Goal: Task Accomplishment & Management: Manage account settings

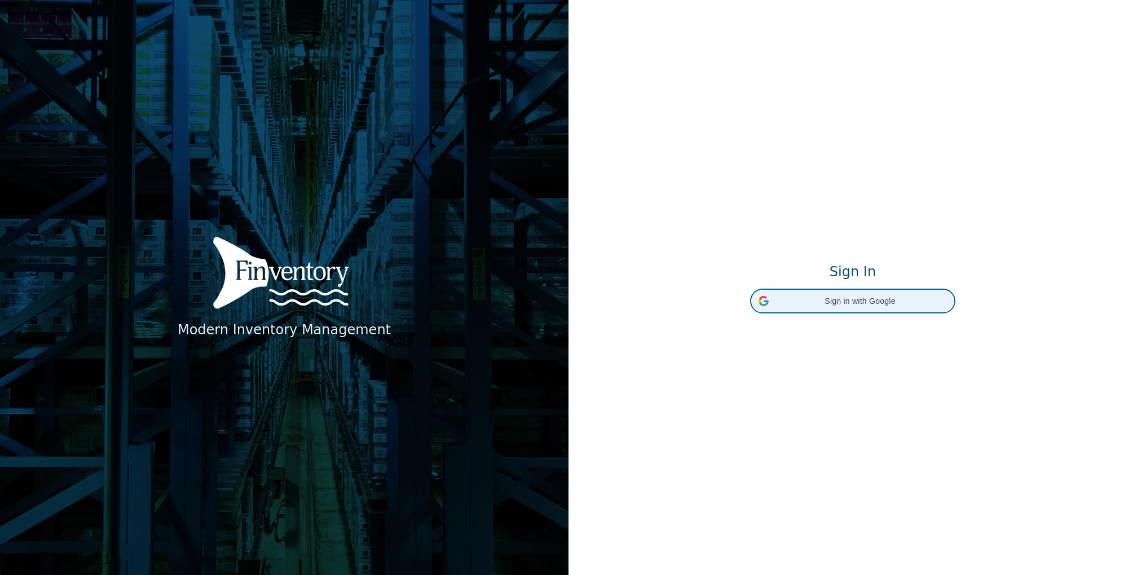
click at [848, 298] on span "Sign in with Google" at bounding box center [860, 301] width 174 height 12
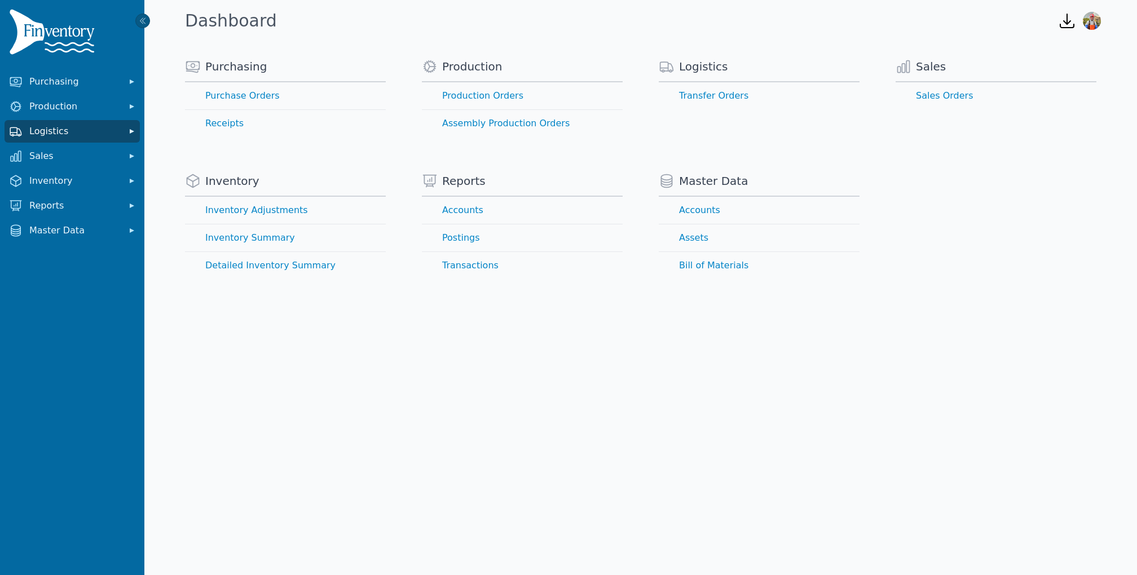
click at [70, 137] on span "Logistics" at bounding box center [74, 132] width 90 height 14
click at [60, 154] on link "Transfer Orders" at bounding box center [72, 156] width 131 height 23
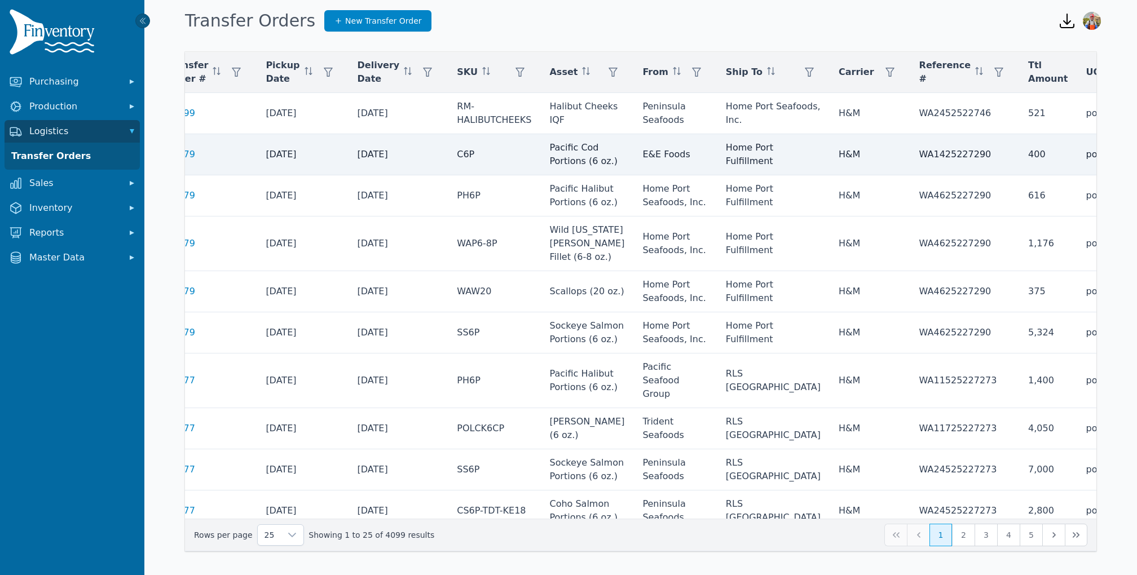
scroll to position [0, 86]
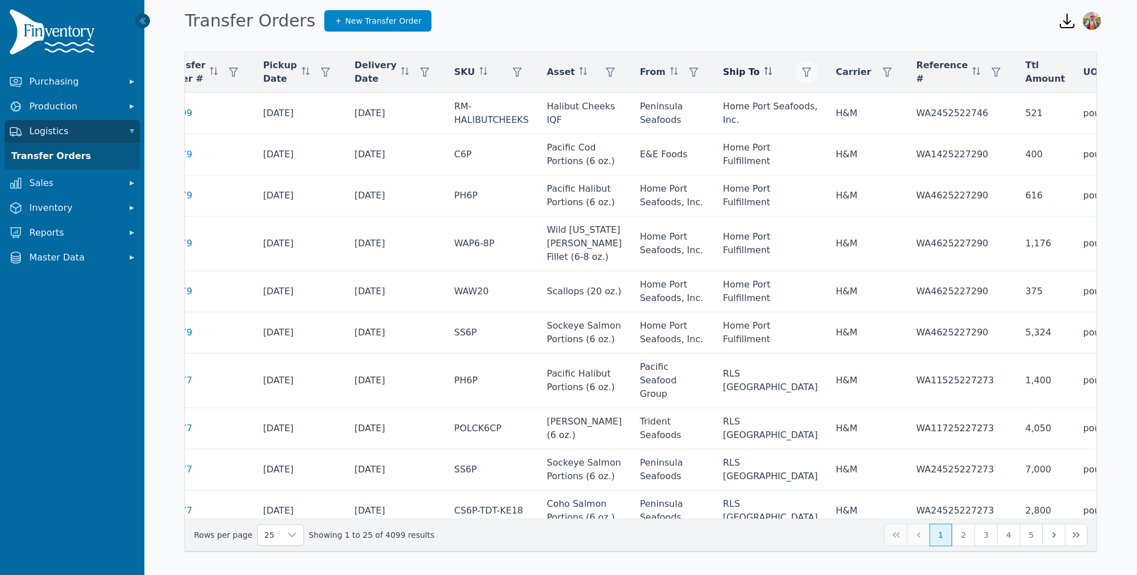
click at [802, 72] on icon "button" at bounding box center [806, 72] width 9 height 9
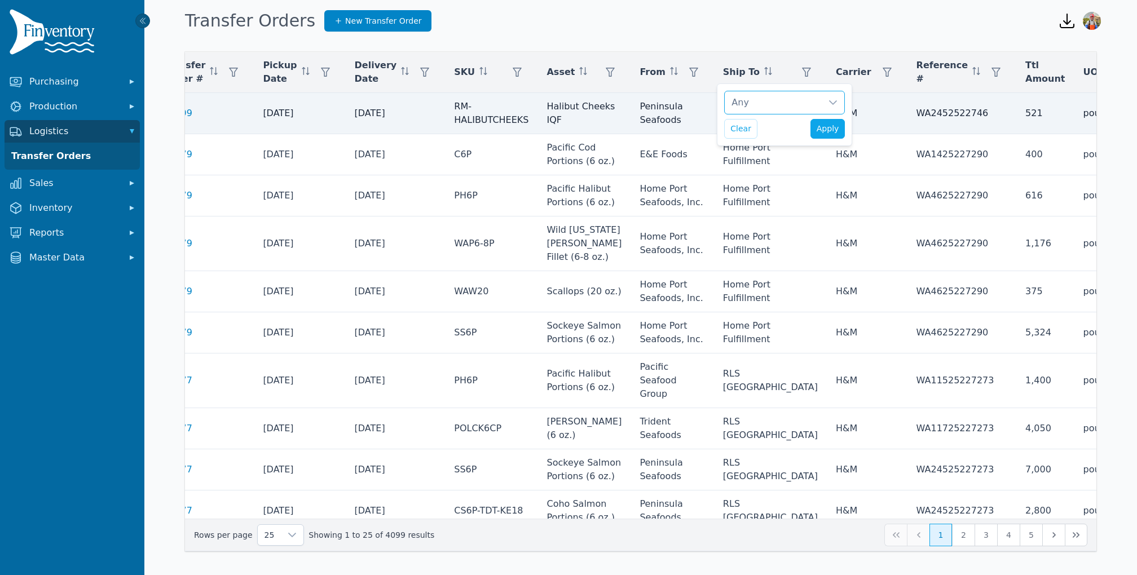
scroll to position [11, 7]
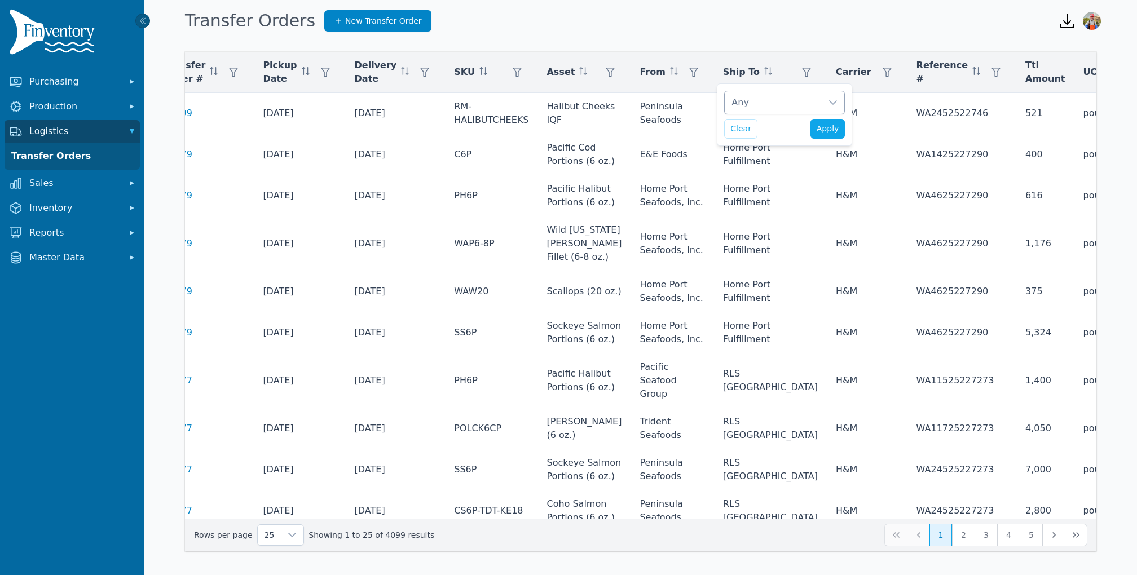
click at [772, 100] on div "Any" at bounding box center [772, 102] width 97 height 23
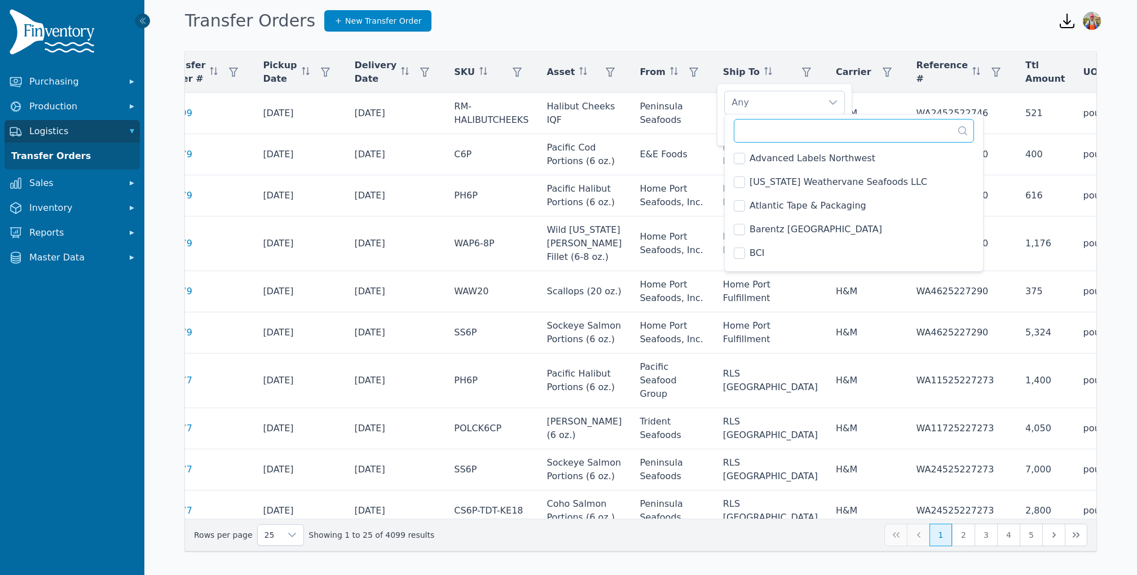
click at [752, 134] on input "text" at bounding box center [853, 131] width 240 height 24
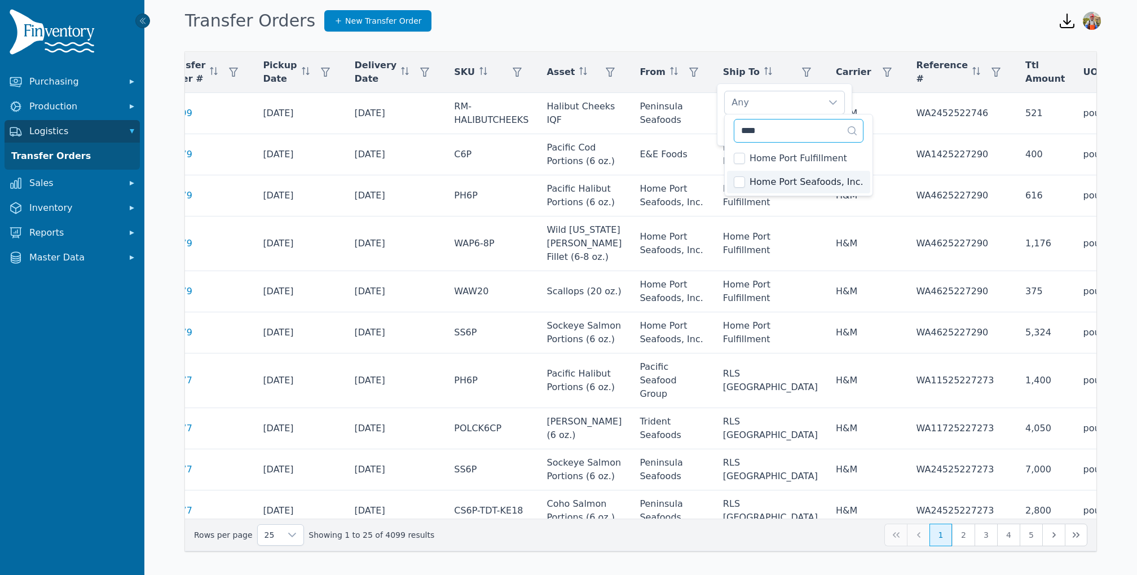
type input "****"
click at [722, 120] on div "Home Port Seafoods, Inc. Clear Apply" at bounding box center [784, 114] width 135 height 63
click at [836, 120] on button "Apply" at bounding box center [827, 129] width 35 height 20
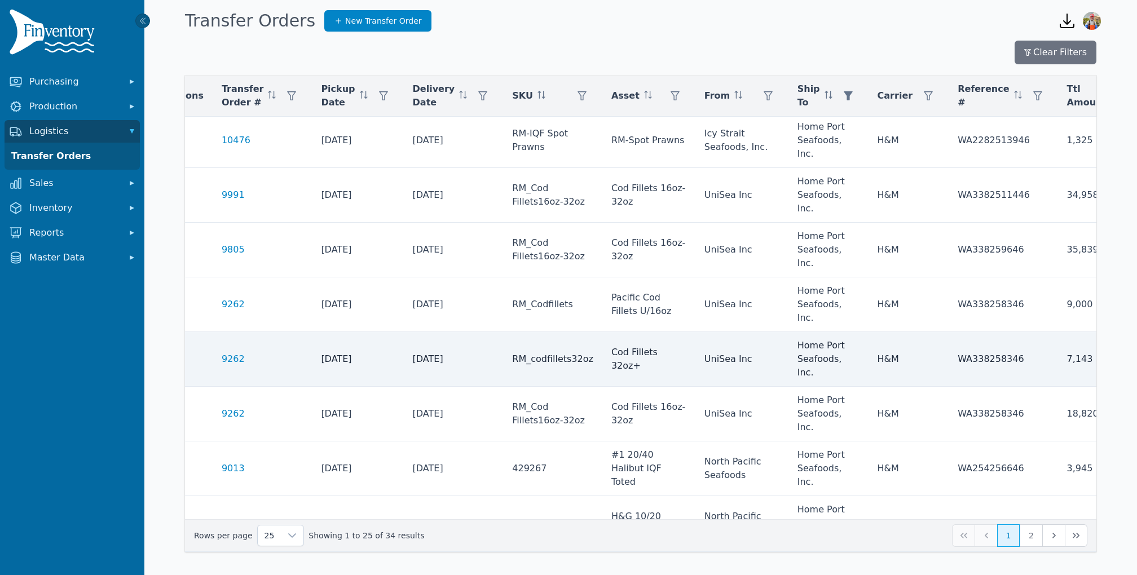
scroll to position [660, 41]
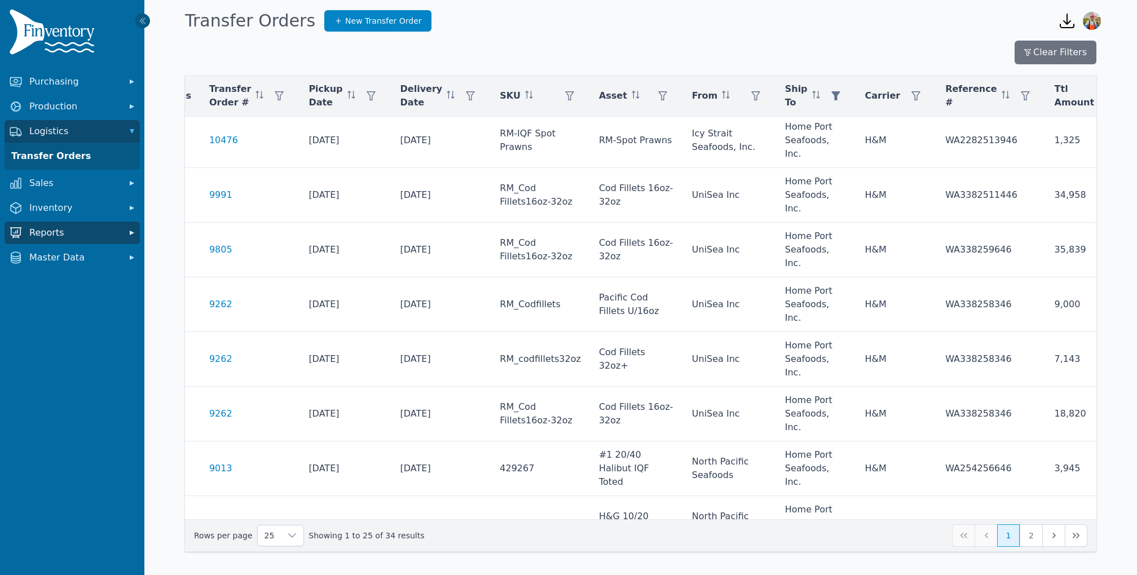
click at [63, 237] on span "Reports" at bounding box center [74, 233] width 90 height 14
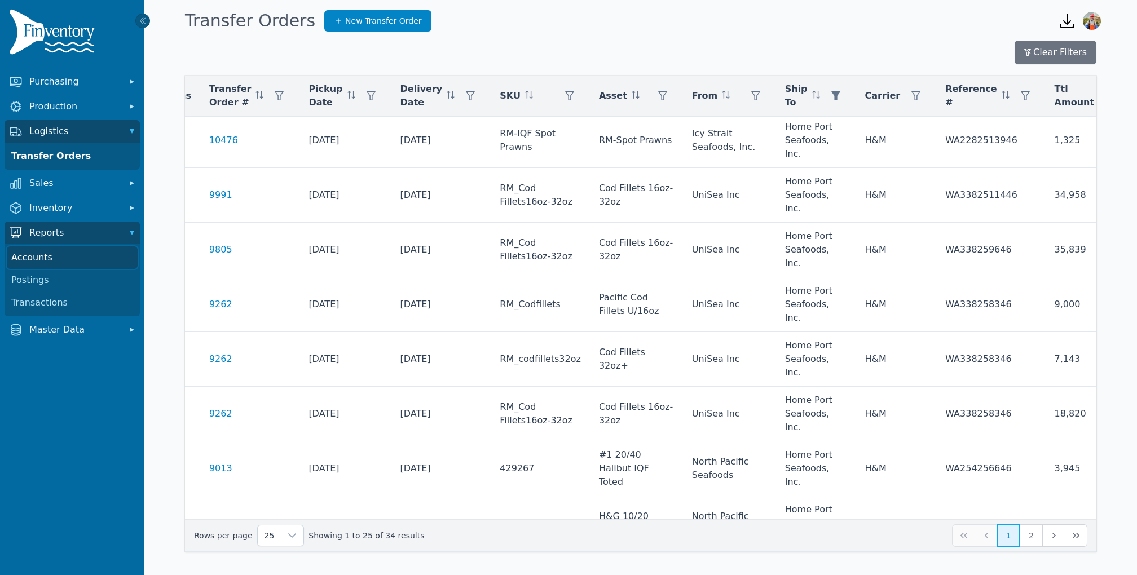
click at [42, 262] on link "Accounts" at bounding box center [72, 257] width 131 height 23
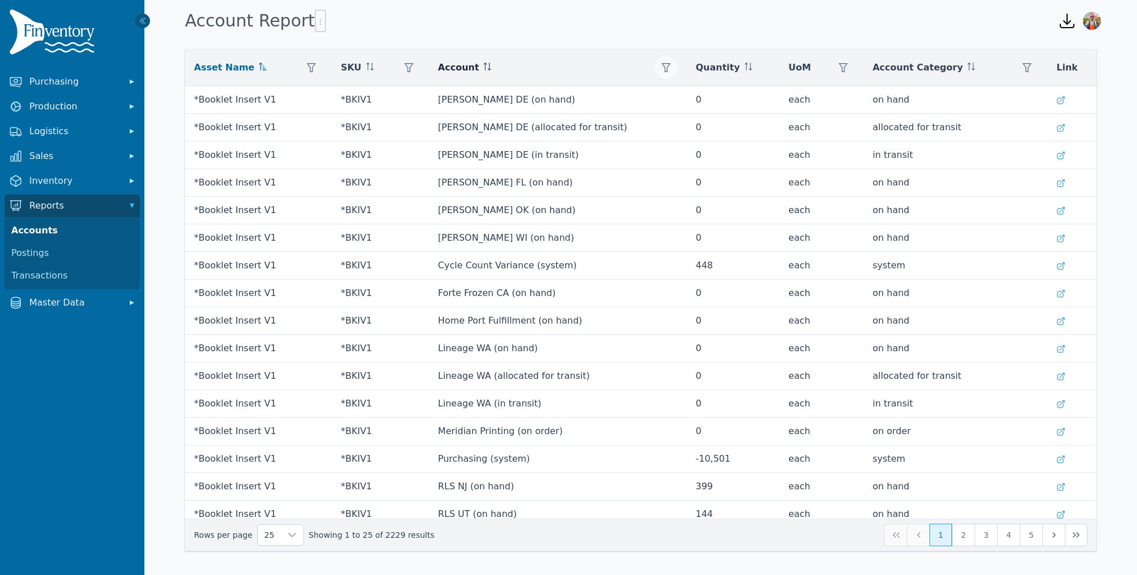
click at [655, 64] on button "button" at bounding box center [666, 67] width 23 height 23
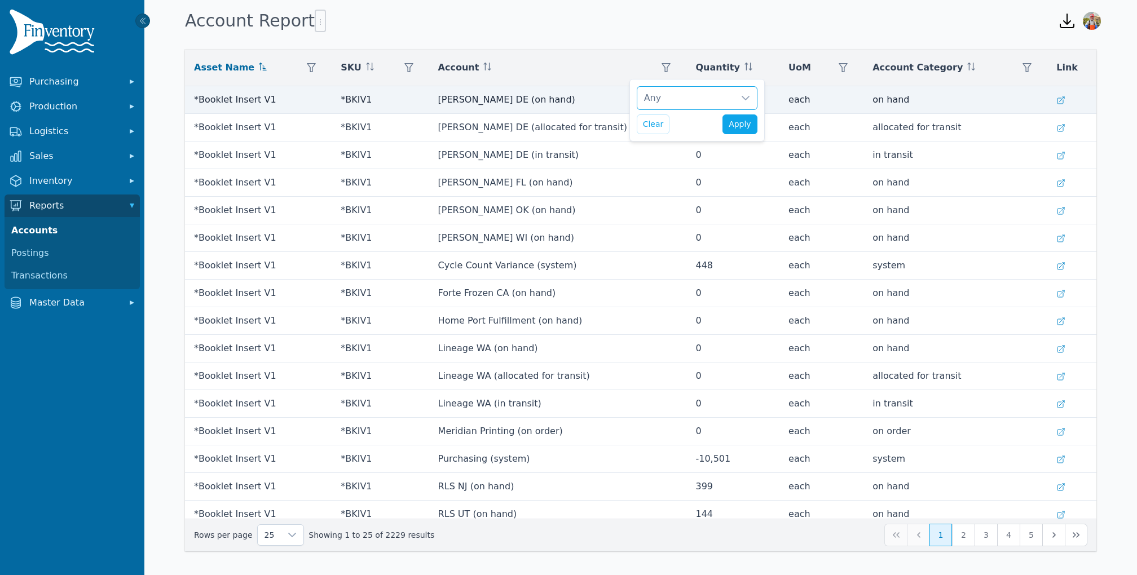
scroll to position [11, 7]
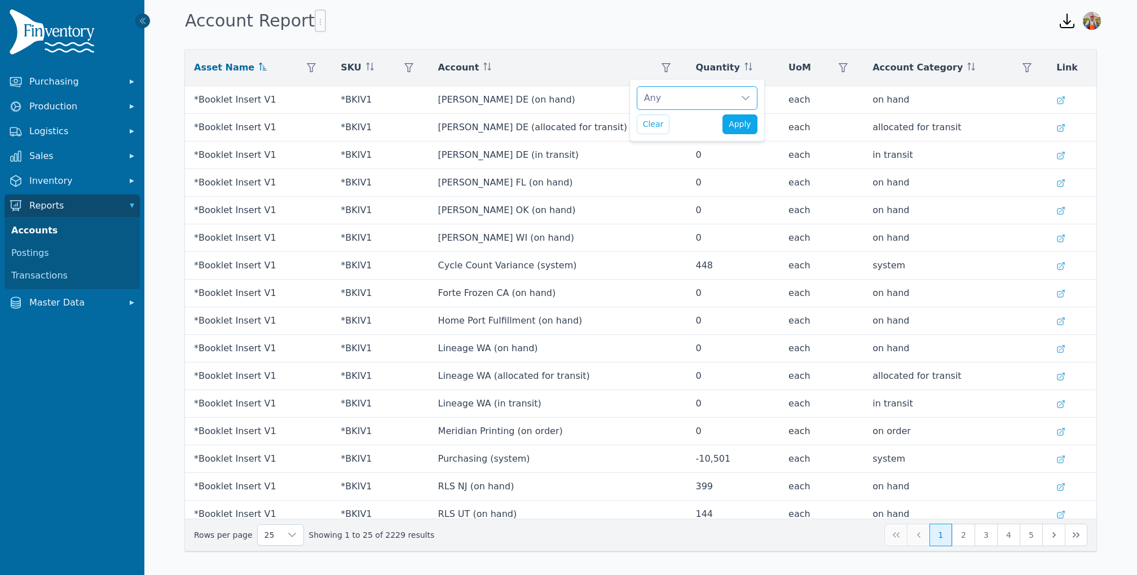
click at [665, 93] on div "Any" at bounding box center [685, 98] width 97 height 23
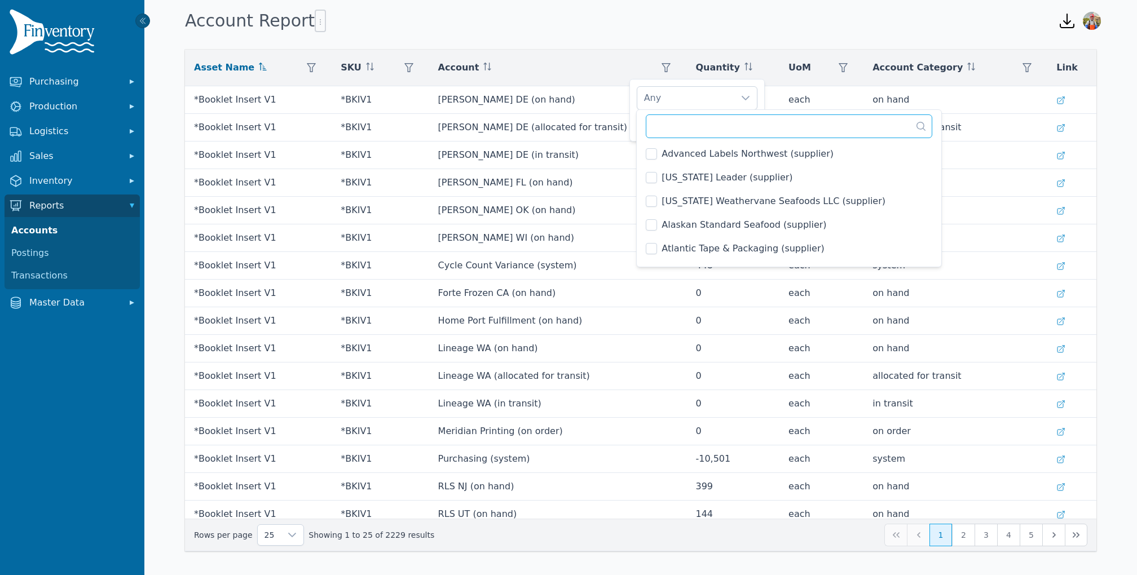
click at [684, 122] on input "text" at bounding box center [789, 126] width 286 height 24
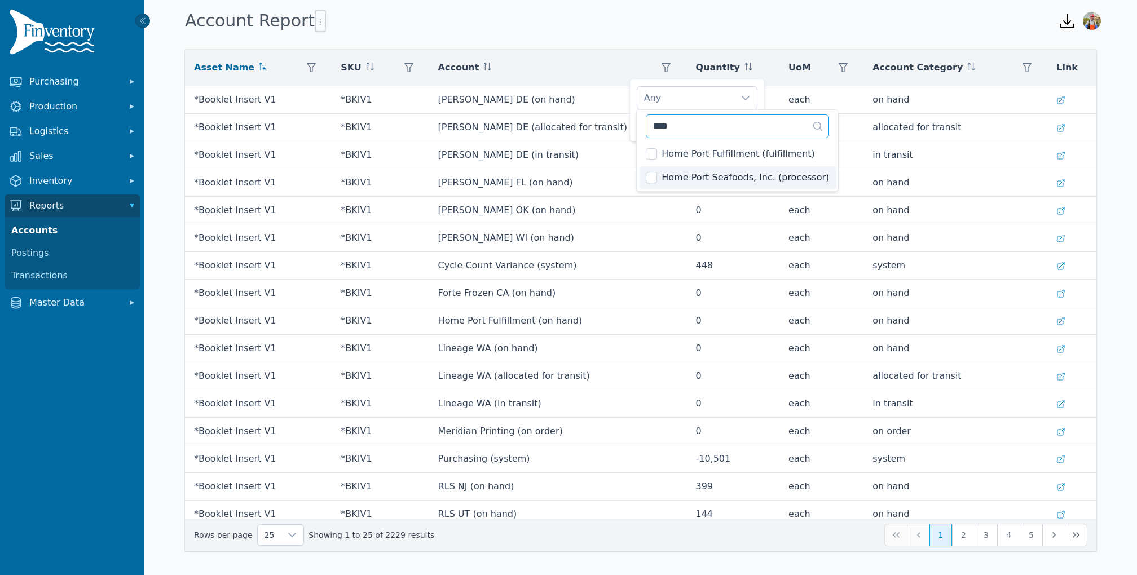
type input "****"
click at [644, 185] on li "Home Port Seafoods, Inc. (processor)" at bounding box center [737, 177] width 197 height 23
click at [631, 114] on div "Home Port Seafoods, Inc. (processor) Clear Apply" at bounding box center [696, 110] width 135 height 63
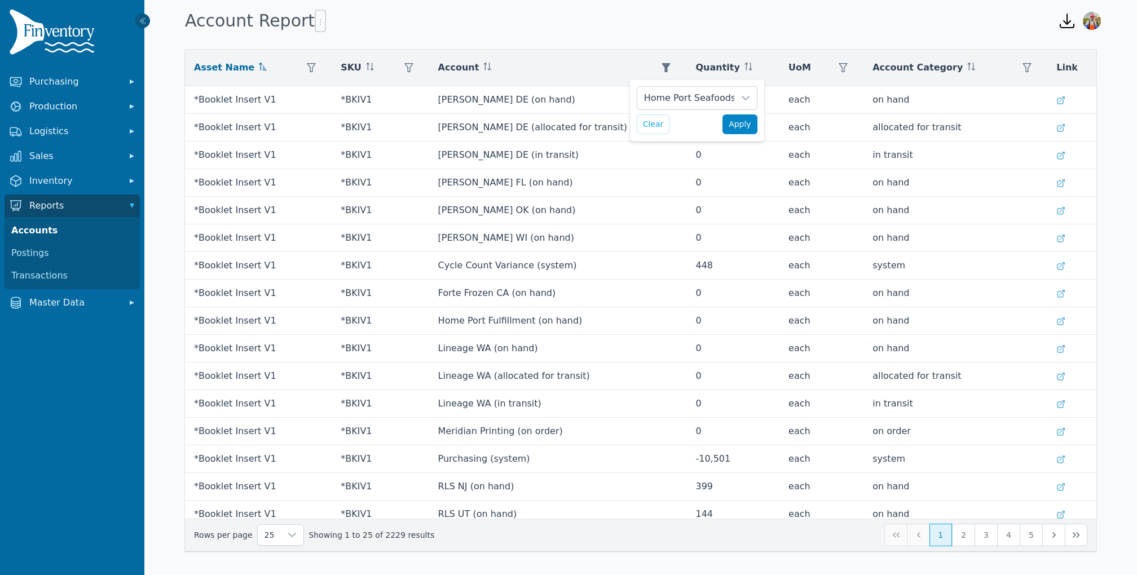
click at [742, 129] on span "Apply" at bounding box center [739, 124] width 23 height 12
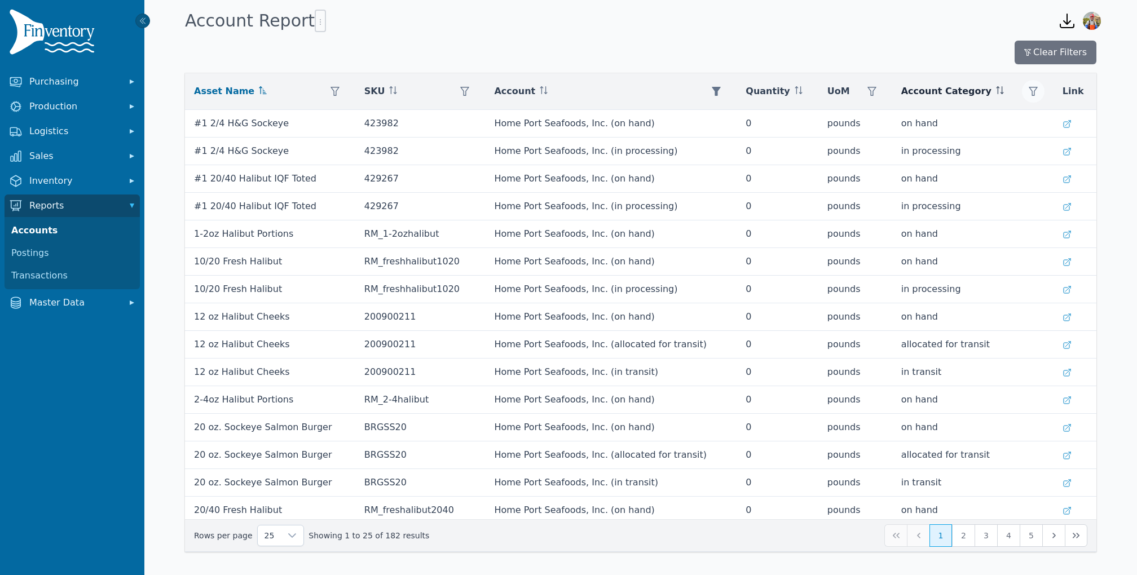
click at [1029, 89] on button "button" at bounding box center [1033, 91] width 23 height 23
click at [976, 125] on div "Any" at bounding box center [955, 121] width 97 height 23
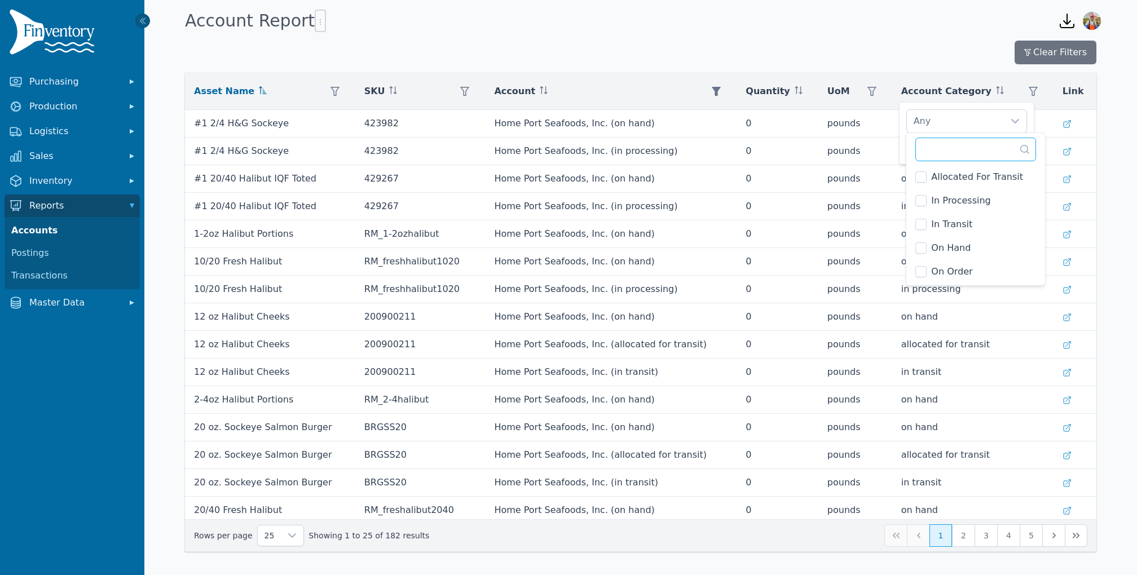
click at [945, 141] on input "text" at bounding box center [975, 150] width 121 height 24
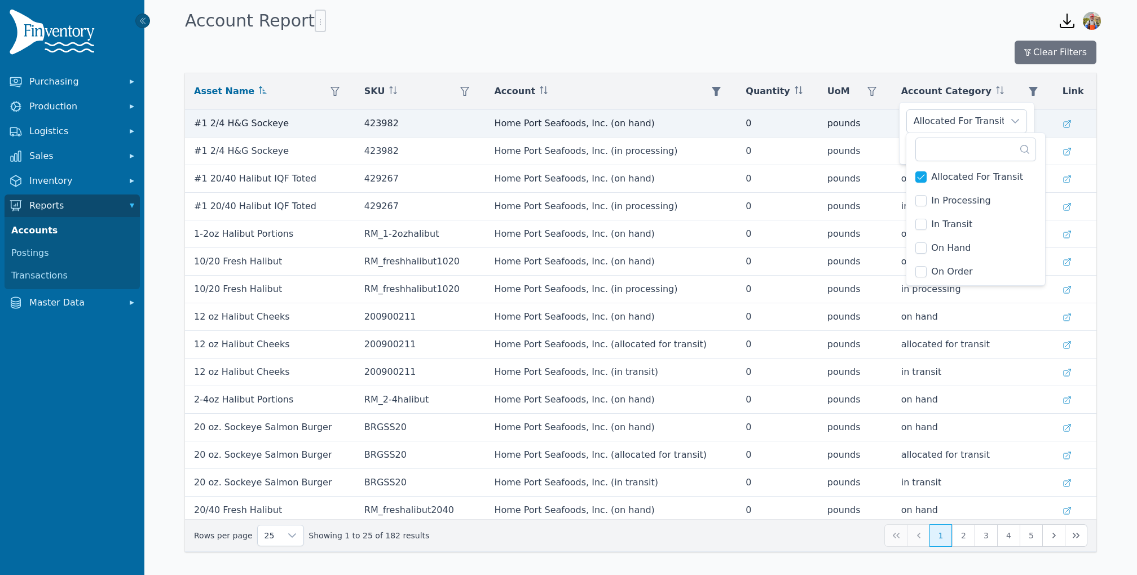
click at [897, 132] on td "on hand" at bounding box center [972, 124] width 161 height 28
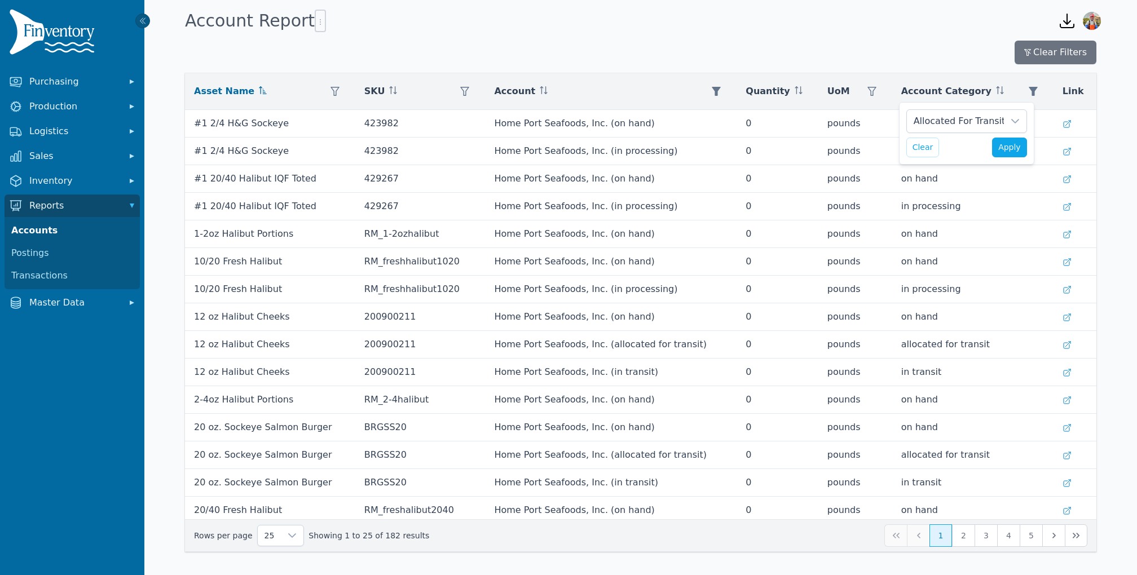
click at [1027, 153] on div "Allocated For Transit Clear Apply" at bounding box center [966, 133] width 135 height 63
click at [1018, 151] on span "Apply" at bounding box center [1009, 148] width 23 height 12
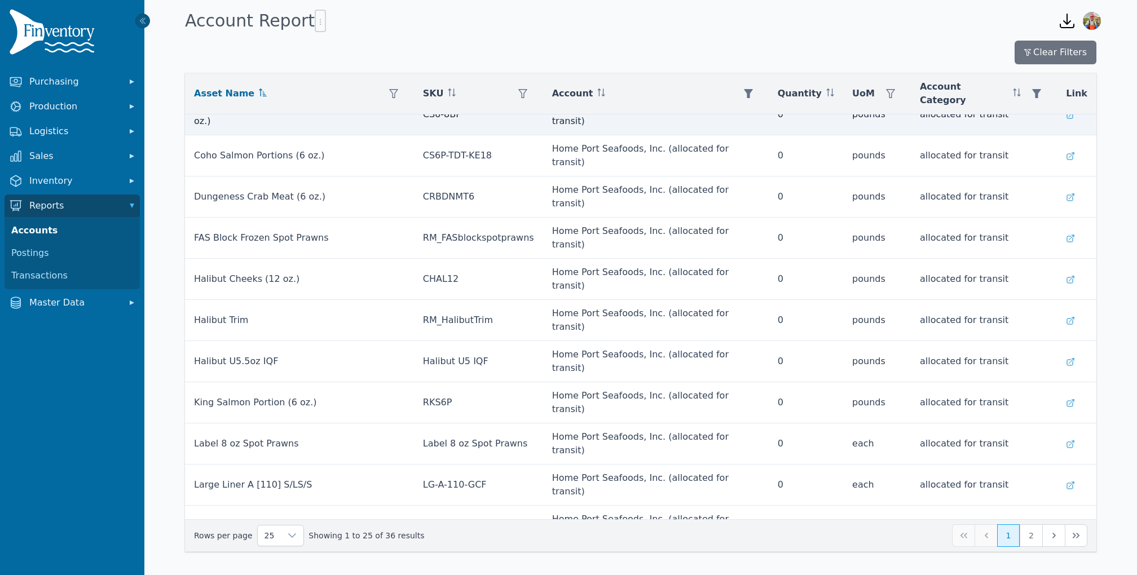
scroll to position [276, 0]
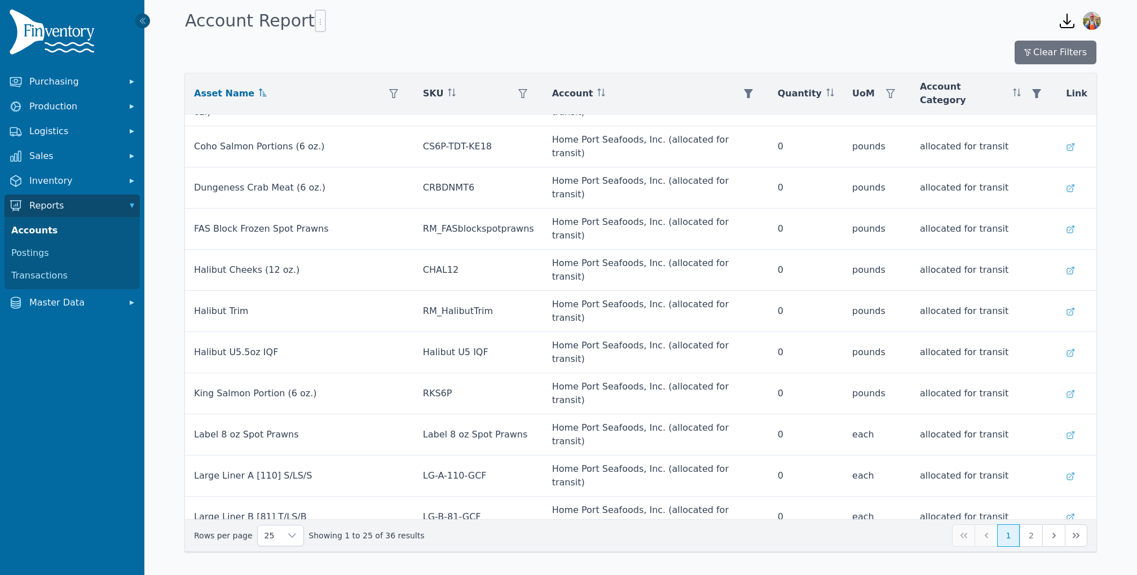
click at [1034, 533] on button "2" at bounding box center [1030, 535] width 23 height 23
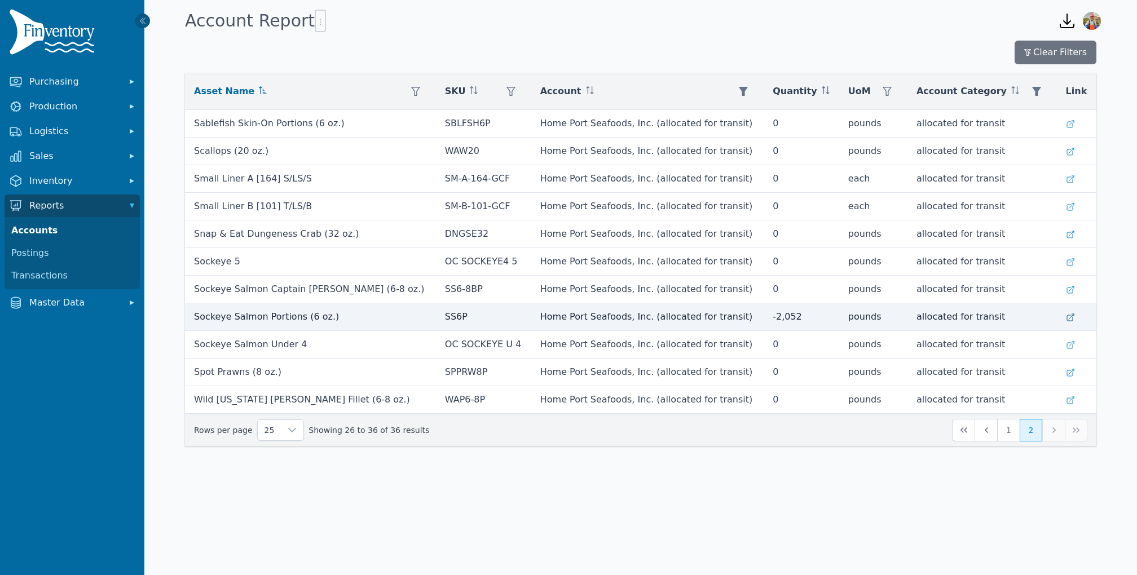
click at [1067, 317] on icon at bounding box center [1070, 317] width 9 height 9
click at [766, 326] on td "-2,052" at bounding box center [801, 317] width 76 height 28
click at [1070, 315] on icon at bounding box center [1070, 317] width 9 height 9
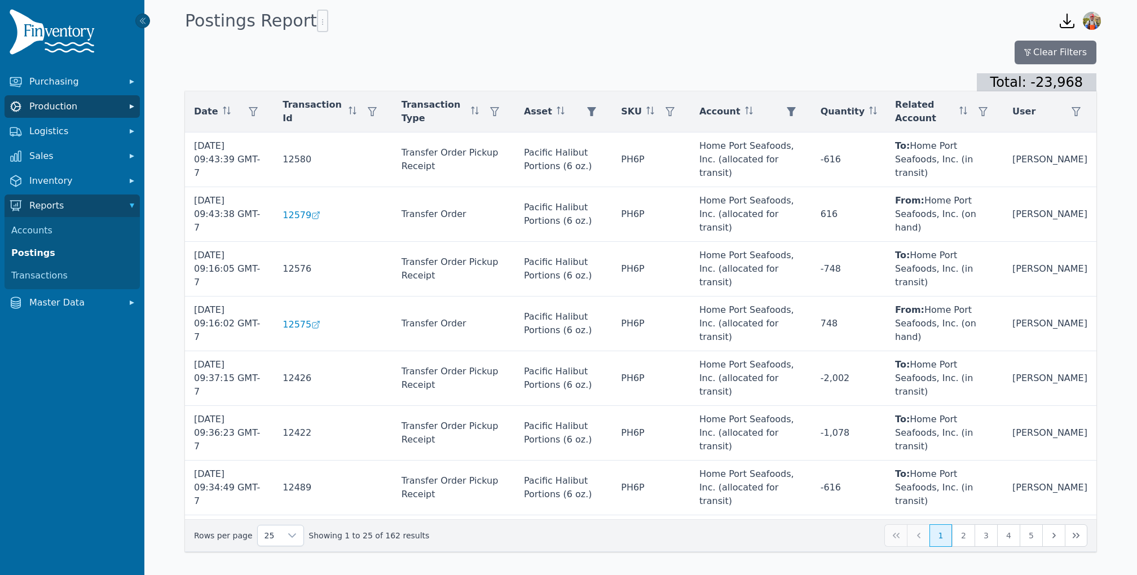
click at [79, 101] on span "Production" at bounding box center [74, 107] width 90 height 14
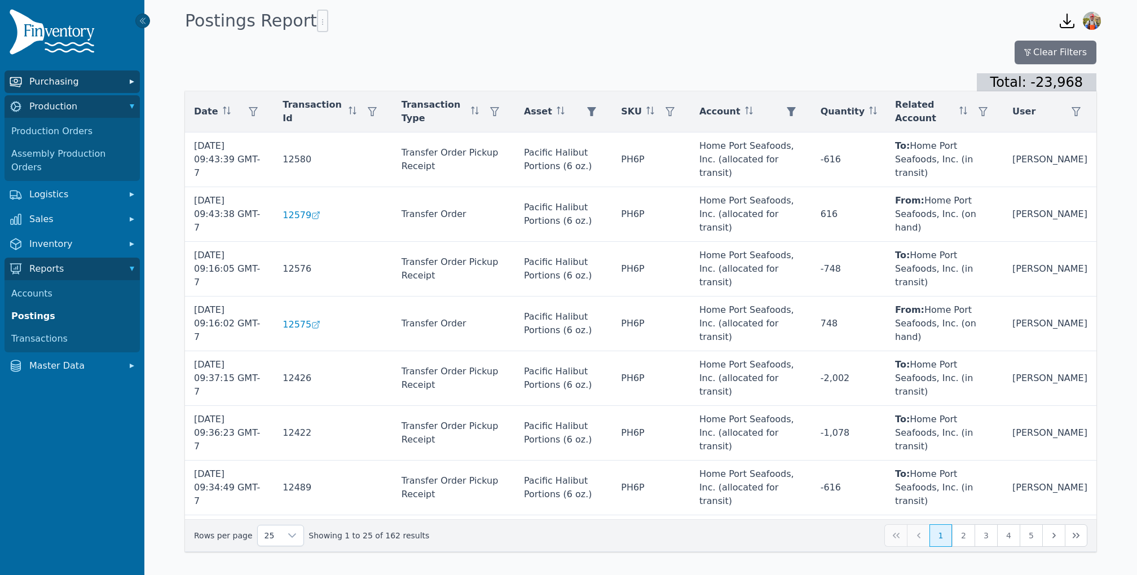
click at [91, 83] on span "Purchasing" at bounding box center [74, 82] width 90 height 14
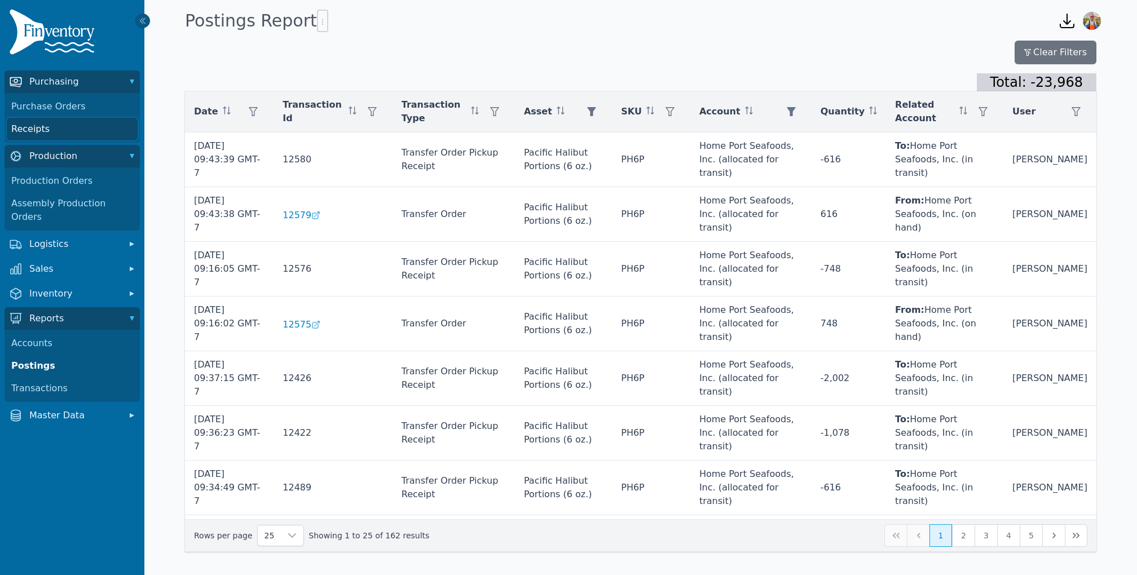
click at [45, 139] on link "Receipts" at bounding box center [72, 129] width 131 height 23
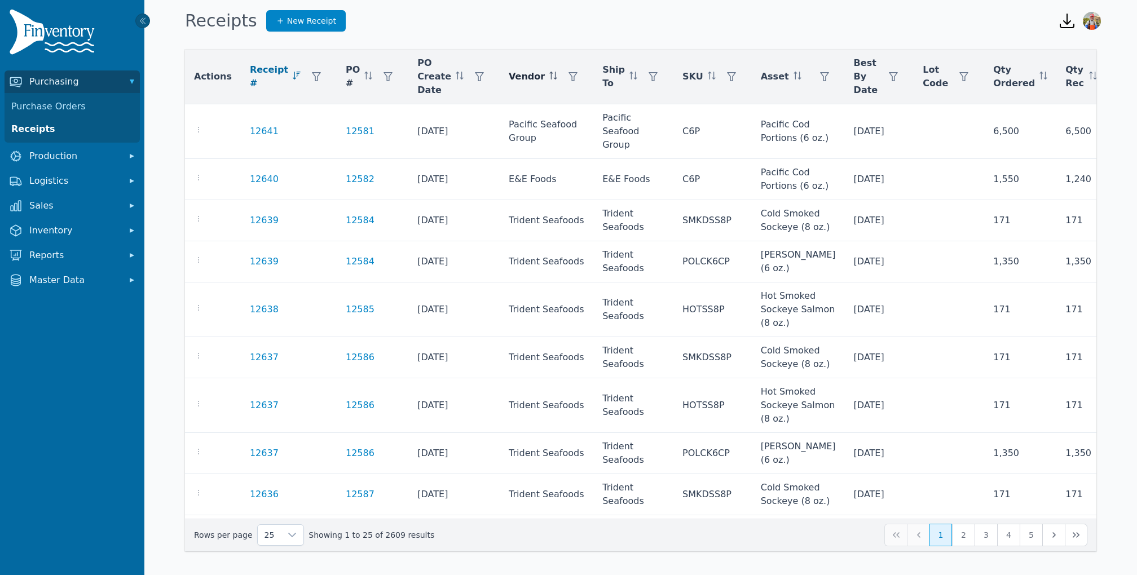
click at [562, 84] on div at bounding box center [573, 76] width 23 height 23
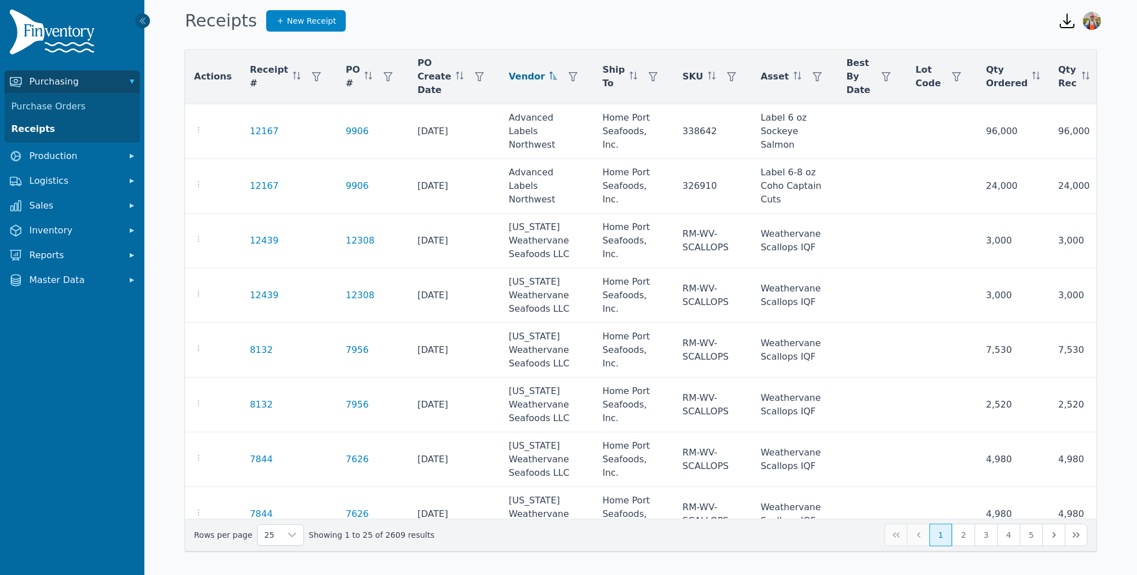
click at [562, 82] on button "button" at bounding box center [573, 76] width 23 height 23
click at [572, 100] on div "Any" at bounding box center [594, 107] width 97 height 23
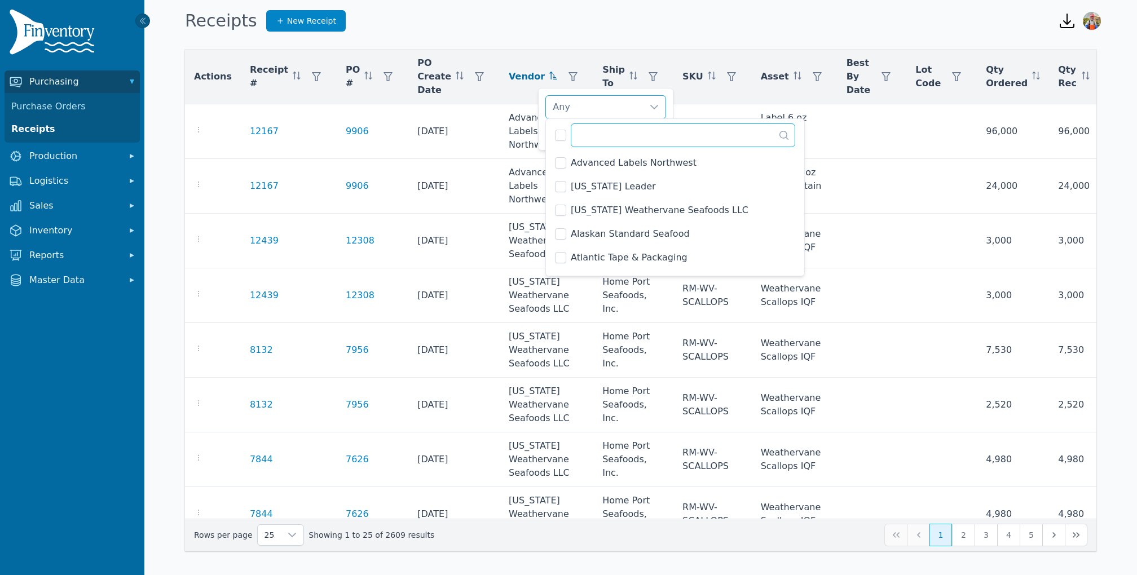
click at [598, 136] on input "text" at bounding box center [683, 135] width 224 height 24
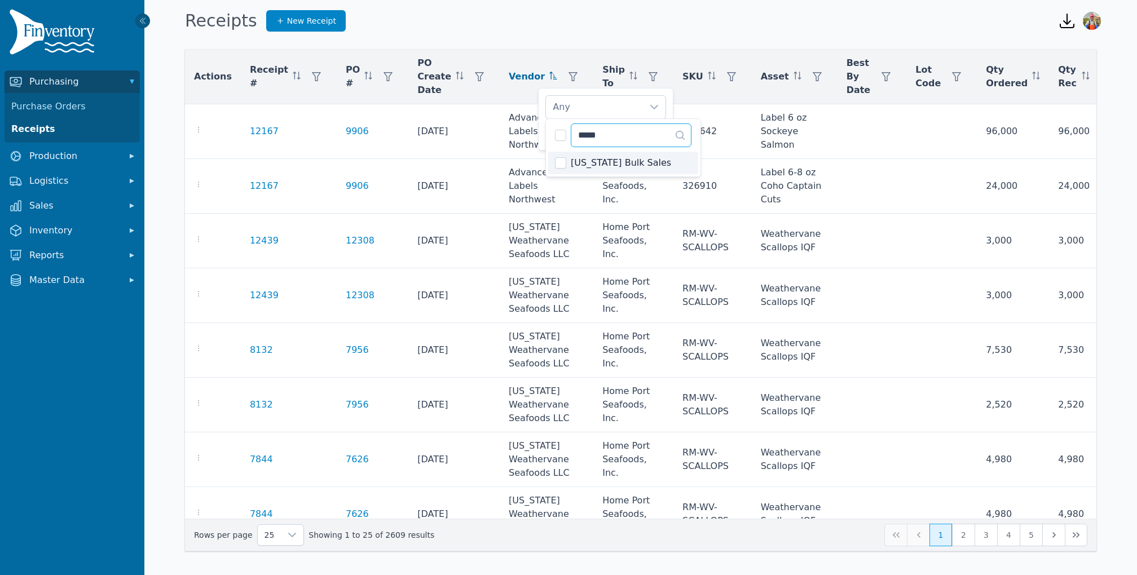
type input "*****"
click at [540, 134] on div "[US_STATE] Bulk Sales Clear Apply" at bounding box center [605, 119] width 135 height 63
click at [645, 130] on span "Apply" at bounding box center [649, 133] width 23 height 12
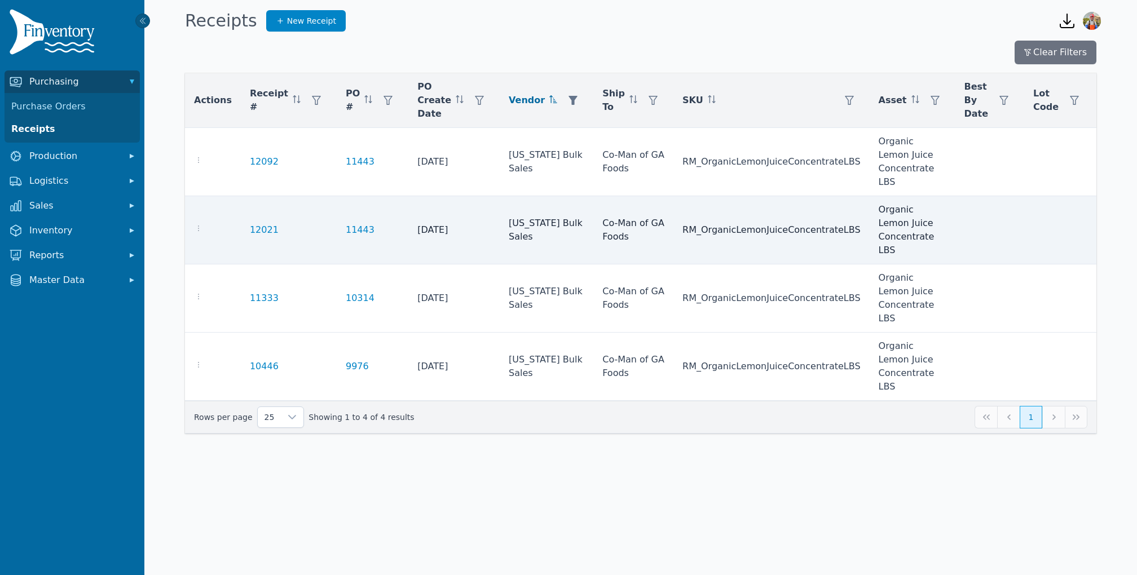
click at [191, 222] on td at bounding box center [213, 230] width 56 height 68
click at [199, 227] on icon "button" at bounding box center [198, 228] width 9 height 9
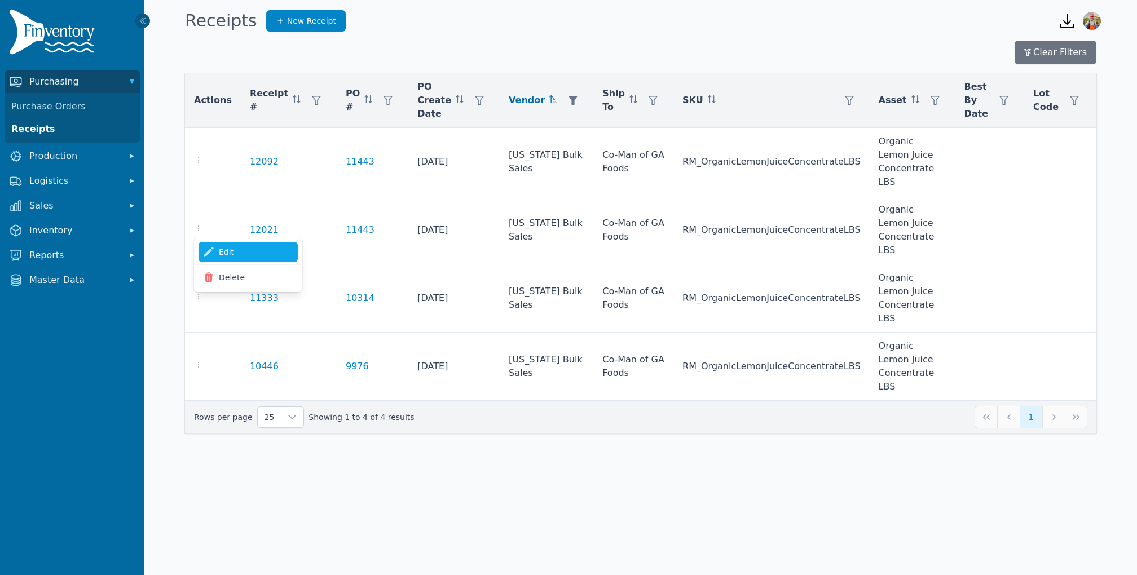
click at [237, 250] on link "Edit" at bounding box center [247, 252] width 99 height 20
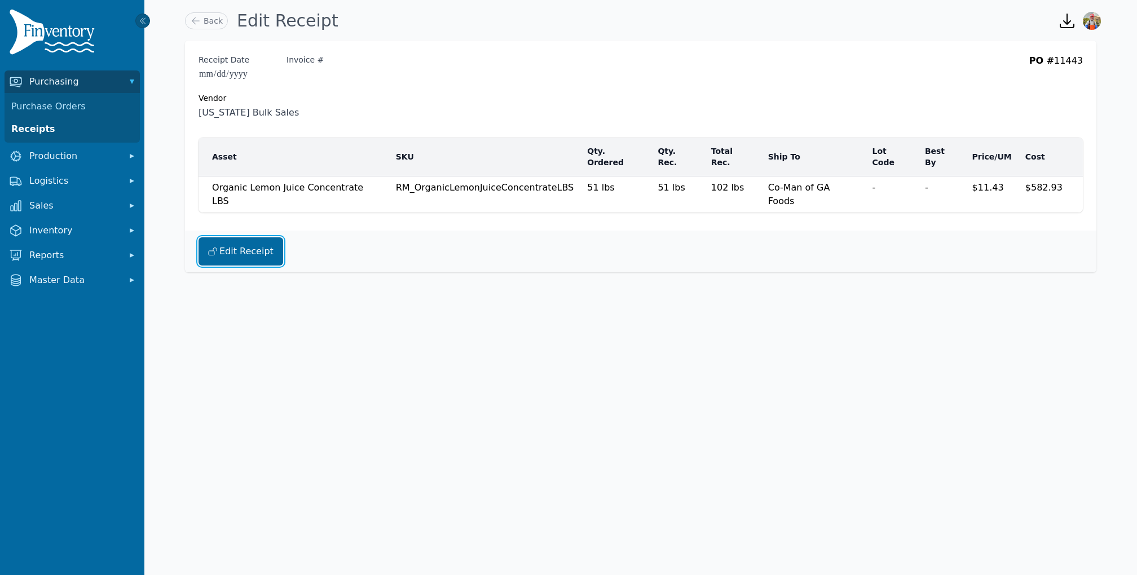
click at [238, 237] on button "Edit Receipt" at bounding box center [240, 251] width 85 height 28
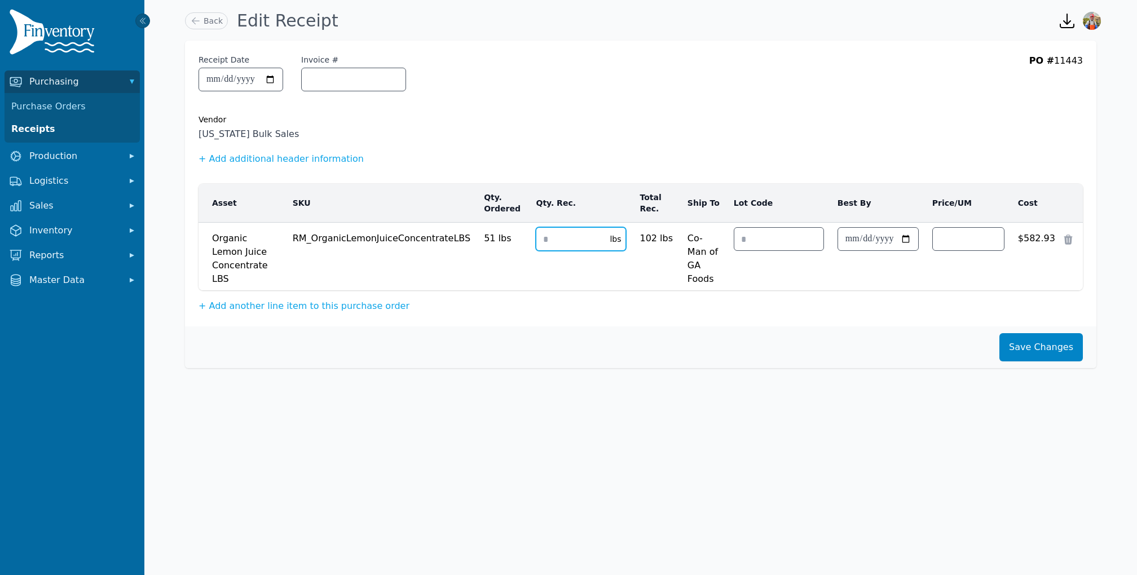
click at [562, 236] on input "**" at bounding box center [569, 239] width 67 height 23
type input "*"
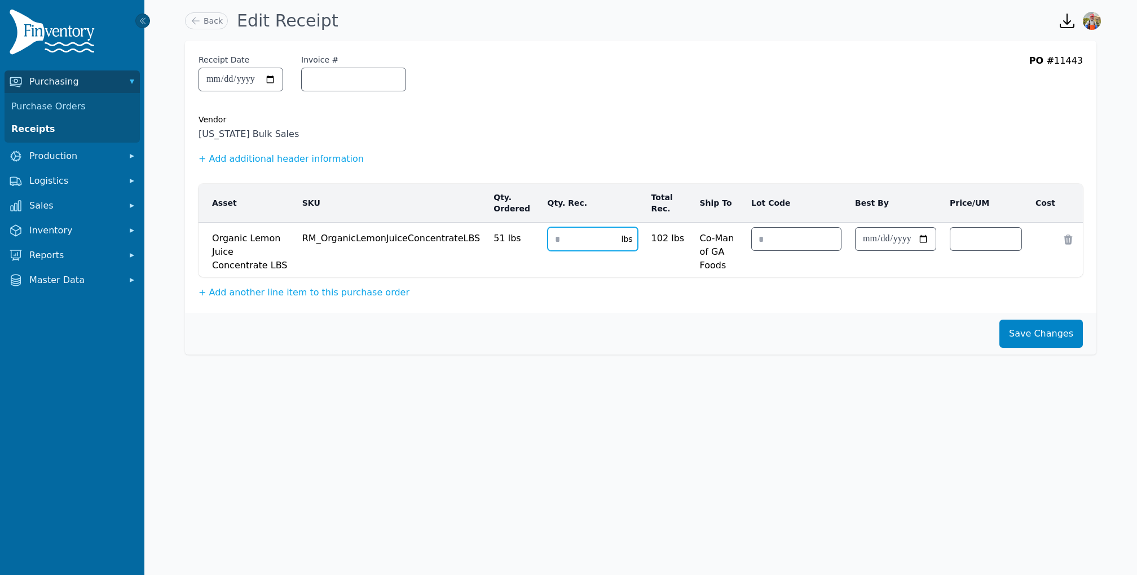
type input "*"
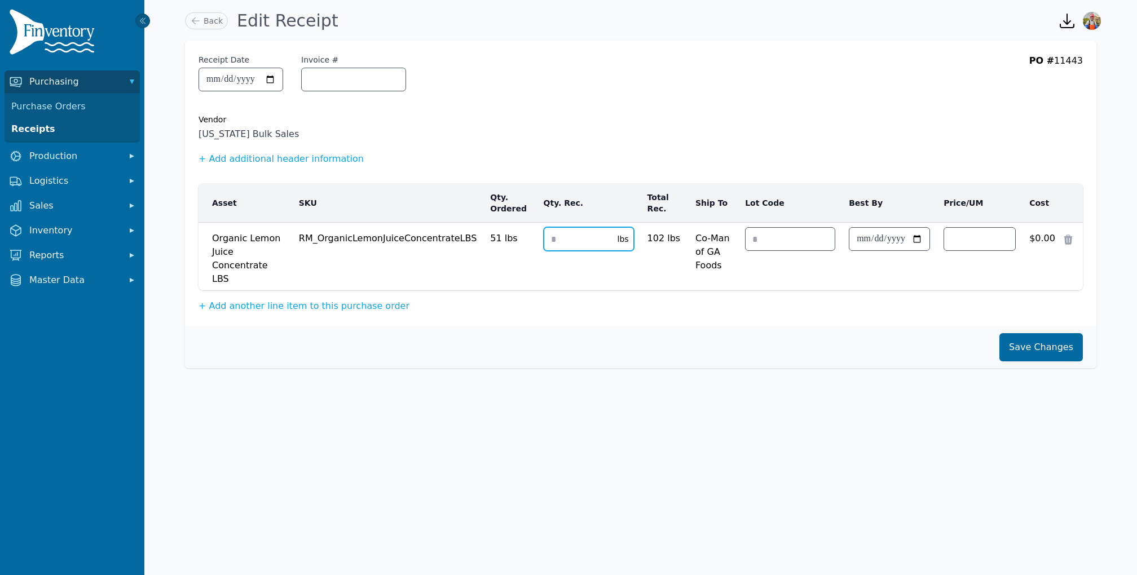
type input "*"
click at [1047, 333] on button "Save Changes" at bounding box center [1040, 347] width 83 height 28
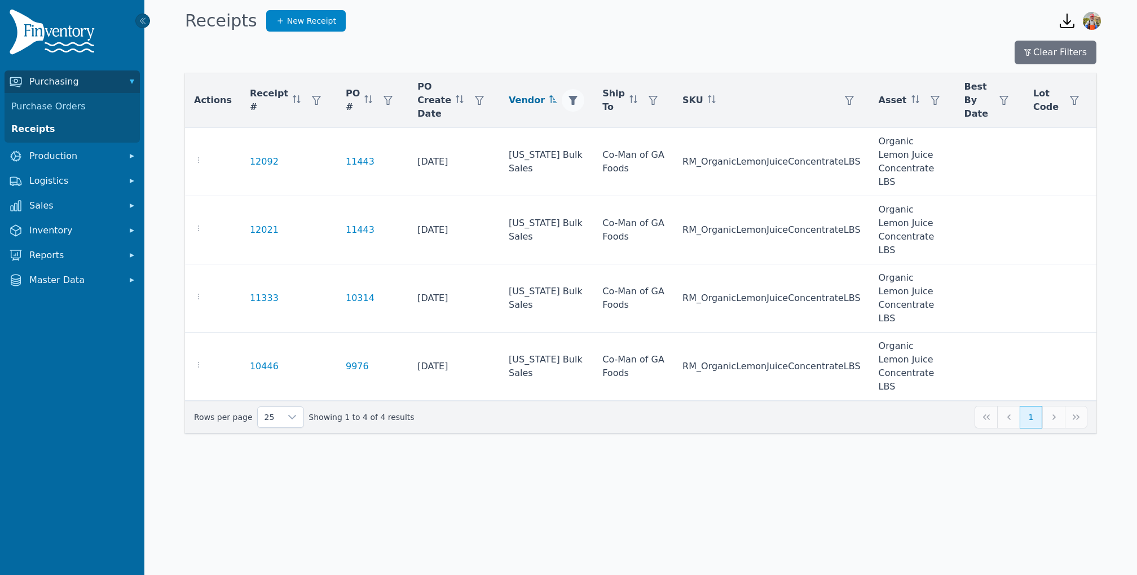
click at [568, 101] on icon "button" at bounding box center [572, 100] width 9 height 9
click at [605, 131] on div "Florida Bulk Sales" at bounding box center [594, 130] width 97 height 23
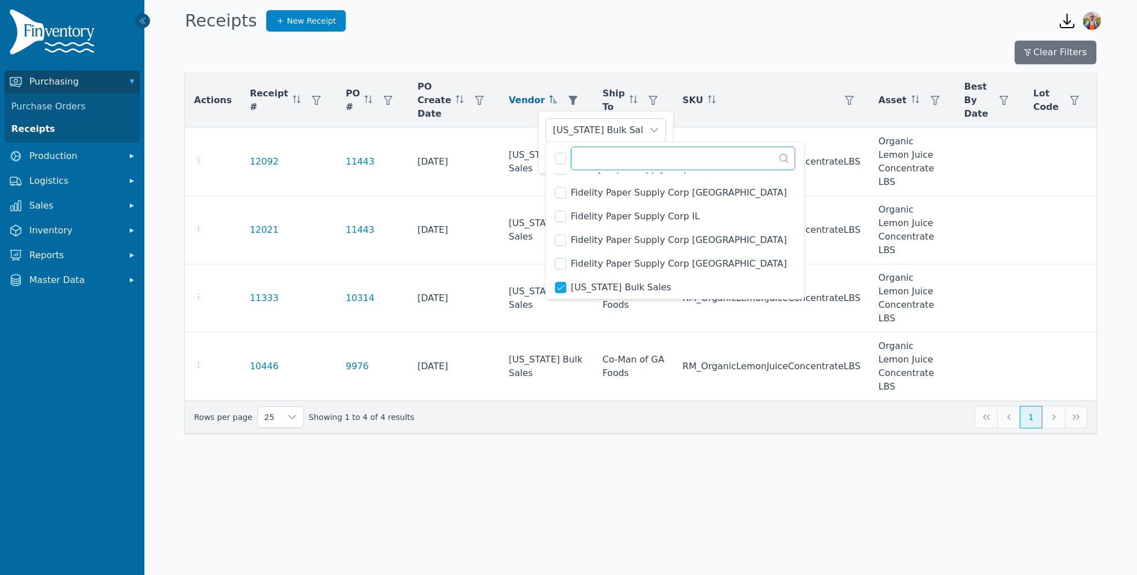
click at [591, 156] on input "text" at bounding box center [683, 159] width 224 height 24
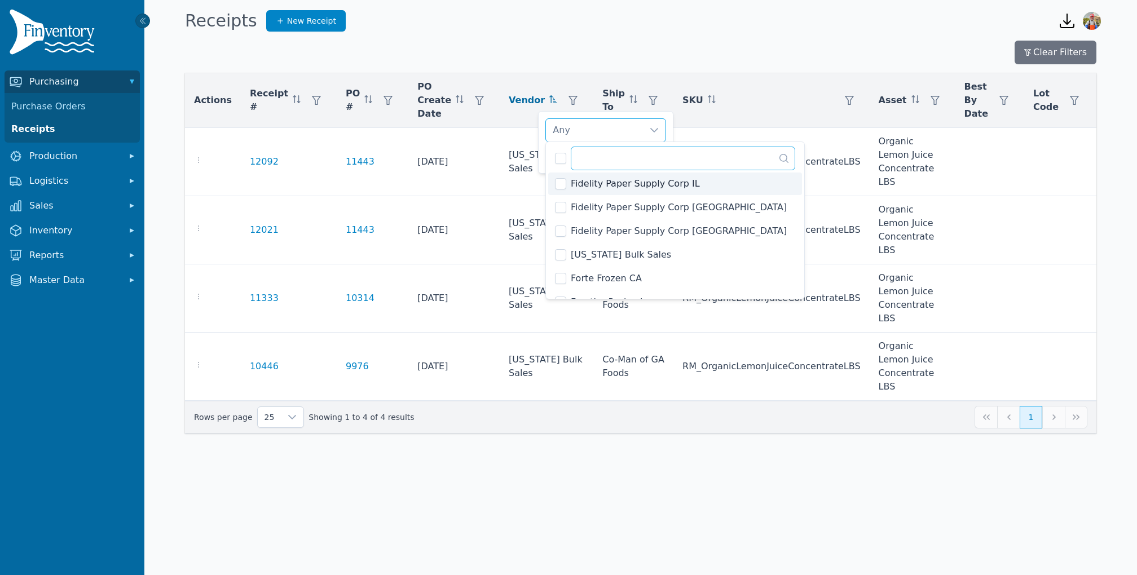
click at [602, 158] on input "text" at bounding box center [683, 159] width 224 height 24
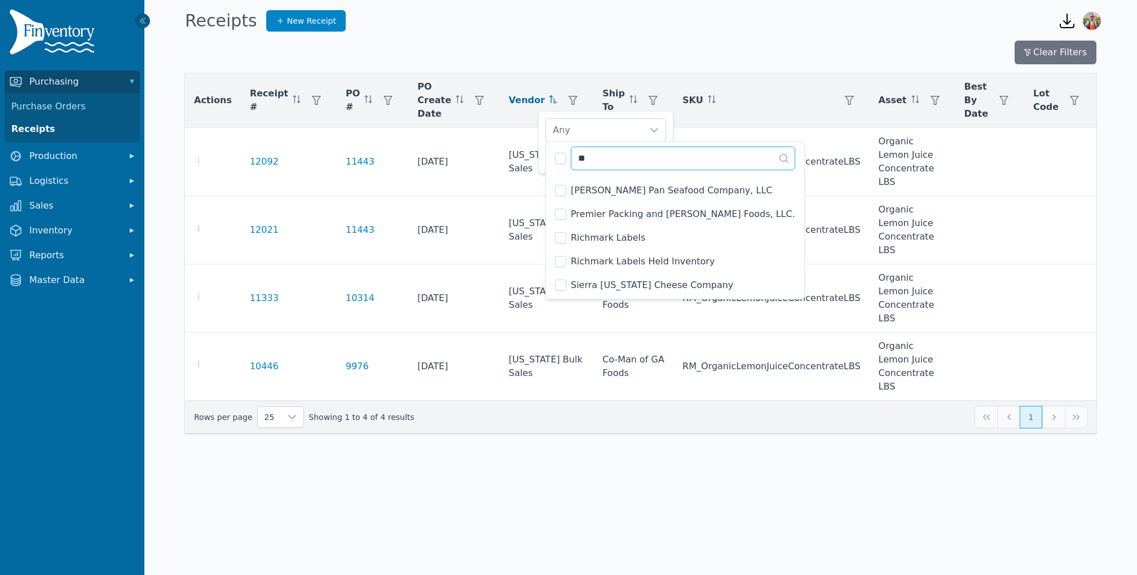
scroll to position [0, 0]
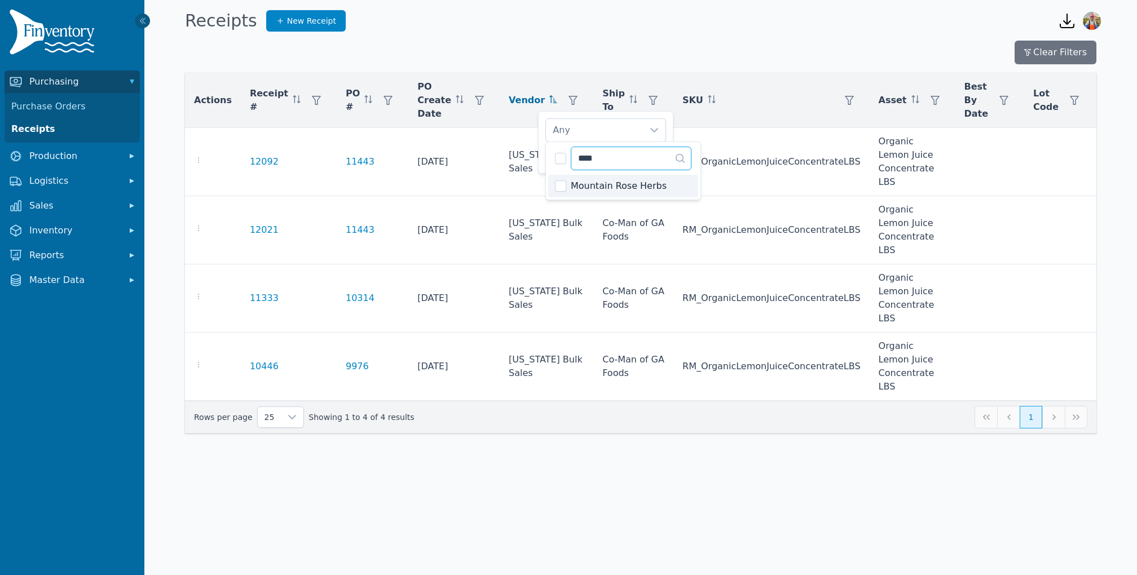
type input "****"
click at [561, 180] on div "Mountain Rose Herbs" at bounding box center [560, 185] width 11 height 11
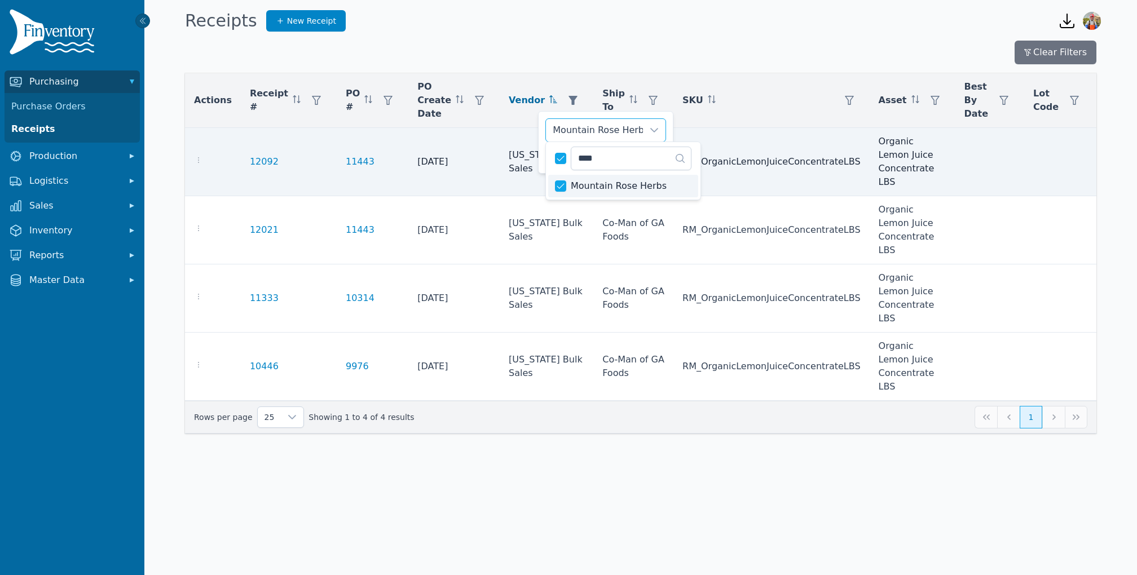
click at [534, 151] on td "Florida Bulk Sales" at bounding box center [547, 162] width 94 height 68
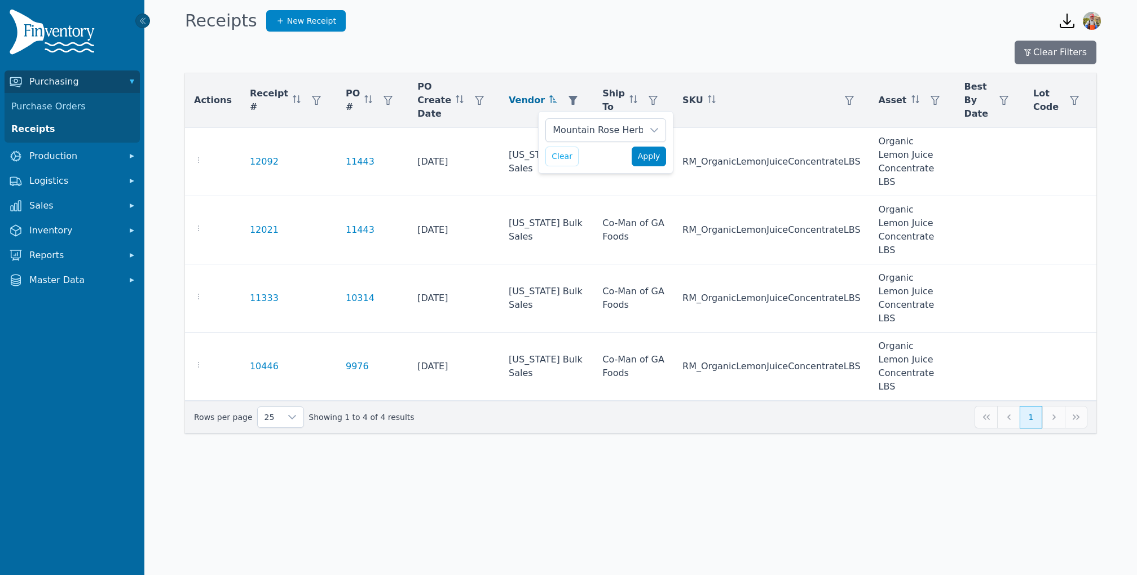
click at [649, 152] on span "Apply" at bounding box center [649, 157] width 23 height 12
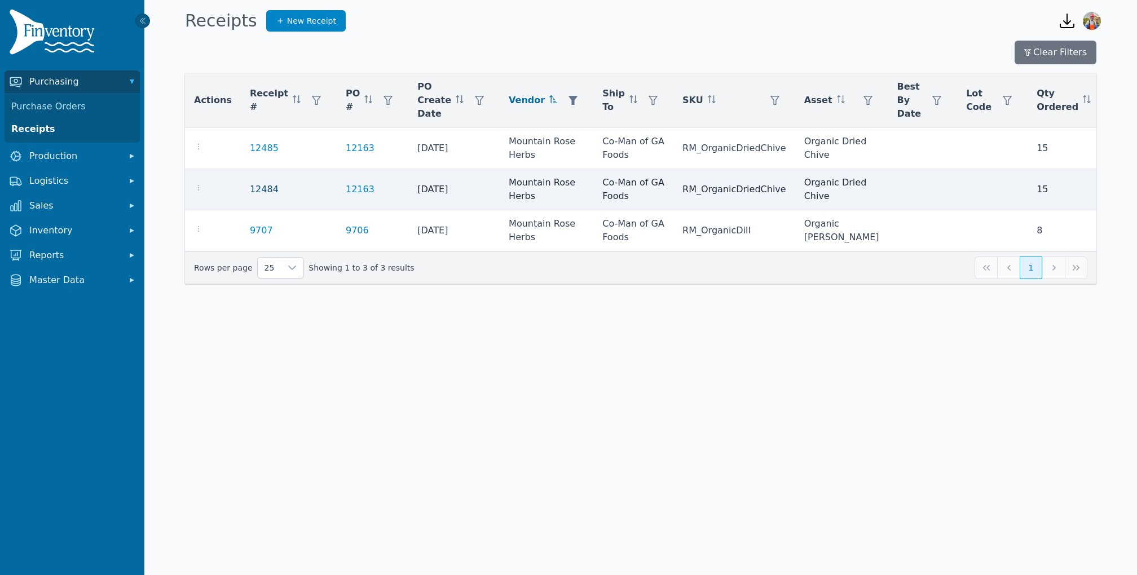
click at [258, 183] on link "12484" at bounding box center [264, 190] width 29 height 14
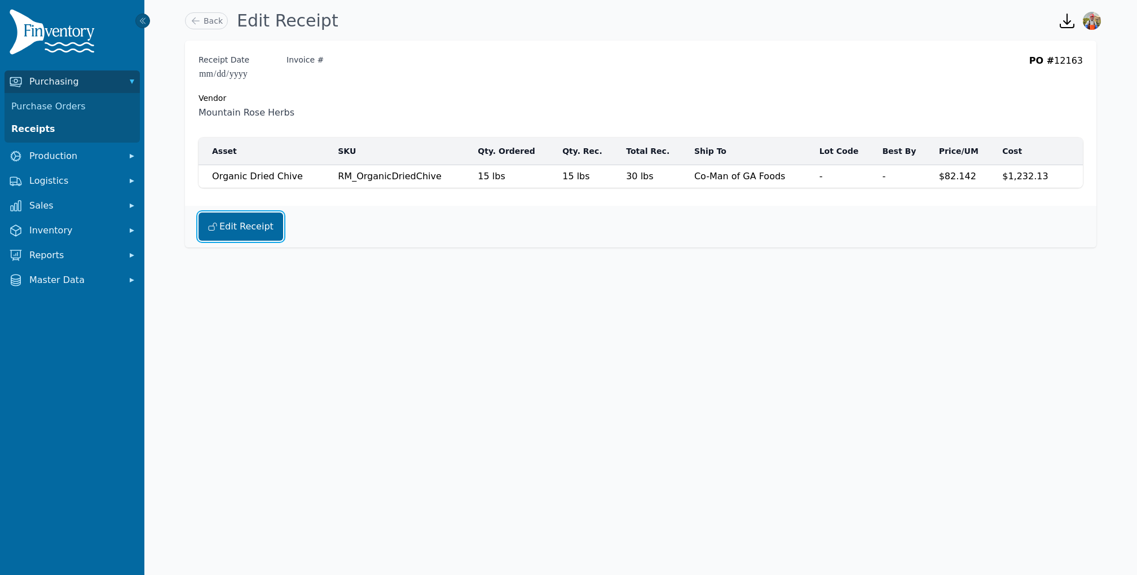
click at [222, 216] on button "Edit Receipt" at bounding box center [240, 227] width 85 height 28
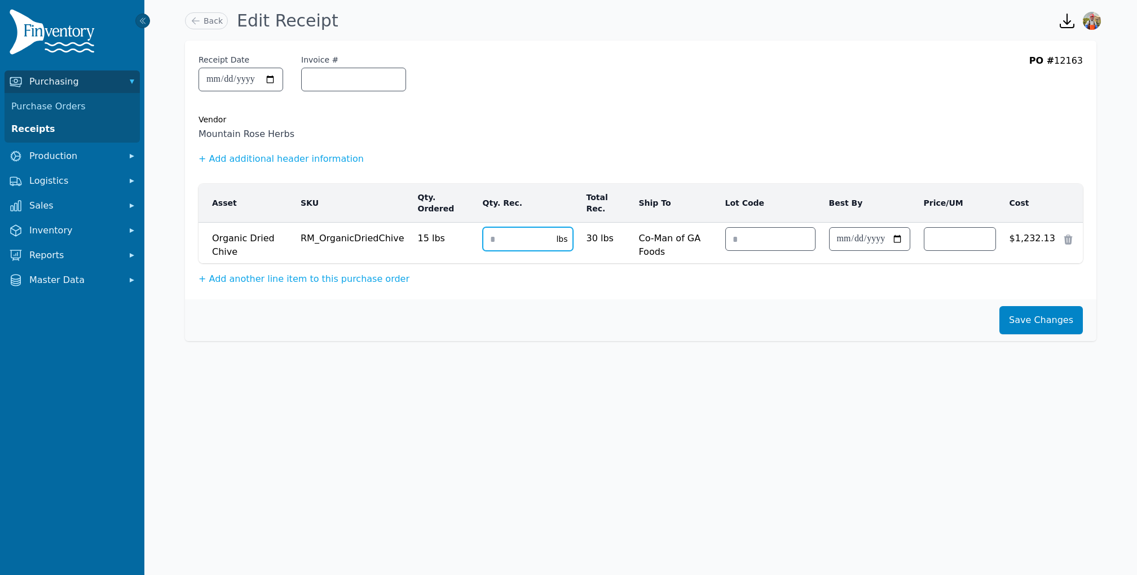
click at [507, 236] on input "**" at bounding box center [516, 239] width 67 height 23
type input "*"
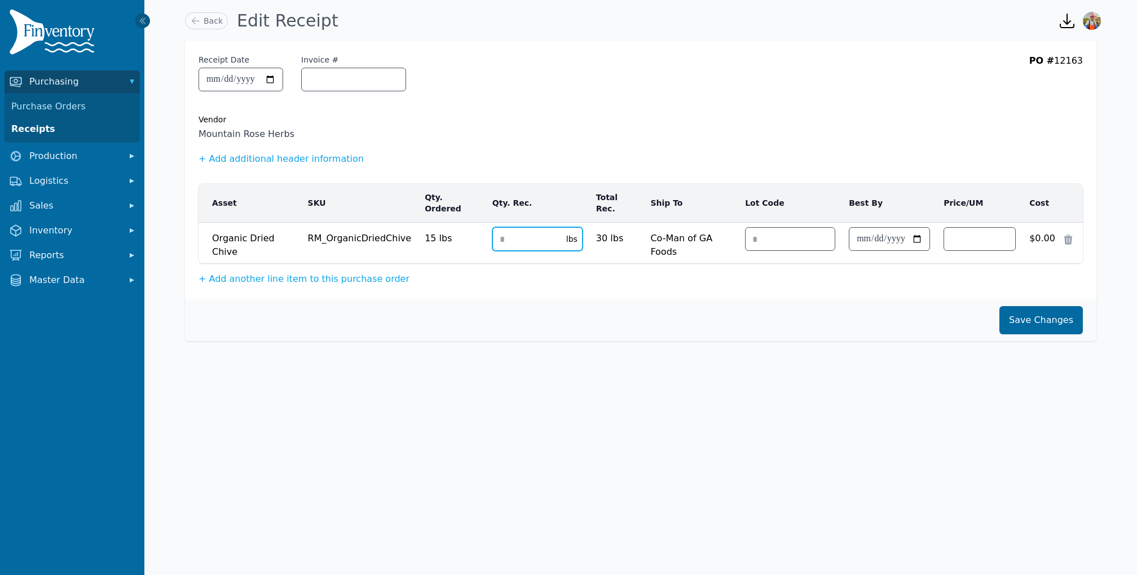
type input "*"
click at [1029, 306] on button "Save Changes" at bounding box center [1040, 320] width 83 height 28
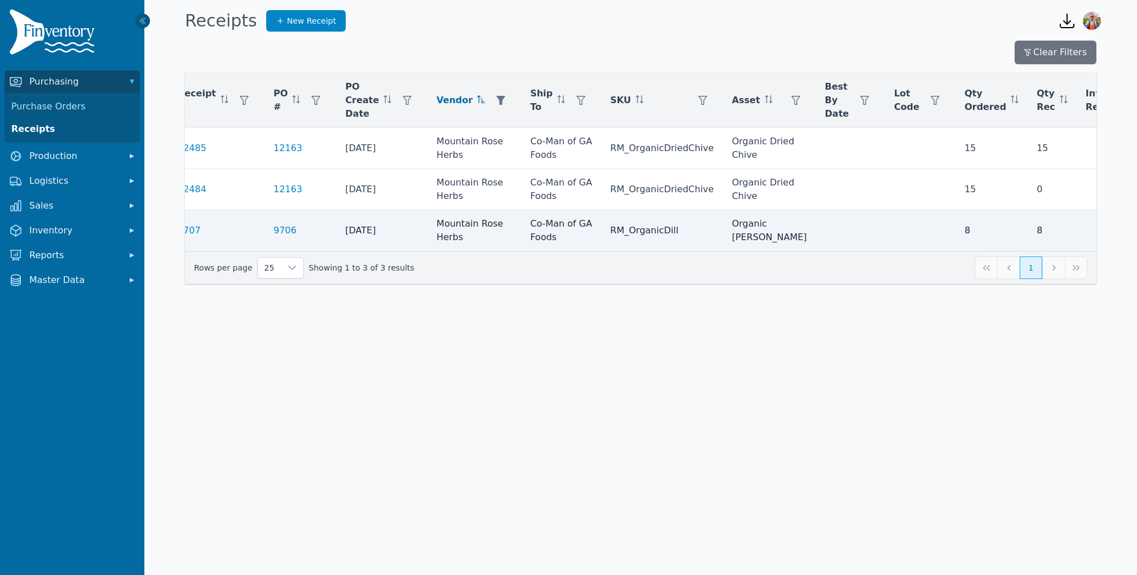
scroll to position [0, 74]
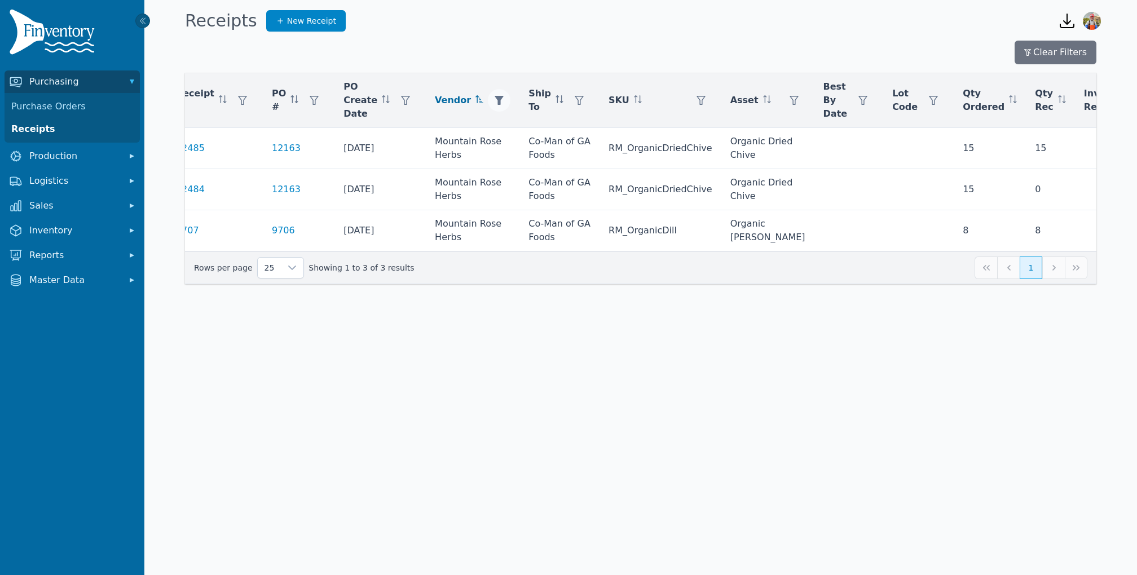
click at [488, 104] on button "button" at bounding box center [499, 100] width 23 height 23
click at [510, 130] on div "Mountain Rose Herbs" at bounding box center [520, 130] width 97 height 23
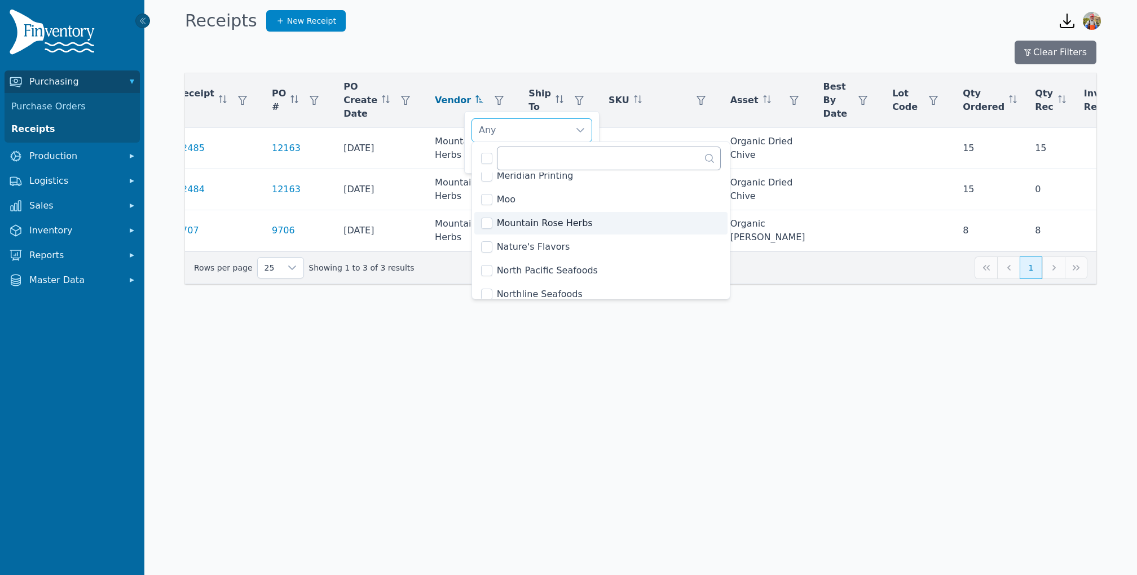
scroll to position [973, 0]
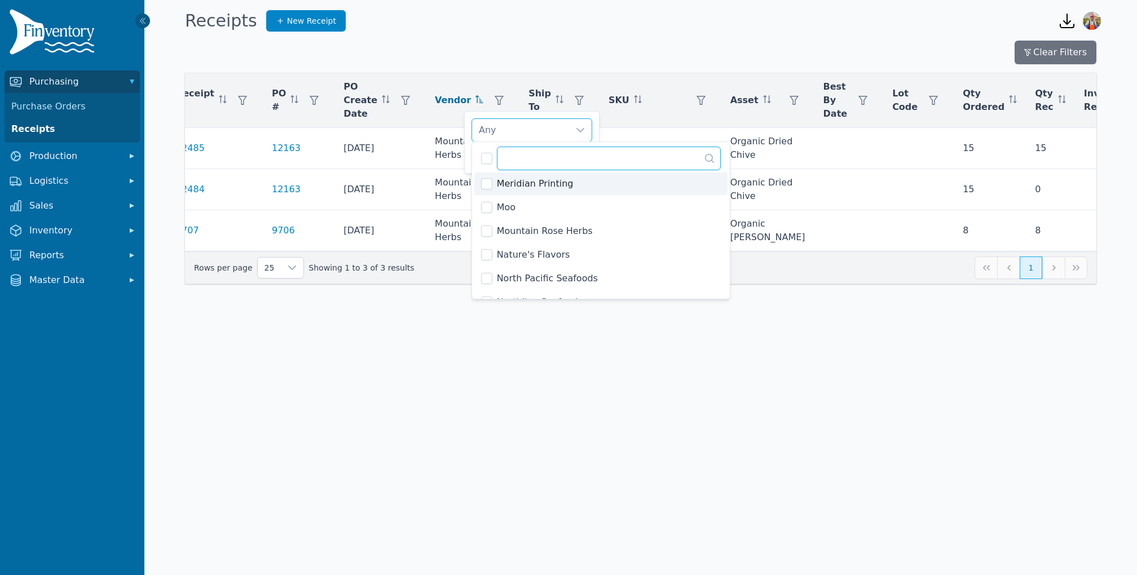
click at [518, 157] on input "text" at bounding box center [609, 159] width 224 height 24
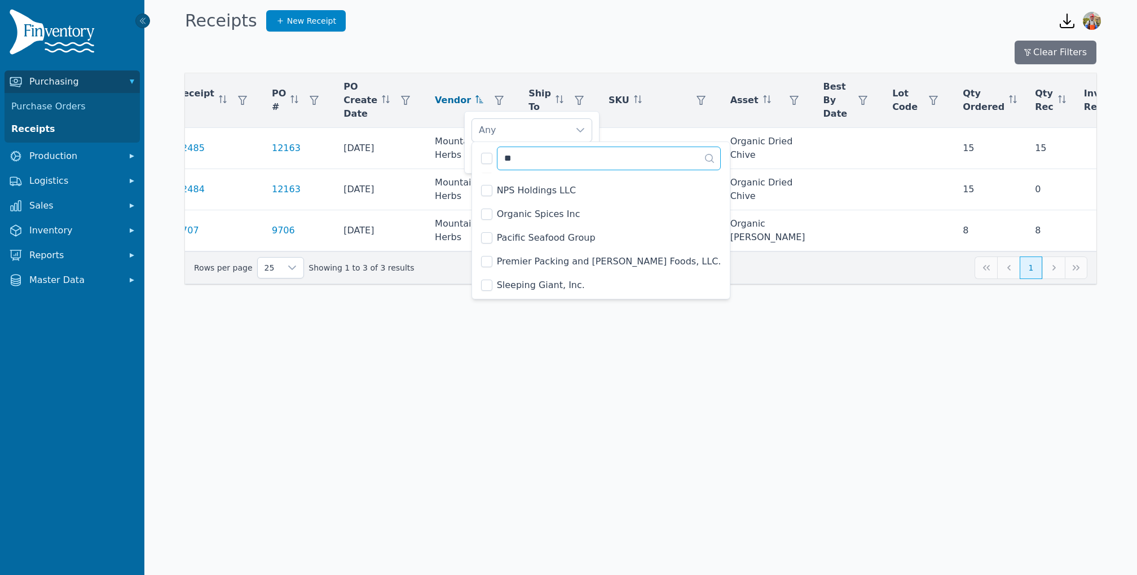
scroll to position [0, 0]
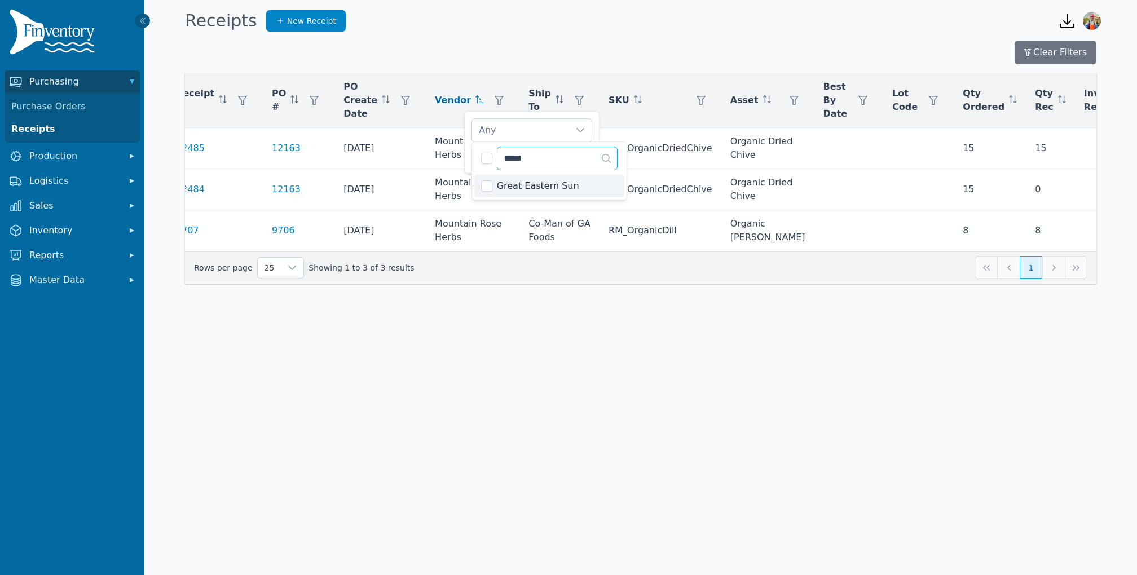
type input "*****"
click at [492, 187] on li "Great Eastern Sun" at bounding box center [549, 186] width 150 height 23
drag, startPoint x: 557, startPoint y: 163, endPoint x: 455, endPoint y: 108, distance: 116.0
click at [455, 108] on body "Purchasing Purchase Orders Receipts Production Logistics Sales Inventory Report…" at bounding box center [568, 287] width 1137 height 575
click at [527, 143] on div "Great Eastern Sun Clear Apply" at bounding box center [531, 142] width 135 height 63
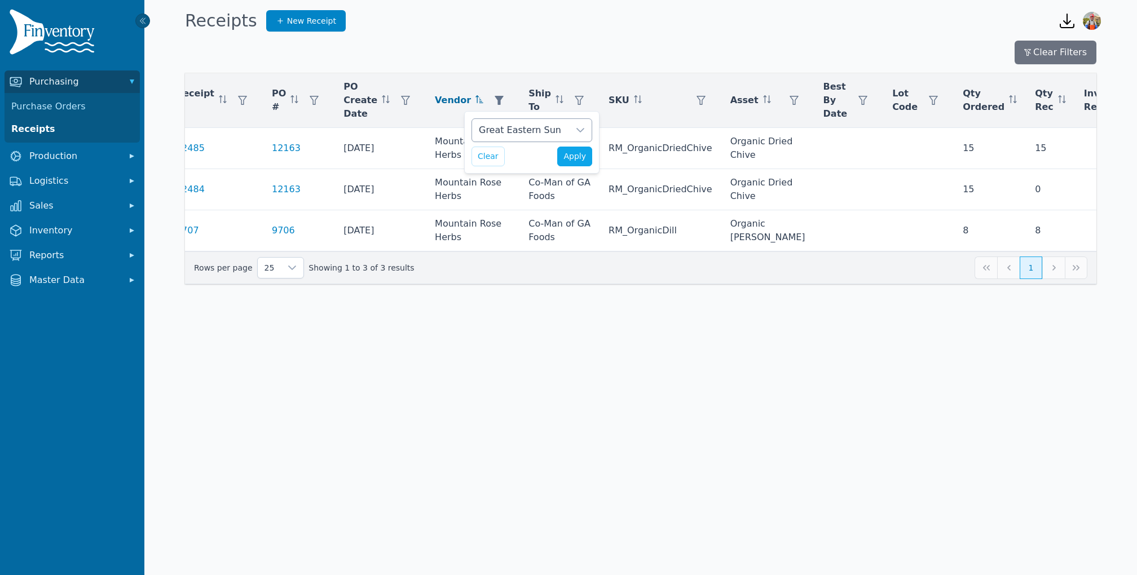
click at [515, 132] on div "Great Eastern Sun" at bounding box center [520, 130] width 97 height 23
drag, startPoint x: 531, startPoint y: 160, endPoint x: 475, endPoint y: 127, distance: 64.7
click at [490, 137] on body "Purchasing Purchase Orders Receipts Production Logistics Sales Inventory Report…" at bounding box center [568, 287] width 1137 height 575
click at [531, 154] on div "Clear Apply" at bounding box center [531, 157] width 121 height 20
click at [515, 132] on div "Great Eastern Sun" at bounding box center [520, 130] width 97 height 23
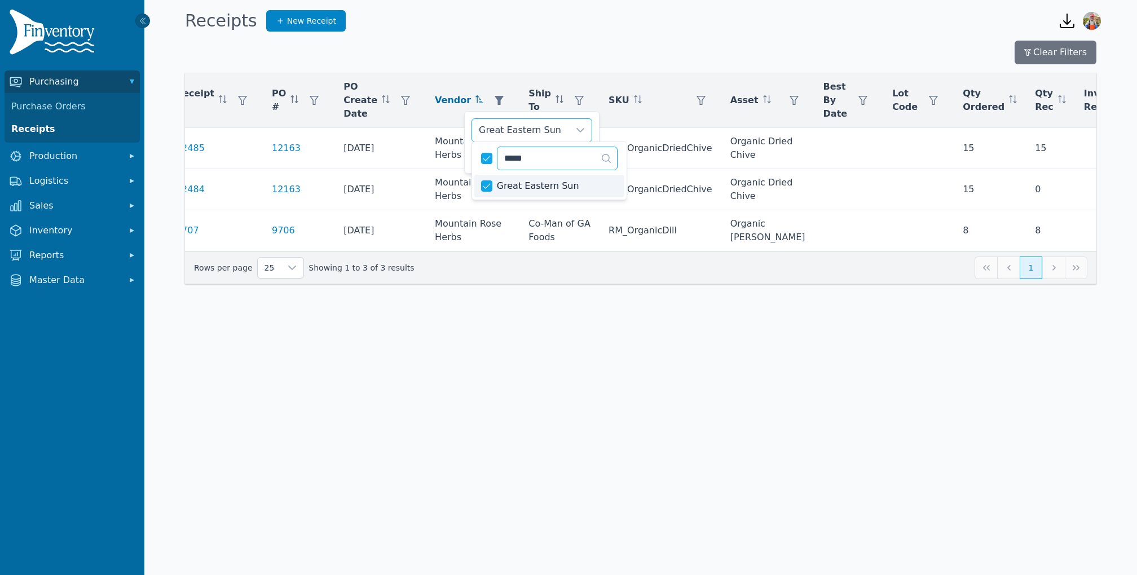
click at [527, 152] on input "*****" at bounding box center [557, 159] width 121 height 24
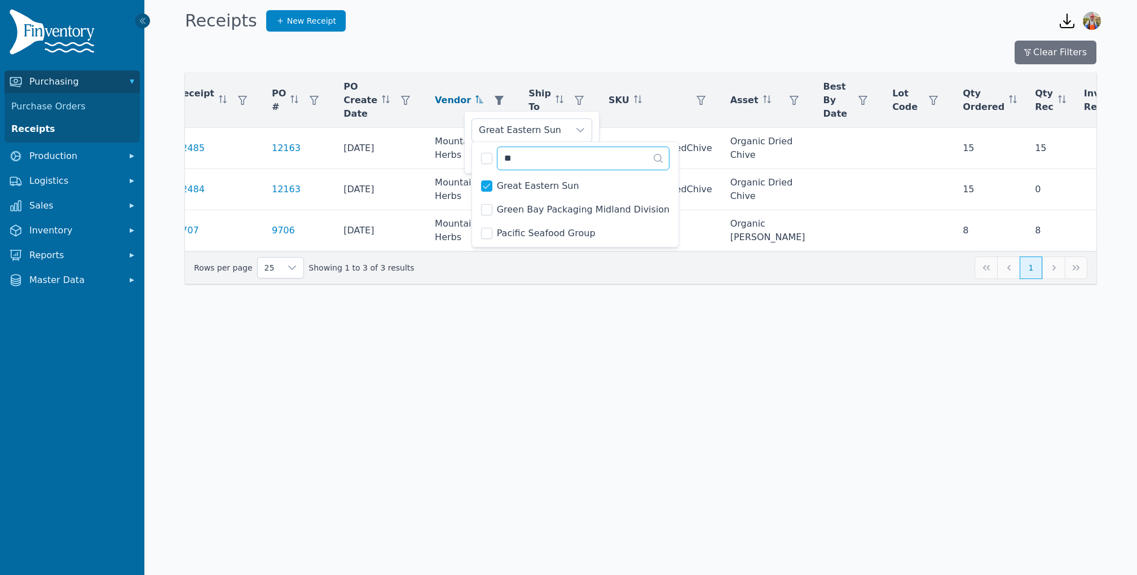
type input "*"
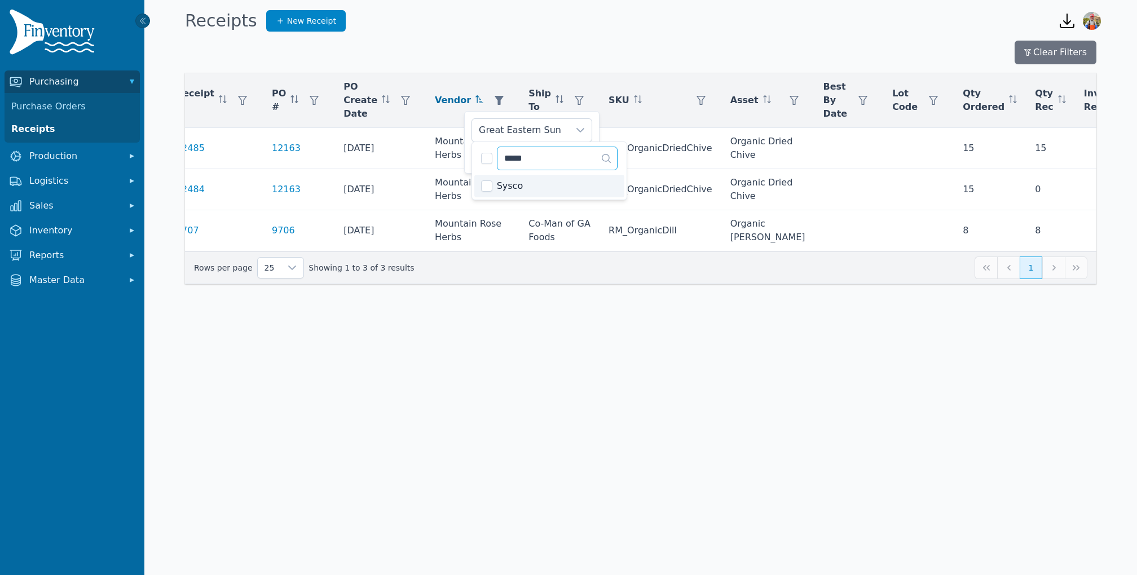
type input "*****"
click at [468, 158] on div "Great Eastern Sun, Sysco Clear Apply" at bounding box center [531, 142] width 135 height 63
click at [591, 161] on button "Apply" at bounding box center [574, 157] width 35 height 20
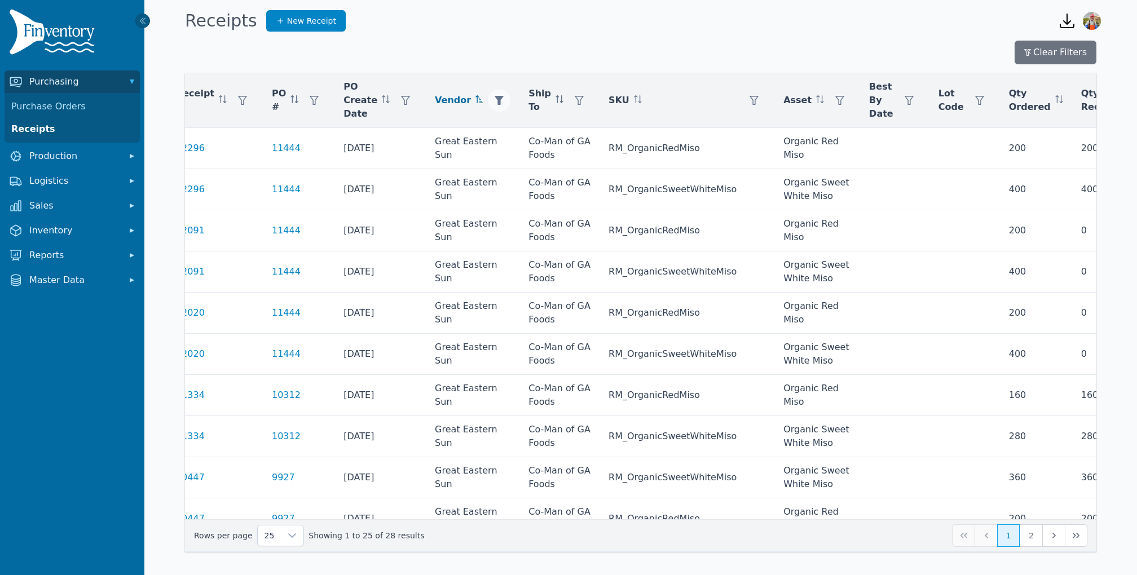
click at [494, 96] on icon "button" at bounding box center [498, 100] width 9 height 9
click at [502, 138] on div "Great Eastern Sun, Sysco" at bounding box center [520, 130] width 97 height 23
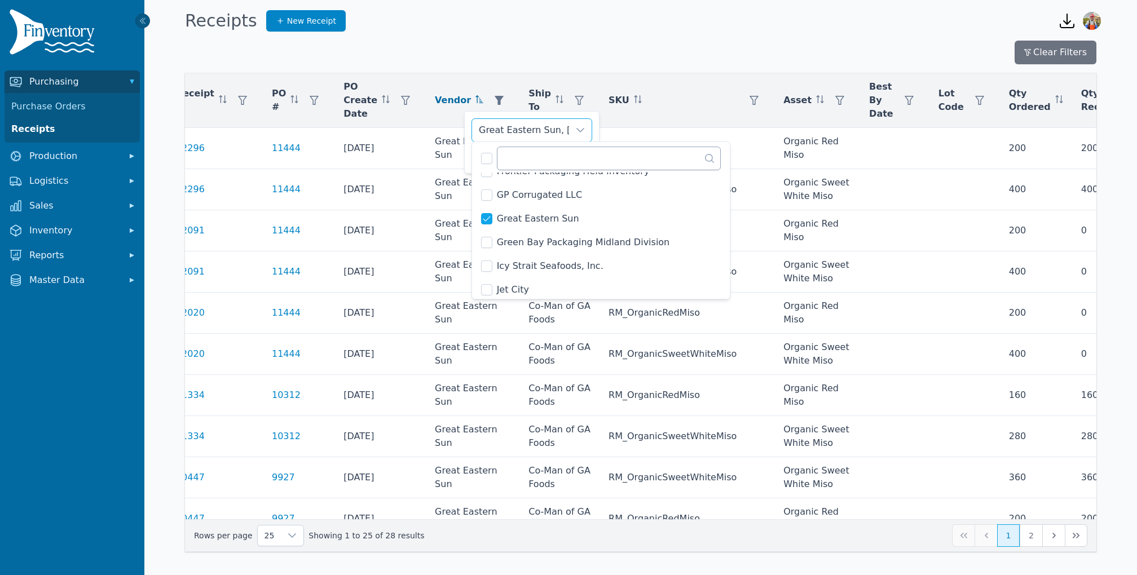
scroll to position [642, 0]
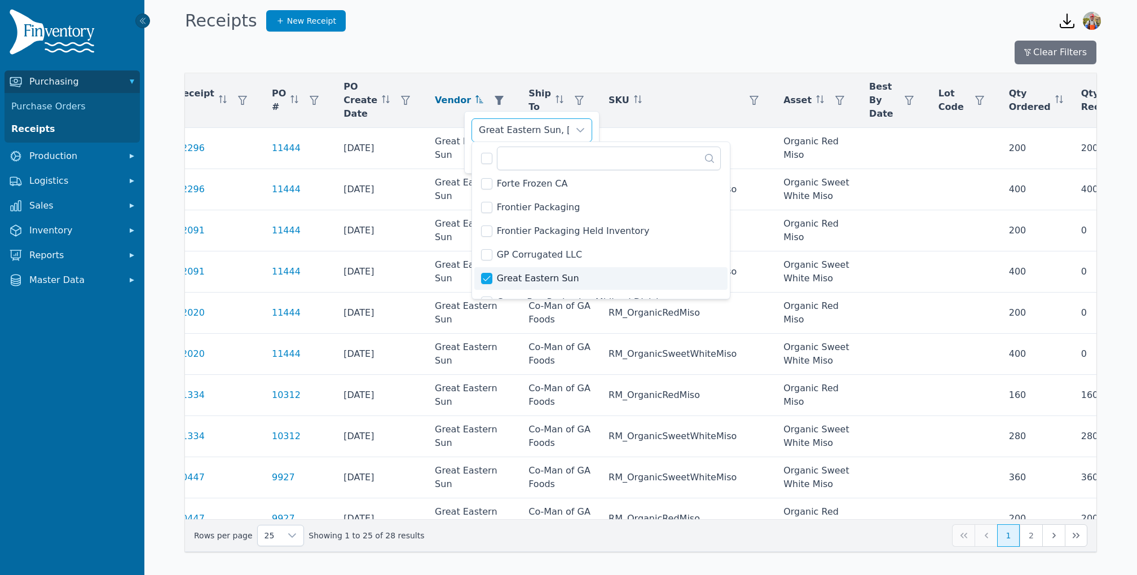
click at [479, 270] on li "Great Eastern Sun" at bounding box center [601, 278] width 254 height 23
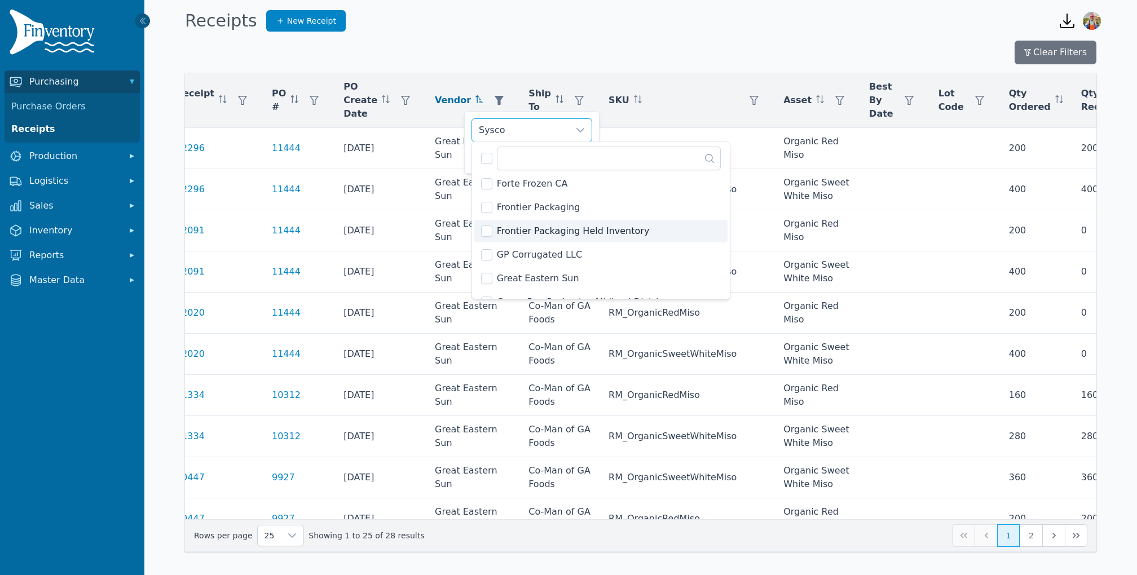
click at [468, 148] on div "Sysco Clear Apply" at bounding box center [531, 142] width 135 height 63
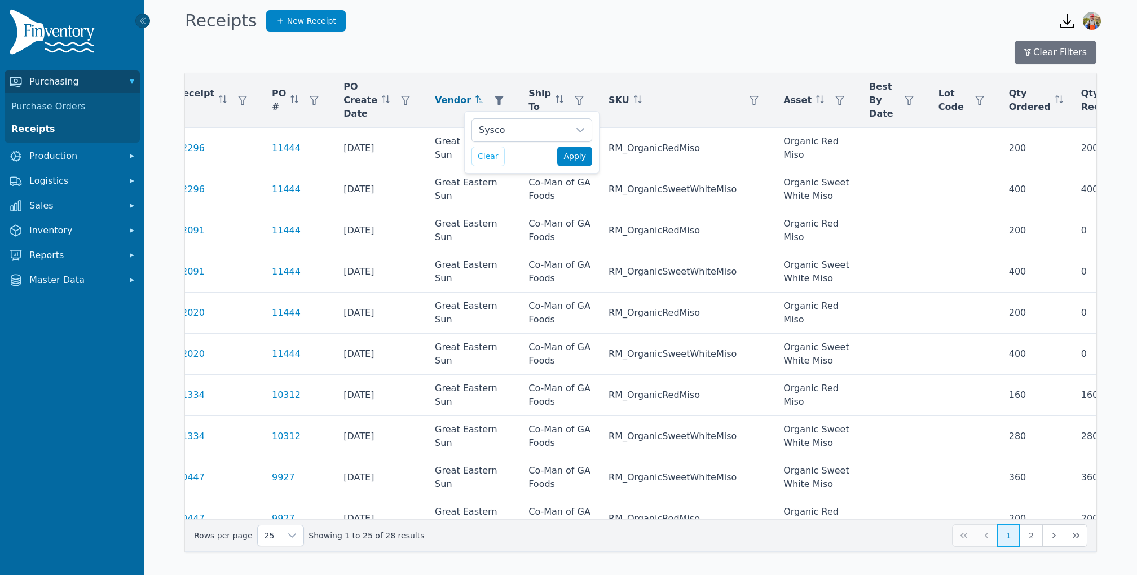
click at [569, 151] on span "Apply" at bounding box center [574, 157] width 23 height 12
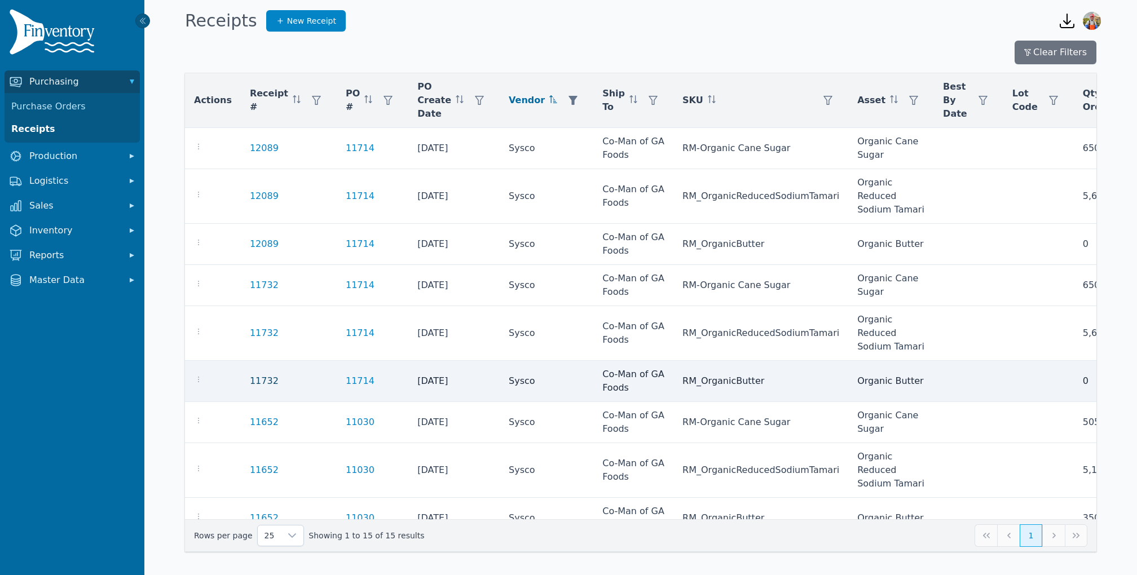
click at [254, 381] on link "11732" at bounding box center [264, 381] width 29 height 14
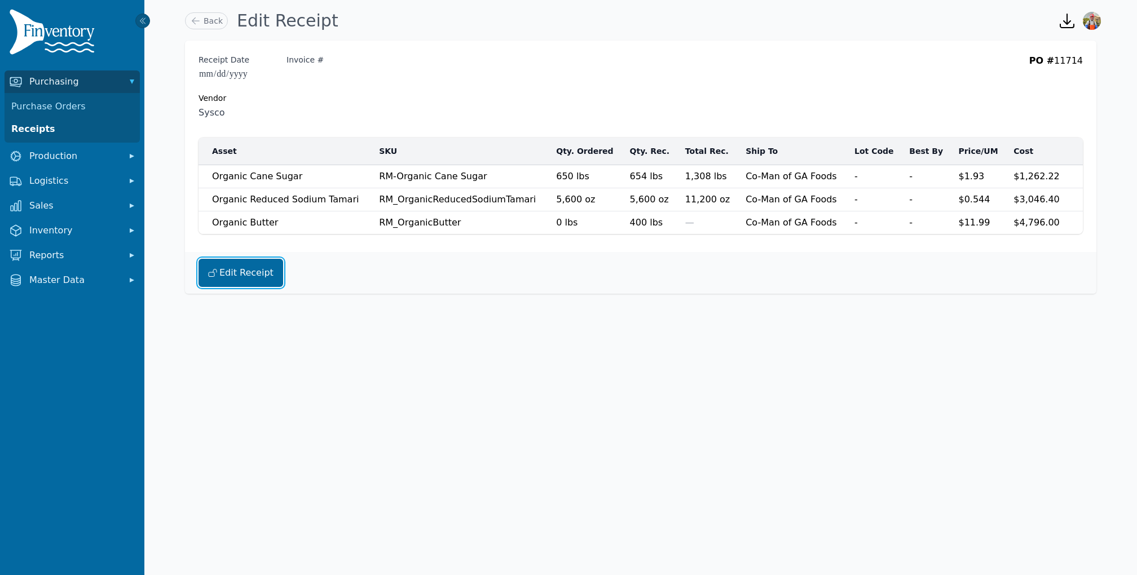
click at [240, 265] on button "Edit Receipt" at bounding box center [240, 273] width 85 height 28
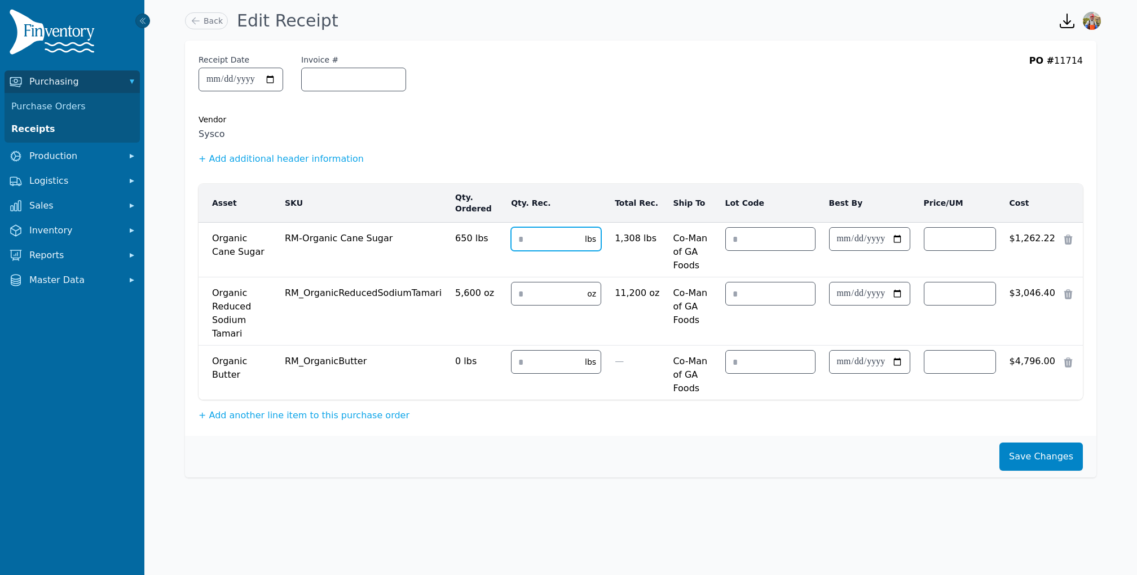
drag, startPoint x: 532, startPoint y: 242, endPoint x: 485, endPoint y: 228, distance: 49.0
click at [485, 228] on tr "Organic Cane Sugar Organic Cane Sugar RM-Organic Cane Sugar 650 lbs *** *** lbs…" at bounding box center [640, 250] width 884 height 55
type input "*"
drag, startPoint x: 560, startPoint y: 288, endPoint x: 495, endPoint y: 247, distance: 76.5
click at [502, 252] on tbody "Organic Cane Sugar Organic Cane Sugar RM-Organic Cane Sugar 650 lbs *** * lbs 1…" at bounding box center [640, 312] width 884 height 178
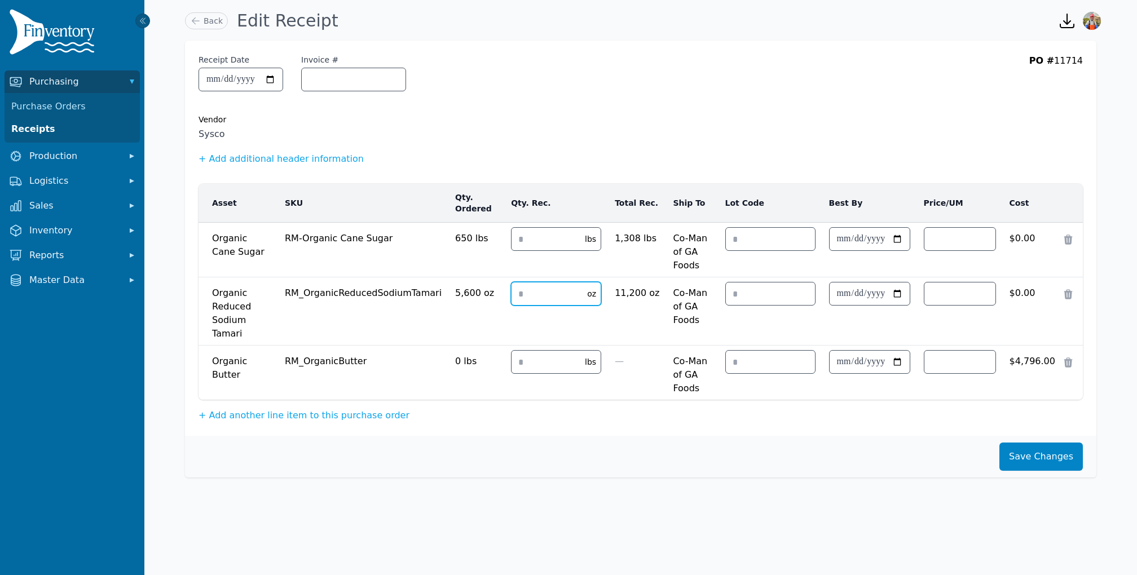
type input "*"
drag, startPoint x: 547, startPoint y: 325, endPoint x: 460, endPoint y: 266, distance: 105.9
click at [460, 266] on tbody "Organic Cane Sugar Organic Cane Sugar RM-Organic Cane Sugar 650 lbs *** * lbs 1…" at bounding box center [640, 312] width 884 height 178
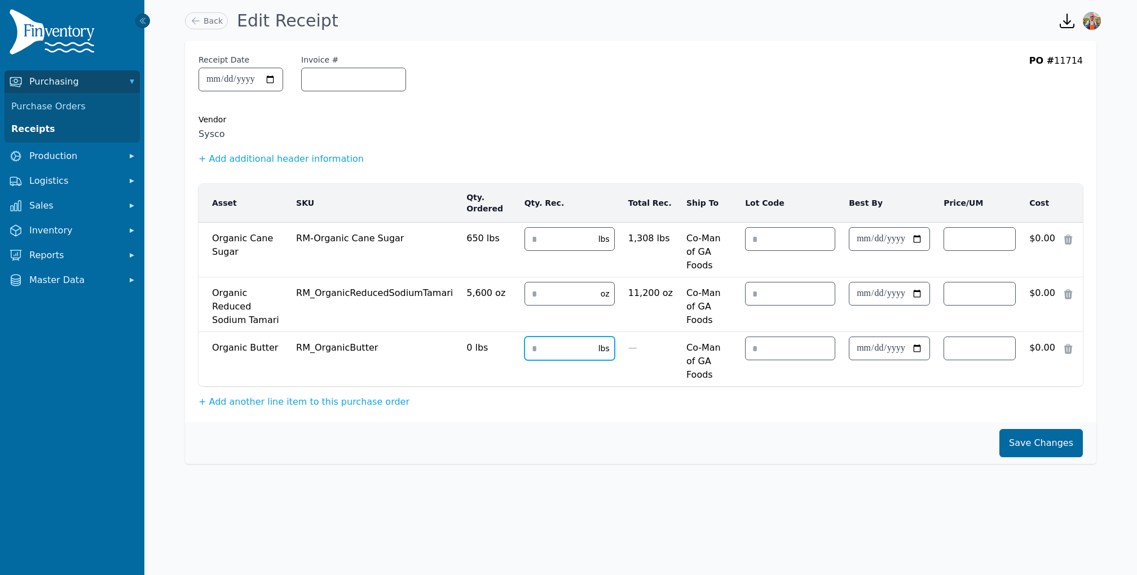
type input "*"
click at [1043, 429] on button "Save Changes" at bounding box center [1040, 443] width 83 height 28
click at [1031, 429] on button "Save Changes" at bounding box center [1040, 443] width 83 height 28
click at [1044, 429] on button "Save Changes" at bounding box center [1040, 443] width 83 height 28
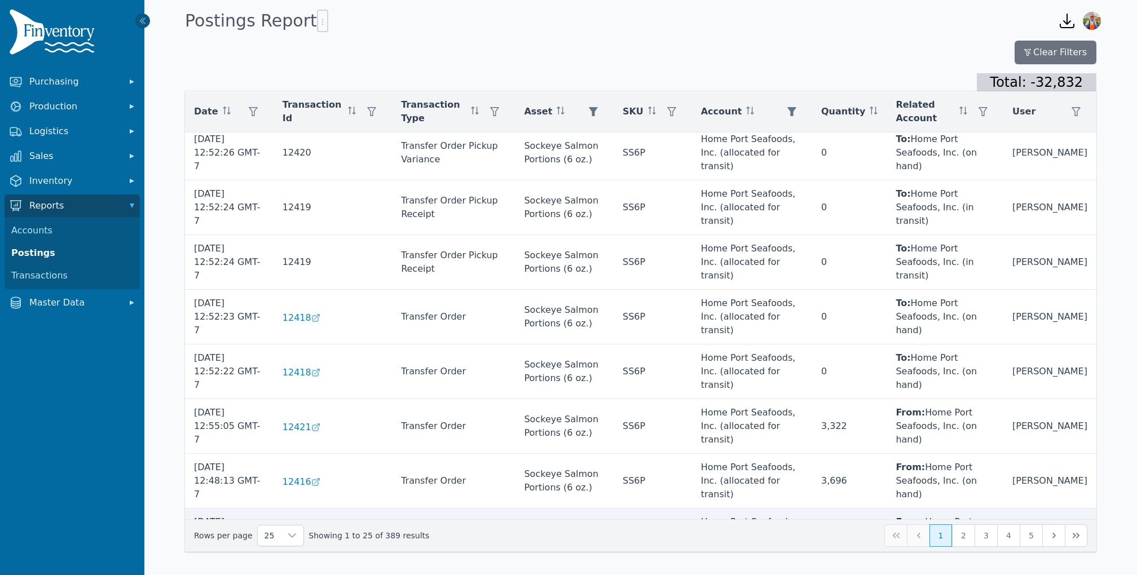
scroll to position [637, 0]
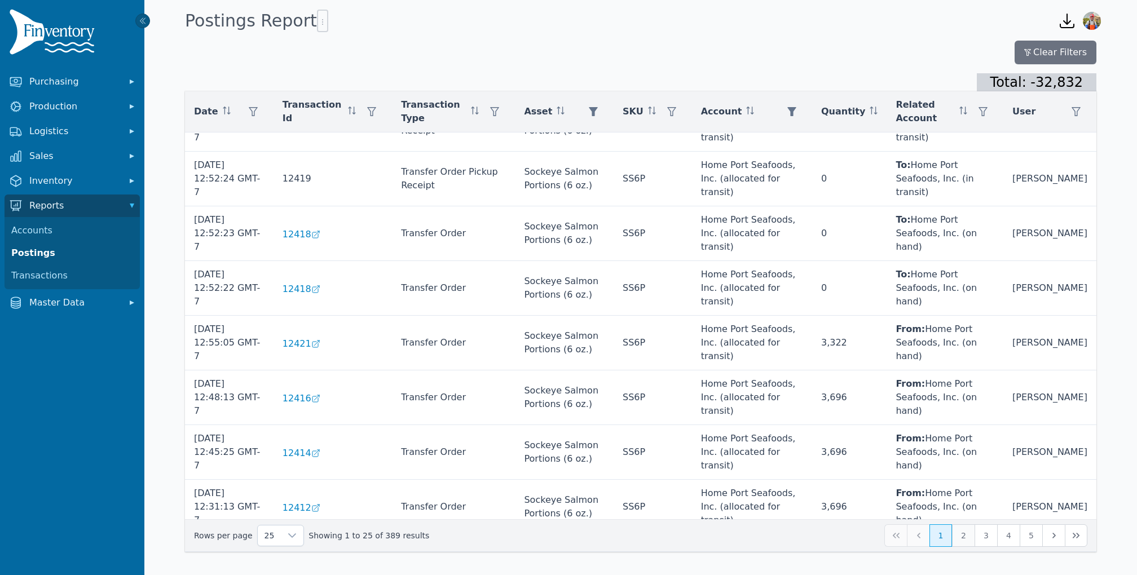
click at [964, 538] on button "2" at bounding box center [963, 535] width 23 height 23
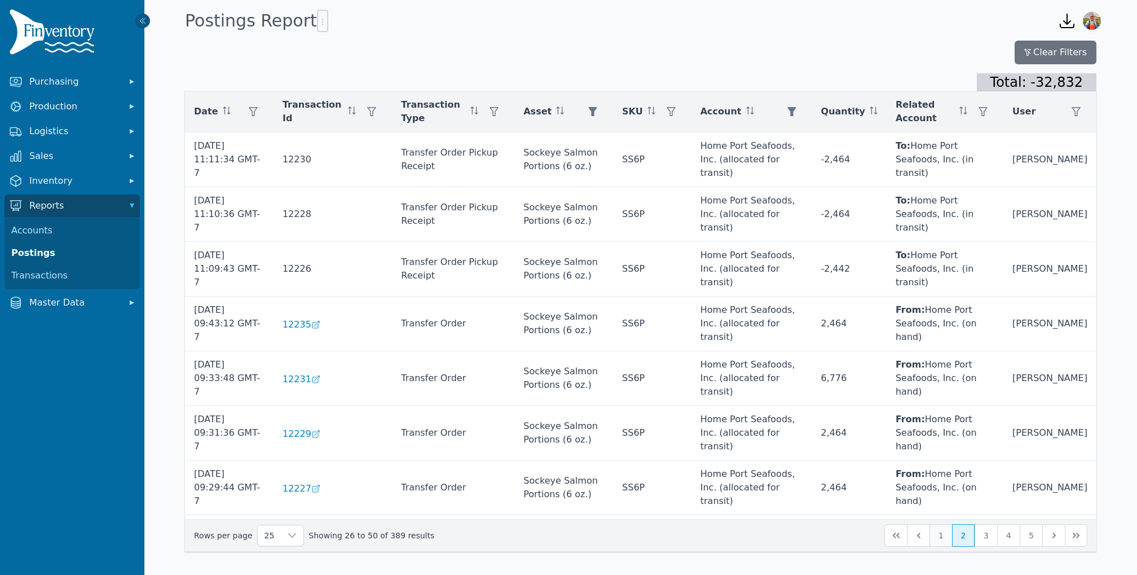
click at [939, 538] on button "1" at bounding box center [940, 535] width 23 height 23
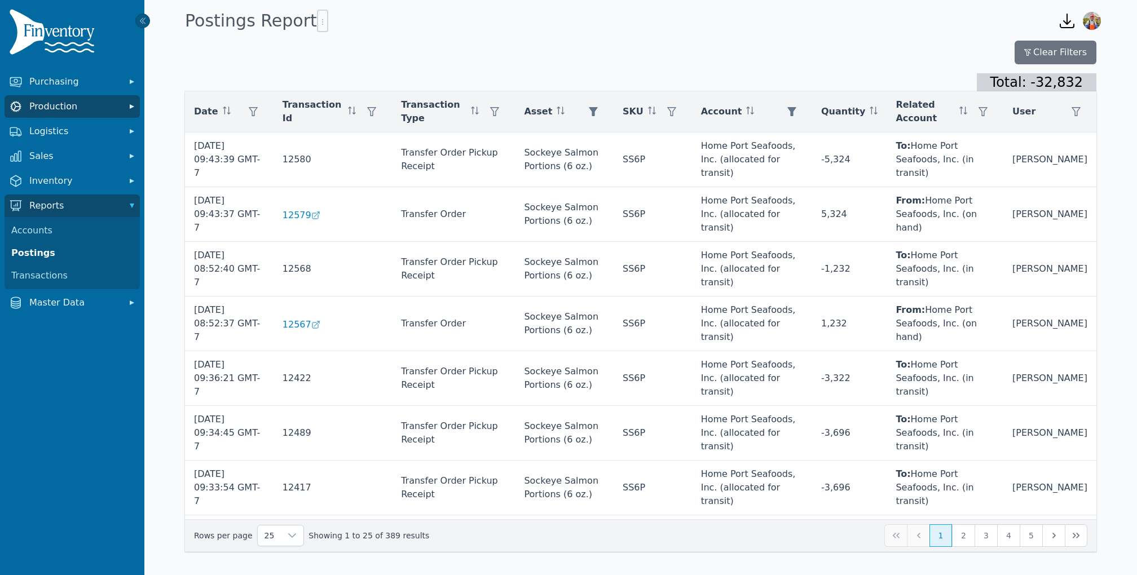
click at [87, 98] on button "Production" at bounding box center [72, 106] width 135 height 23
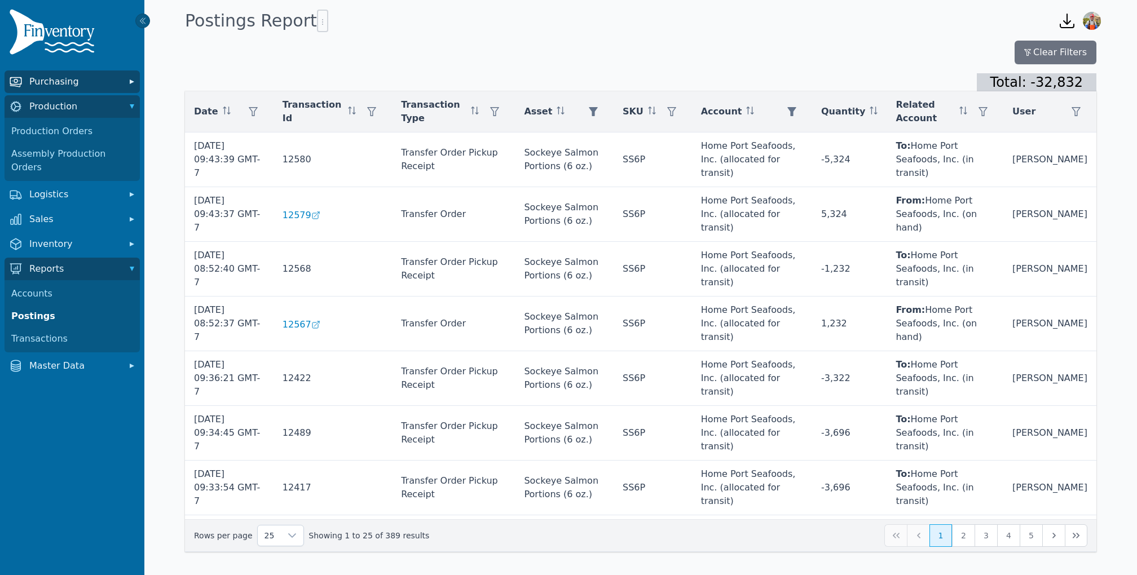
click at [87, 89] on button "Purchasing" at bounding box center [72, 81] width 135 height 23
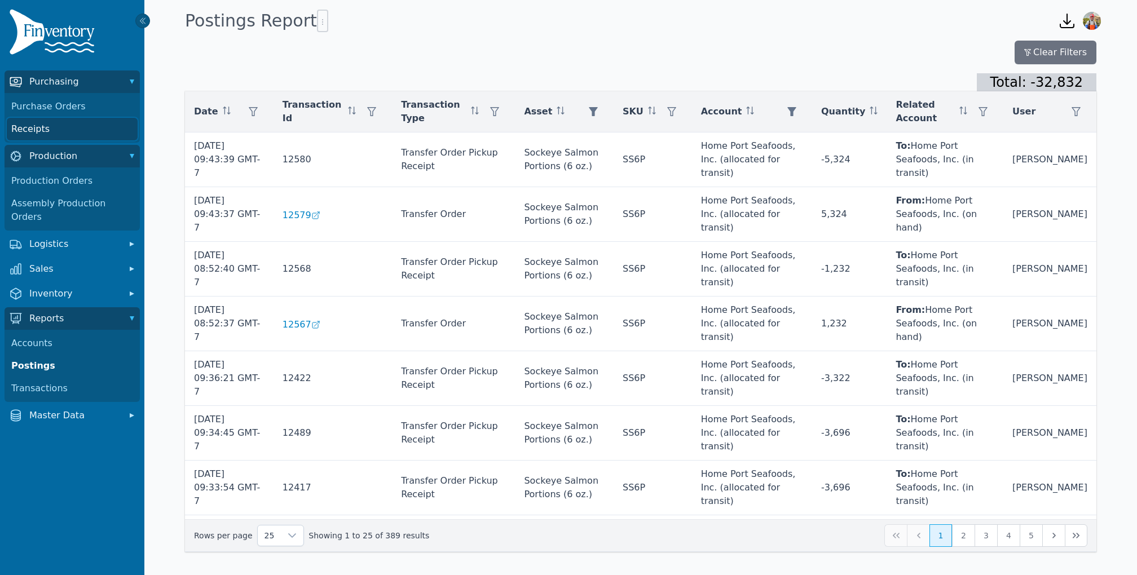
click at [49, 131] on link "Receipts" at bounding box center [72, 129] width 131 height 23
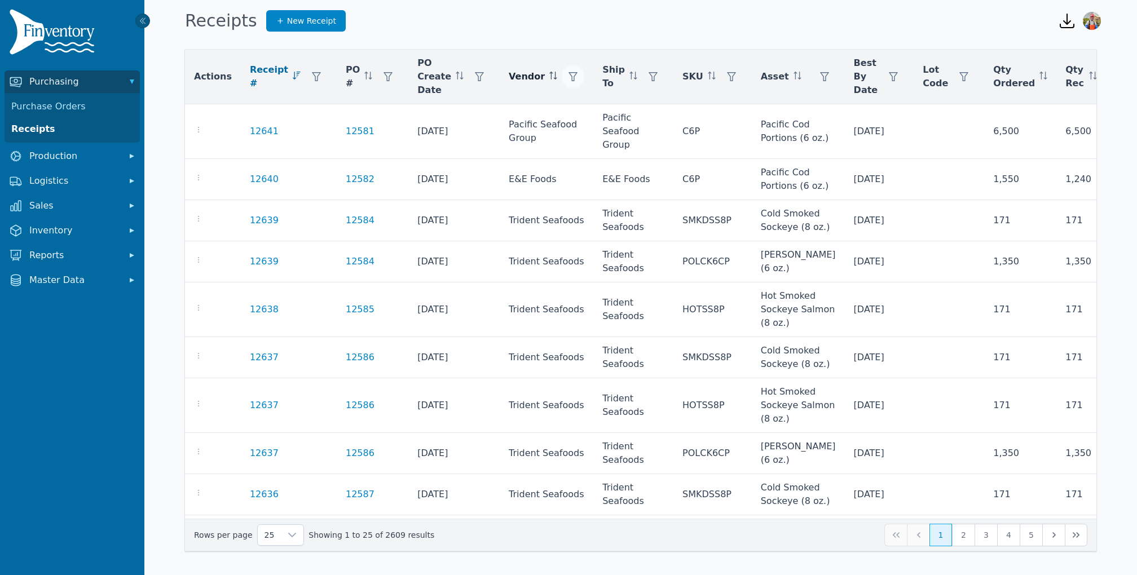
click at [562, 79] on button "button" at bounding box center [573, 76] width 23 height 23
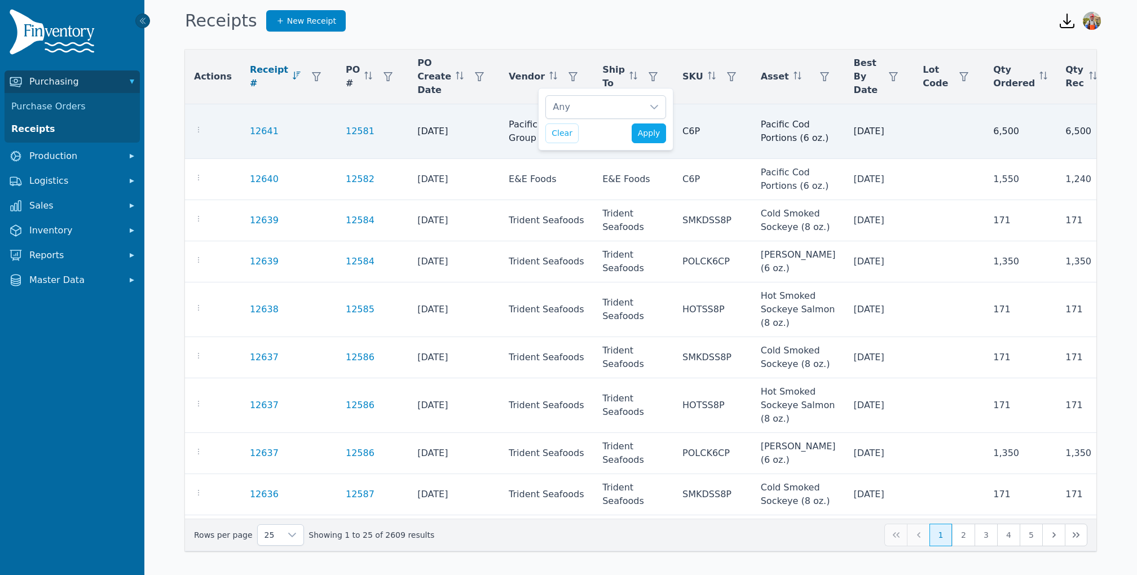
scroll to position [11, 7]
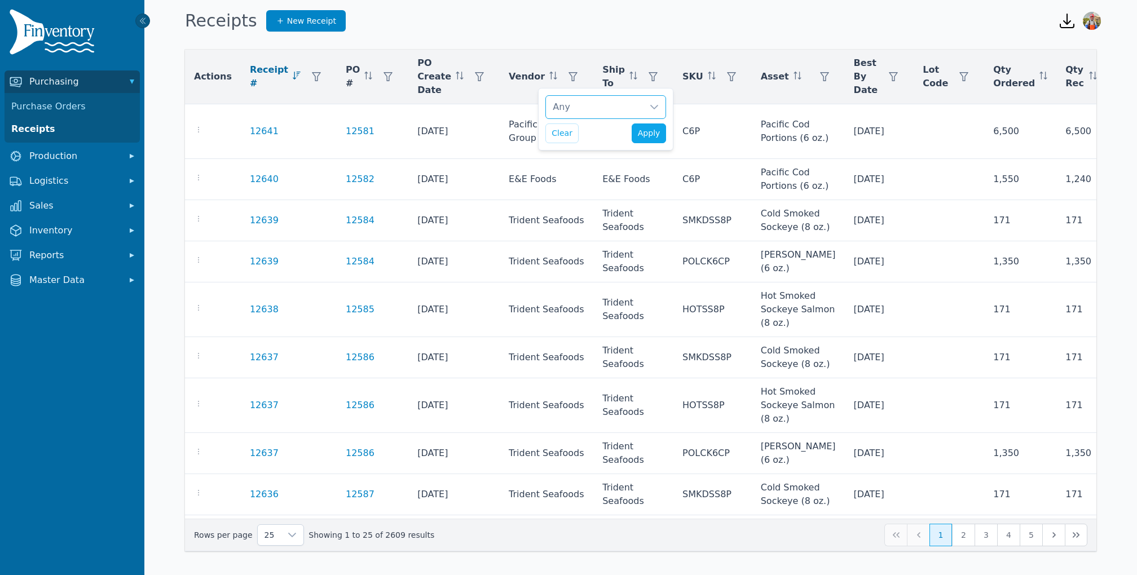
click at [590, 109] on div "Any" at bounding box center [594, 107] width 97 height 23
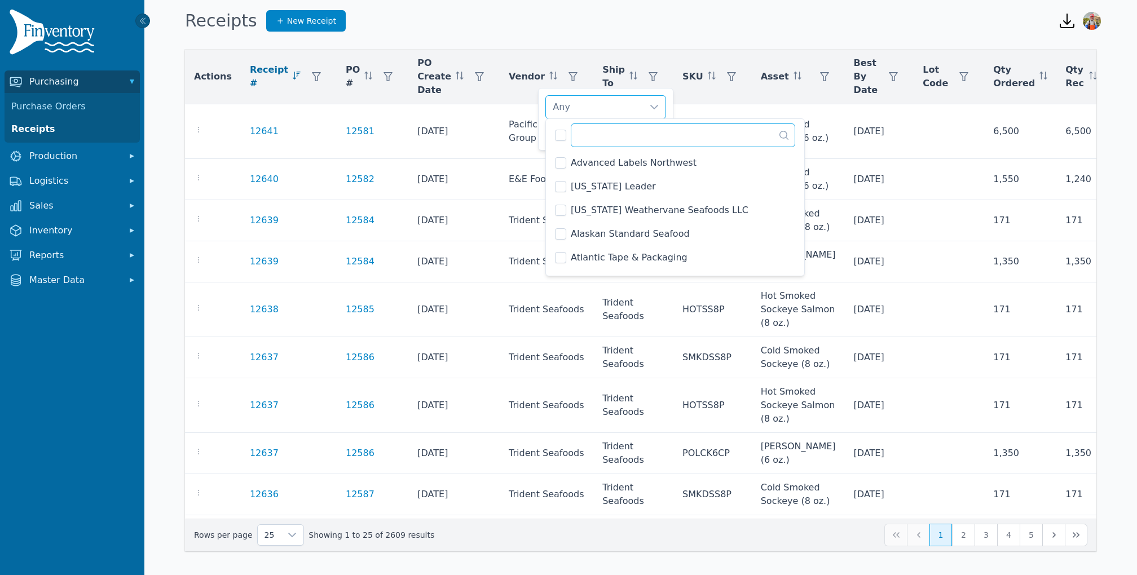
click at [602, 136] on input "text" at bounding box center [683, 135] width 224 height 24
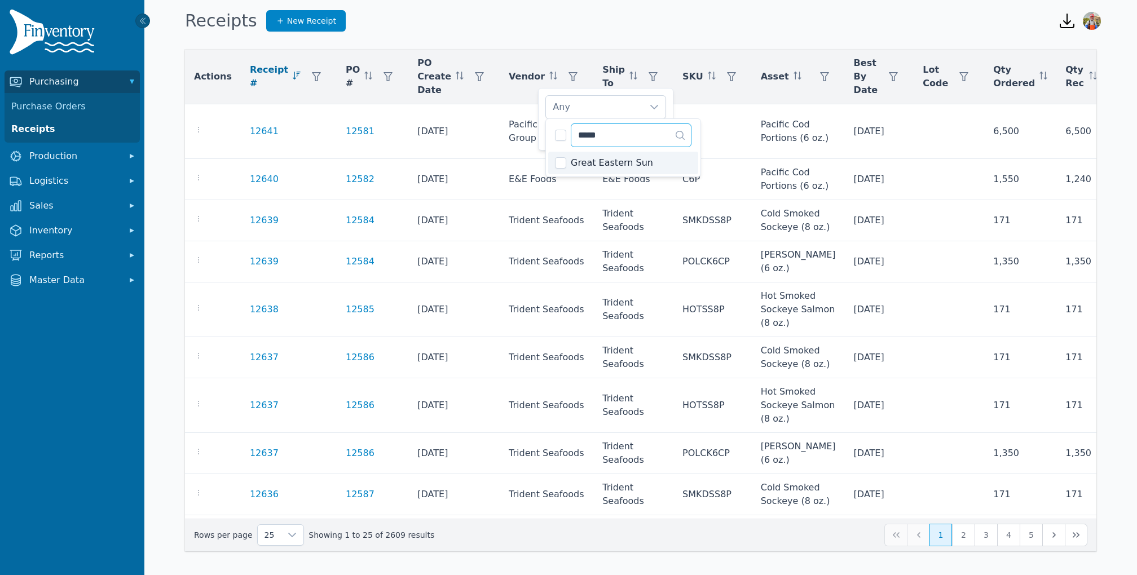
type input "*****"
click at [549, 169] on li "Great Eastern Sun" at bounding box center [623, 163] width 150 height 23
click at [541, 132] on div "Great Eastern Sun Clear Apply" at bounding box center [605, 119] width 135 height 63
click at [649, 133] on span "Apply" at bounding box center [649, 133] width 23 height 12
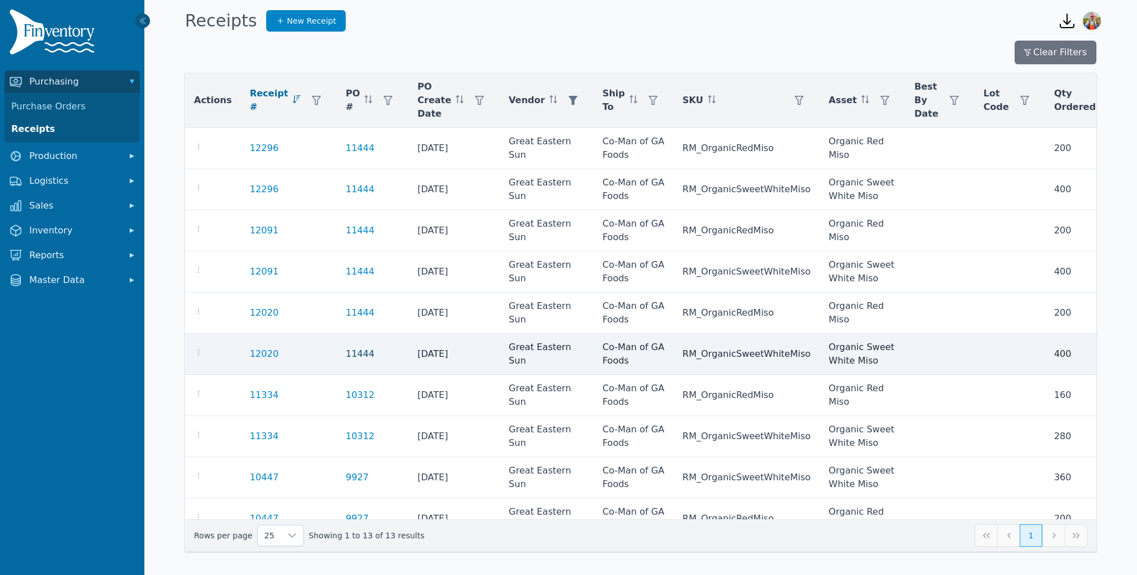
click at [351, 352] on link "11444" at bounding box center [360, 354] width 29 height 14
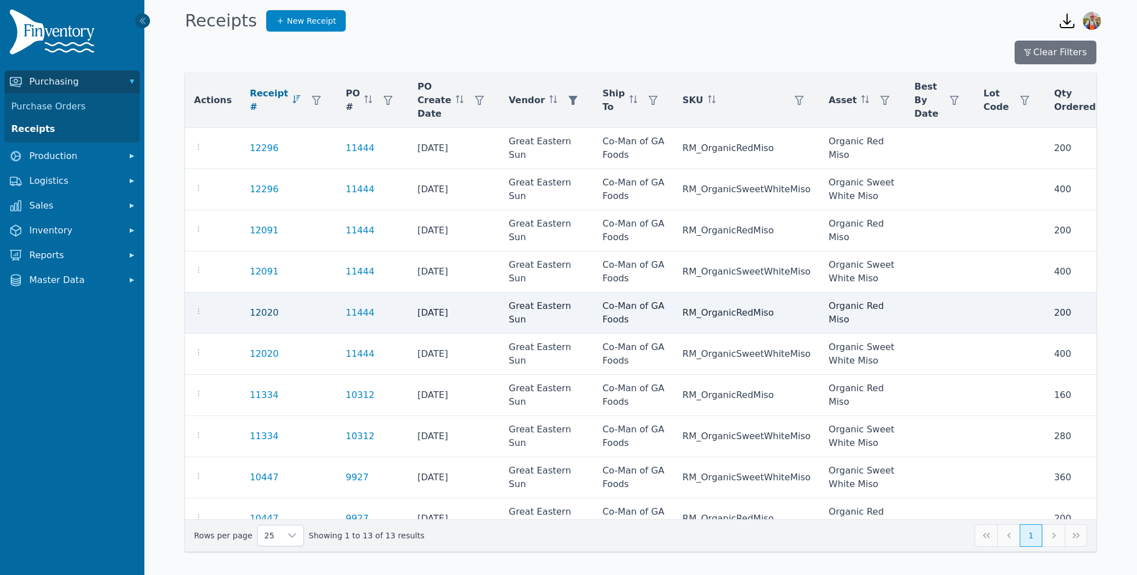
click at [260, 310] on link "12020" at bounding box center [264, 313] width 29 height 14
click at [198, 310] on icon "button" at bounding box center [198, 311] width 9 height 9
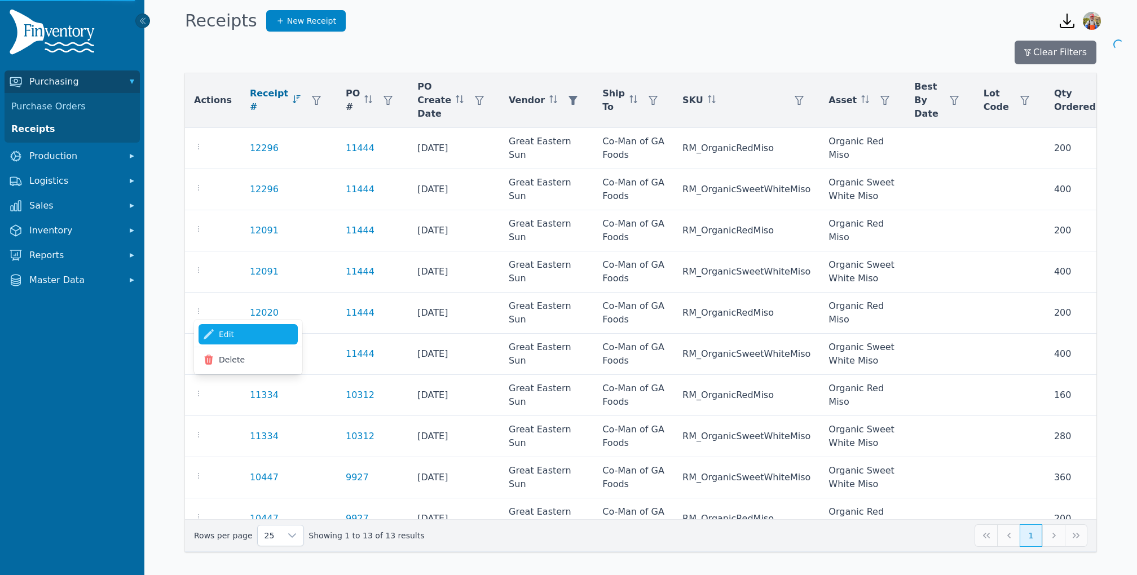
click at [220, 330] on link "Edit" at bounding box center [247, 334] width 99 height 20
click at [252, 328] on link "Edit" at bounding box center [247, 334] width 99 height 20
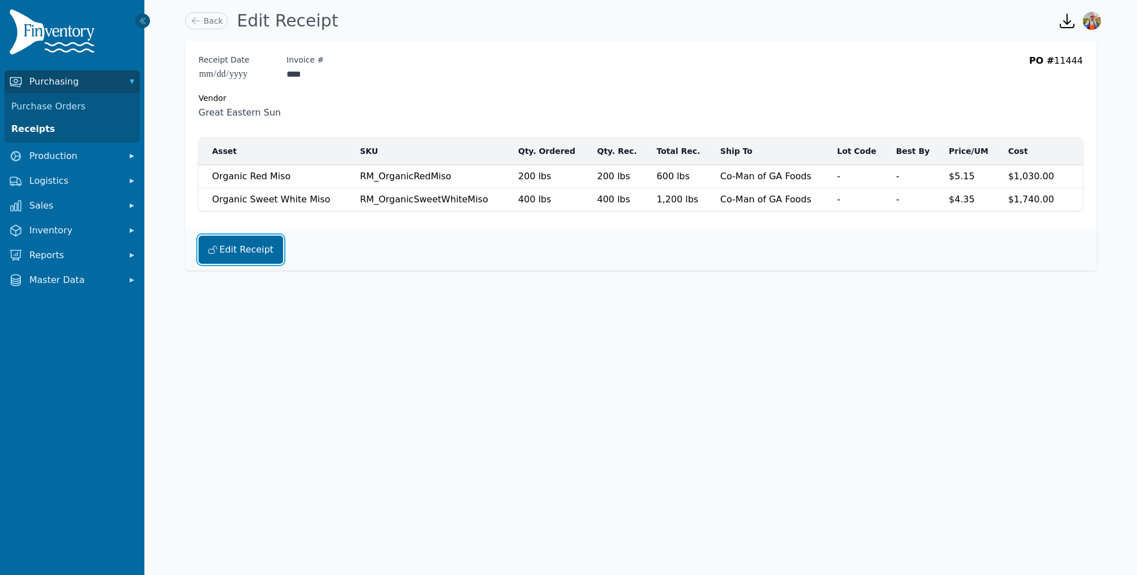
click at [254, 250] on button "Edit Receipt" at bounding box center [240, 250] width 85 height 28
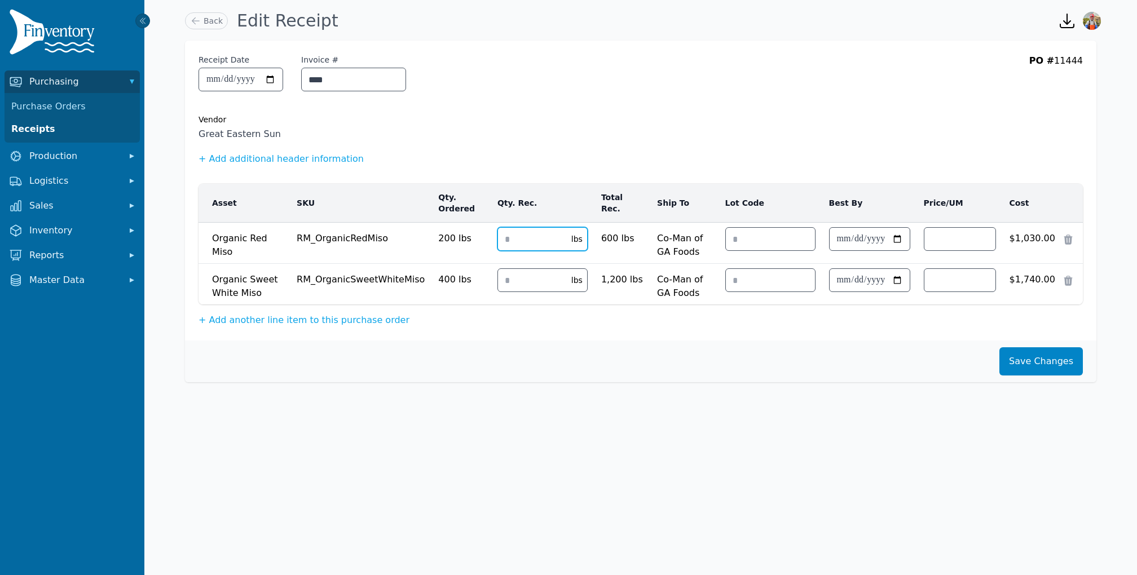
drag, startPoint x: 547, startPoint y: 247, endPoint x: 454, endPoint y: 152, distance: 132.8
click at [465, 167] on div "**********" at bounding box center [640, 191] width 911 height 300
type input "*"
drag, startPoint x: 541, startPoint y: 287, endPoint x: 458, endPoint y: 206, distance: 116.0
click at [471, 223] on tbody "Organic Red Miso Organic Red Miso RM_OrganicRedMiso 200 lbs *** * lbs 600 lbs C…" at bounding box center [640, 264] width 884 height 82
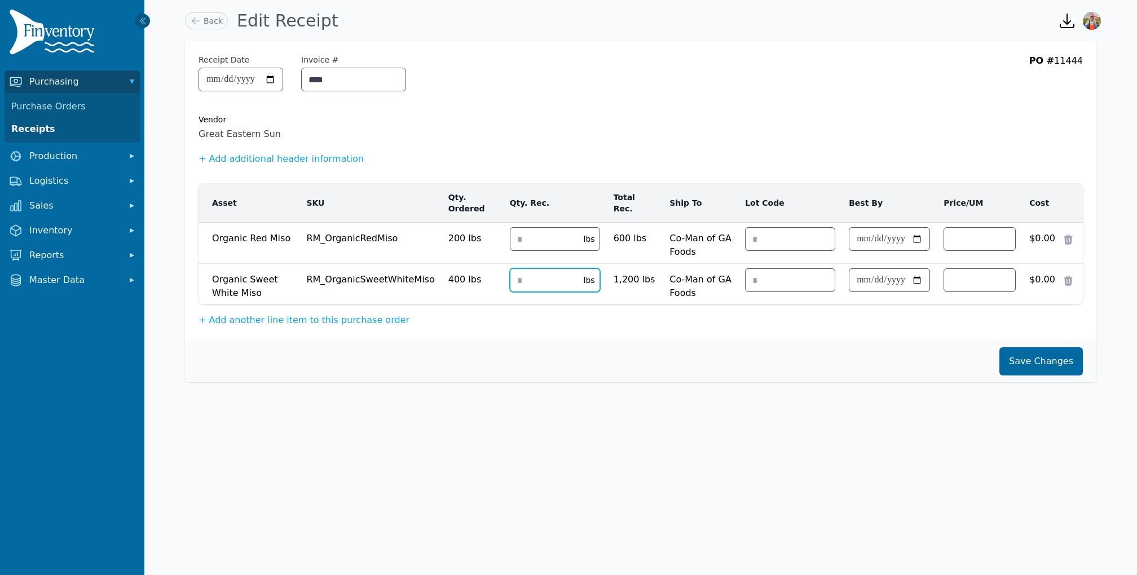
type input "*"
click at [1042, 368] on button "Save Changes" at bounding box center [1040, 361] width 83 height 28
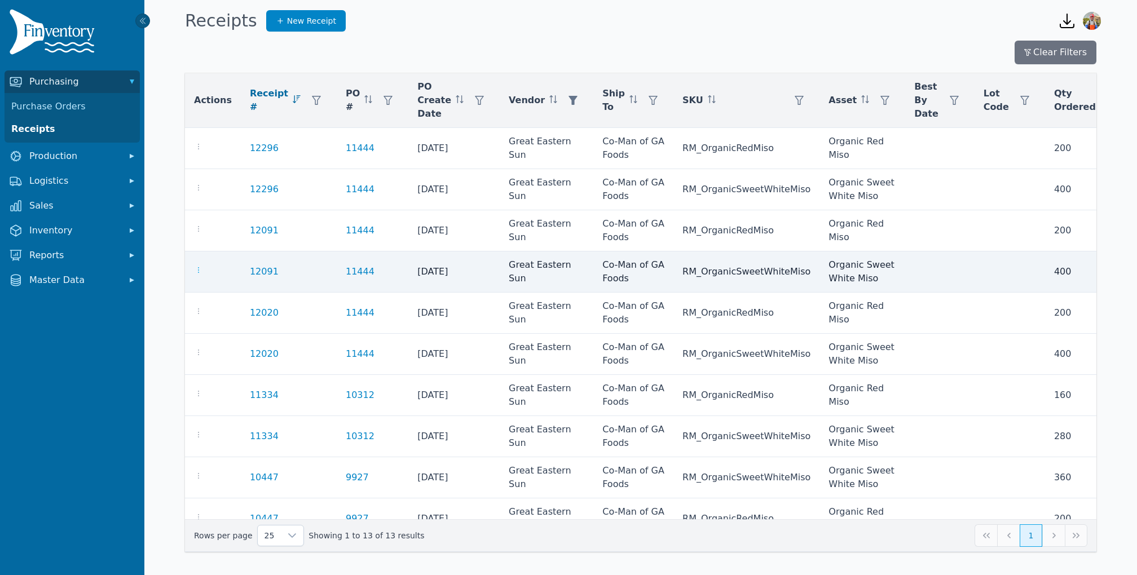
click at [202, 267] on icon "button" at bounding box center [198, 270] width 9 height 9
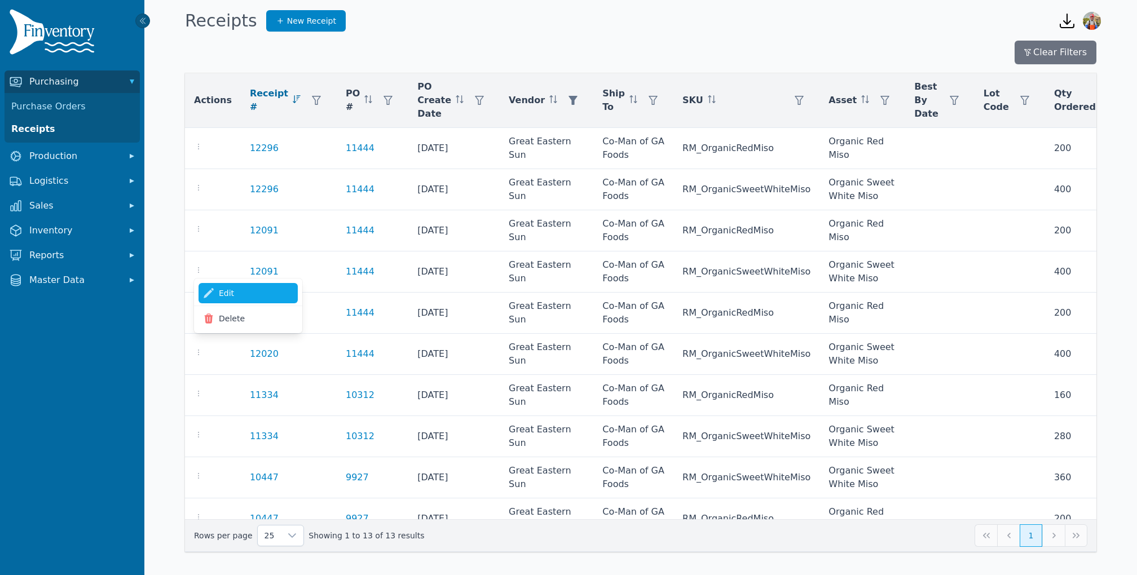
click at [220, 296] on link "Edit" at bounding box center [247, 293] width 99 height 20
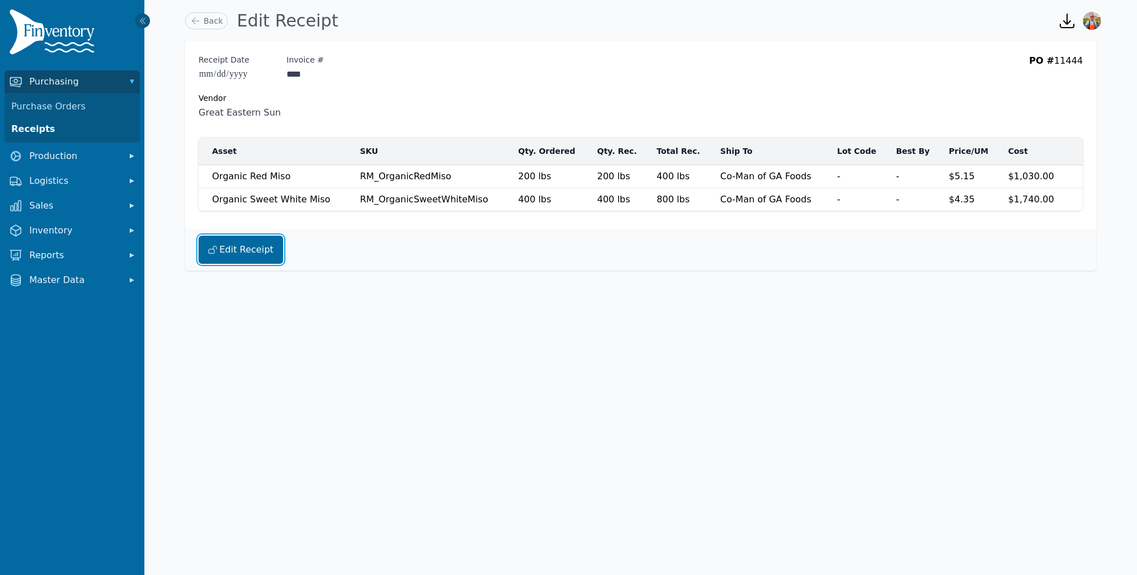
click at [248, 242] on button "Edit Receipt" at bounding box center [240, 250] width 85 height 28
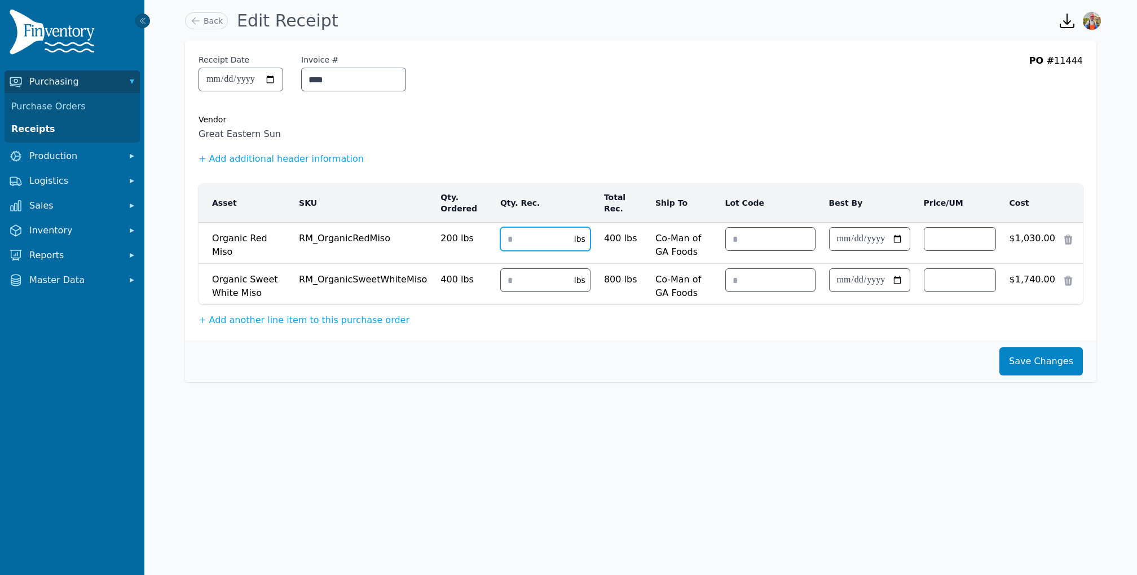
drag, startPoint x: 538, startPoint y: 244, endPoint x: 355, endPoint y: 149, distance: 206.5
click at [355, 149] on div "**********" at bounding box center [640, 191] width 911 height 300
type input "*"
drag, startPoint x: 543, startPoint y: 285, endPoint x: 437, endPoint y: 218, distance: 125.0
click at [462, 237] on tbody "Organic Red Miso Organic Red Miso RM_OrganicRedMiso 200 lbs *** * lbs 400 lbs C…" at bounding box center [640, 264] width 884 height 82
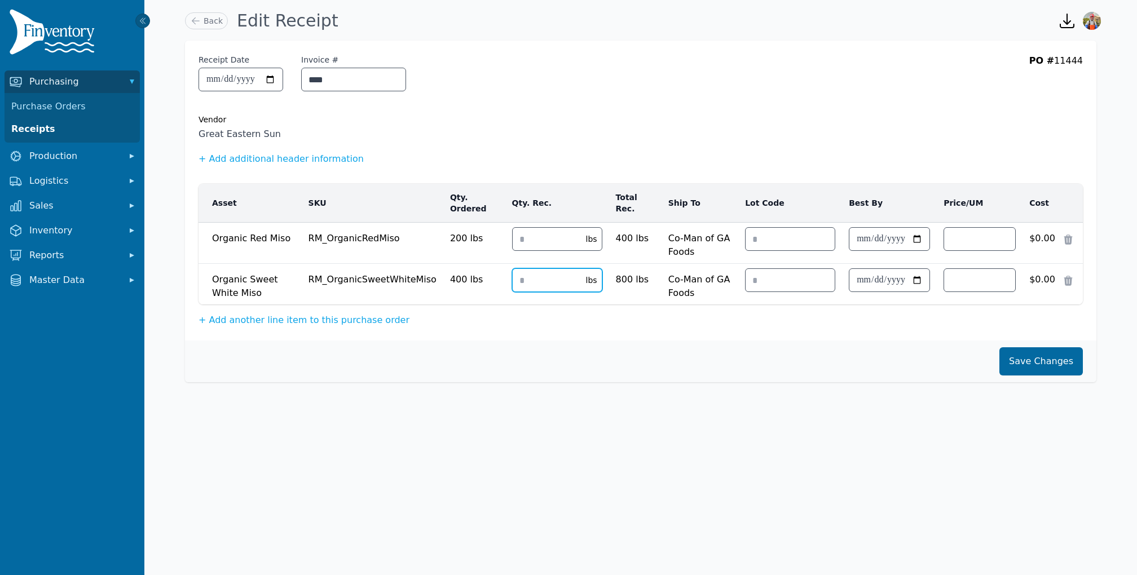
type input "*"
click at [1049, 364] on button "Save Changes" at bounding box center [1040, 361] width 83 height 28
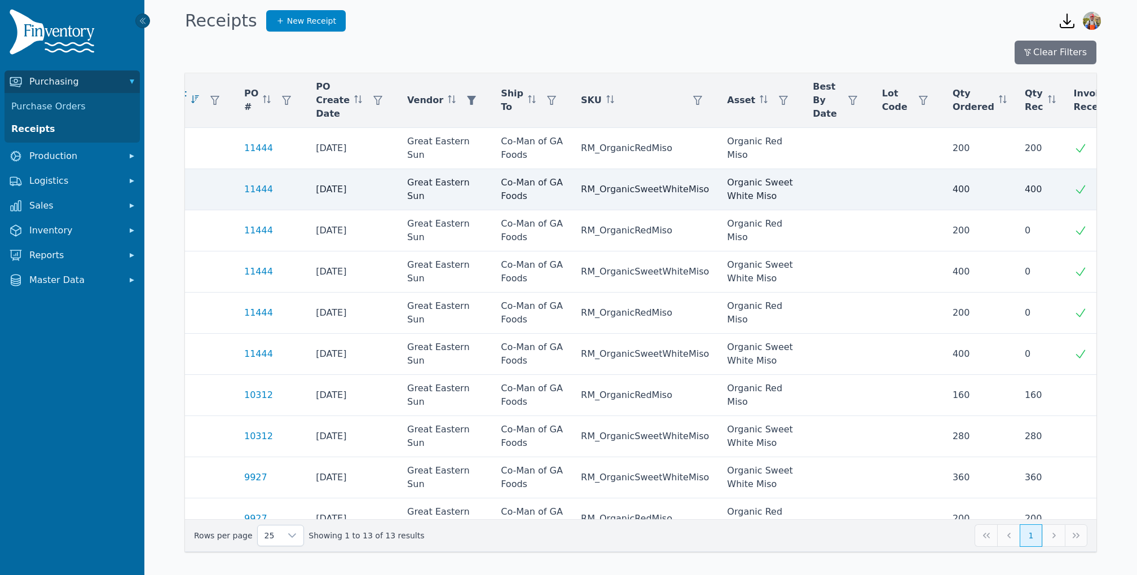
scroll to position [0, 108]
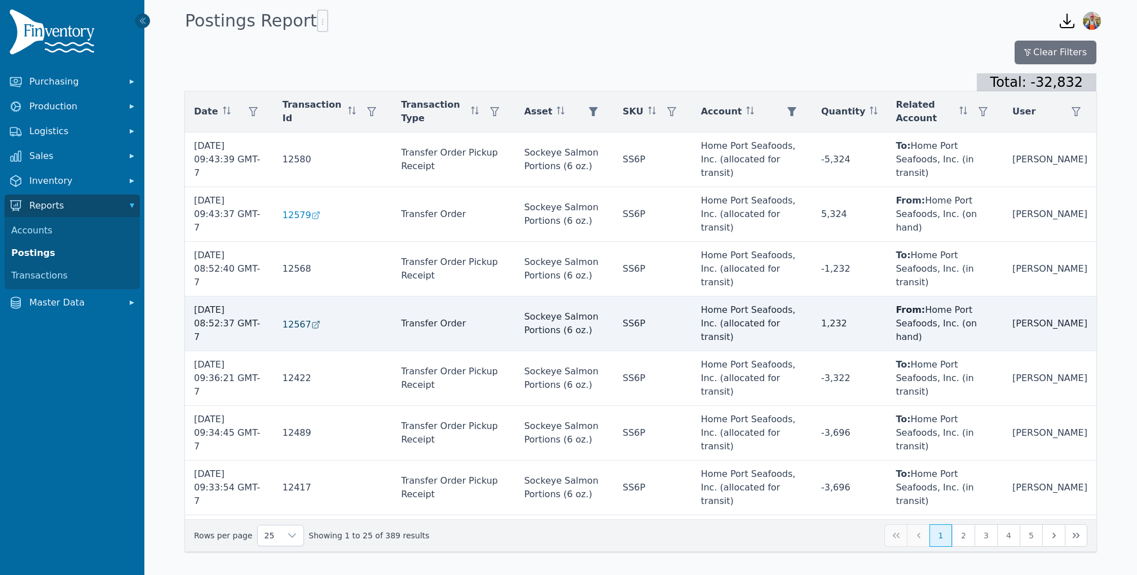
click at [299, 318] on span "12567" at bounding box center [296, 325] width 29 height 14
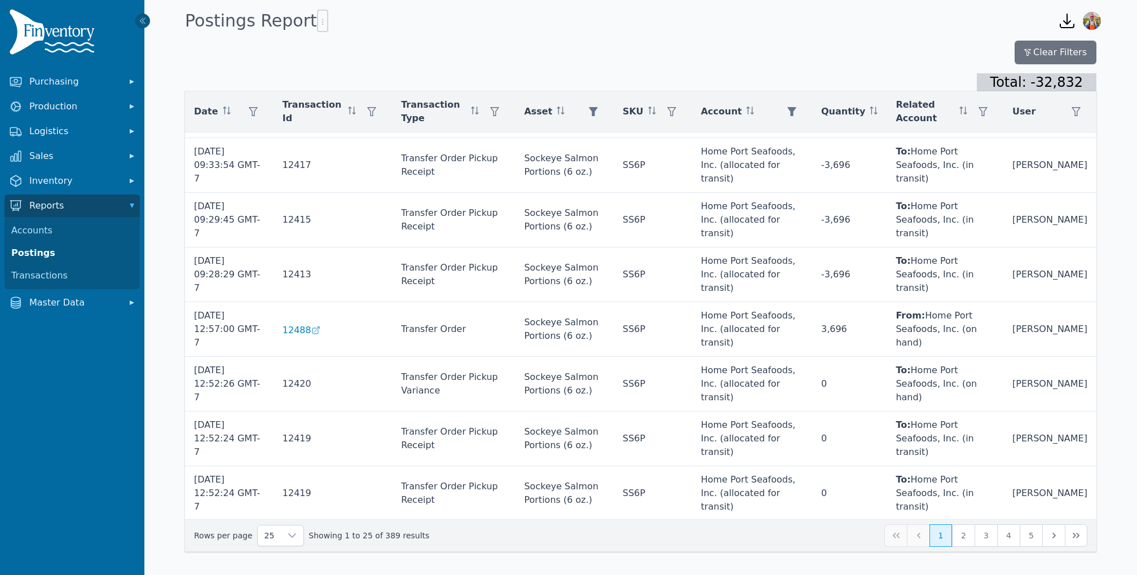
scroll to position [167, 0]
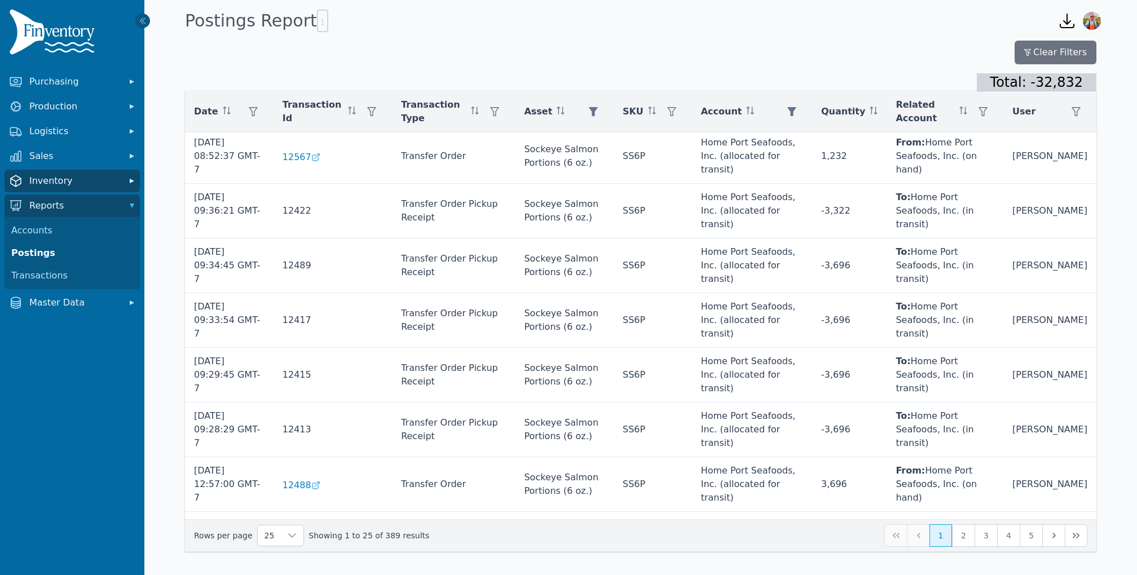
click at [68, 174] on span "Inventory" at bounding box center [74, 181] width 90 height 14
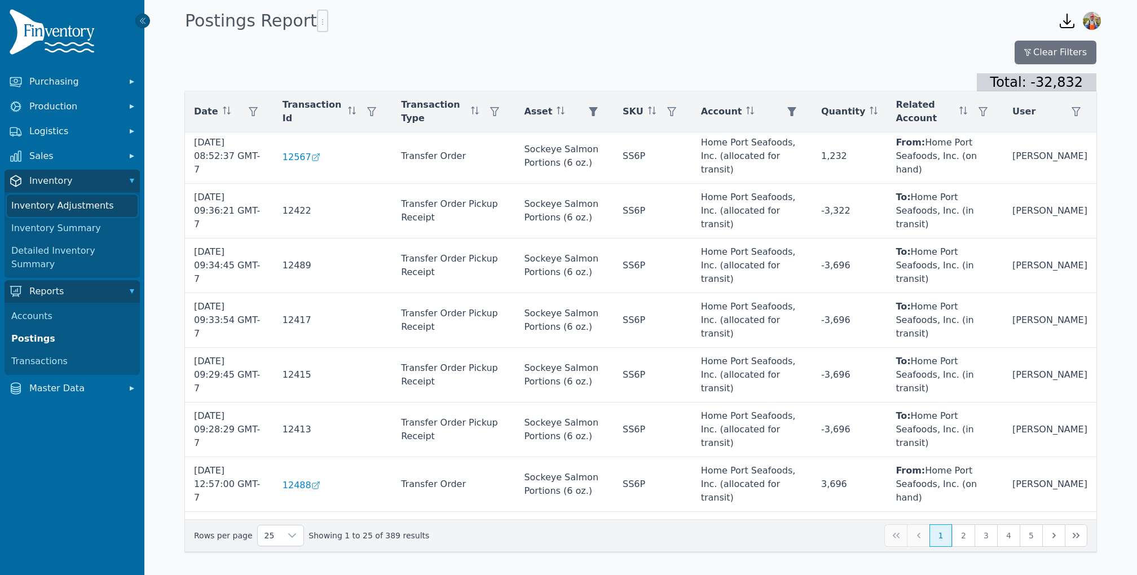
click at [64, 203] on link "Inventory Adjustments" at bounding box center [72, 206] width 131 height 23
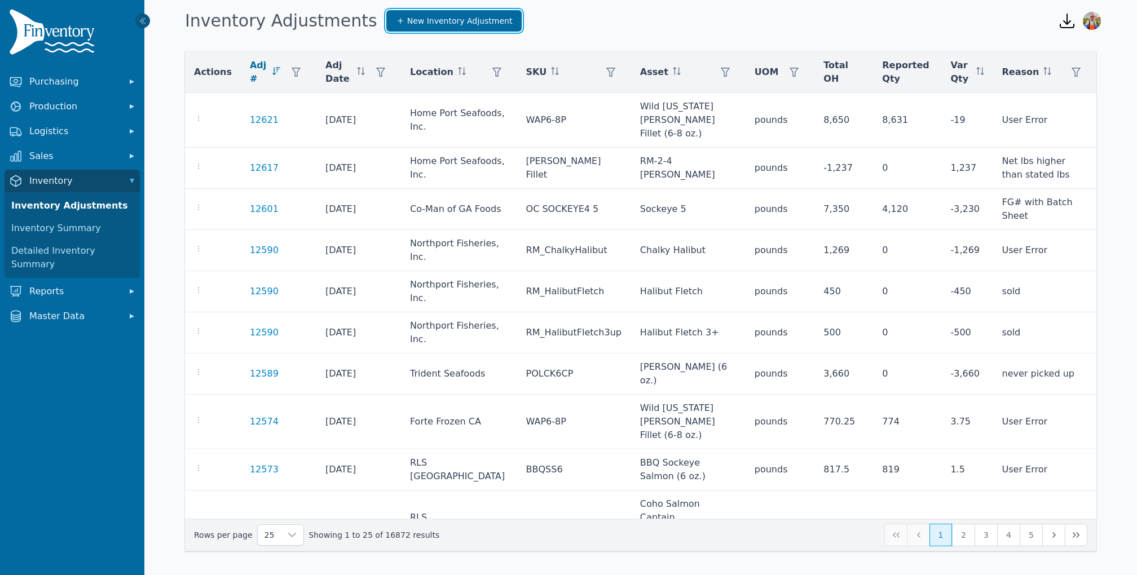
click at [407, 23] on span "New Inventory Adjustment" at bounding box center [459, 20] width 105 height 11
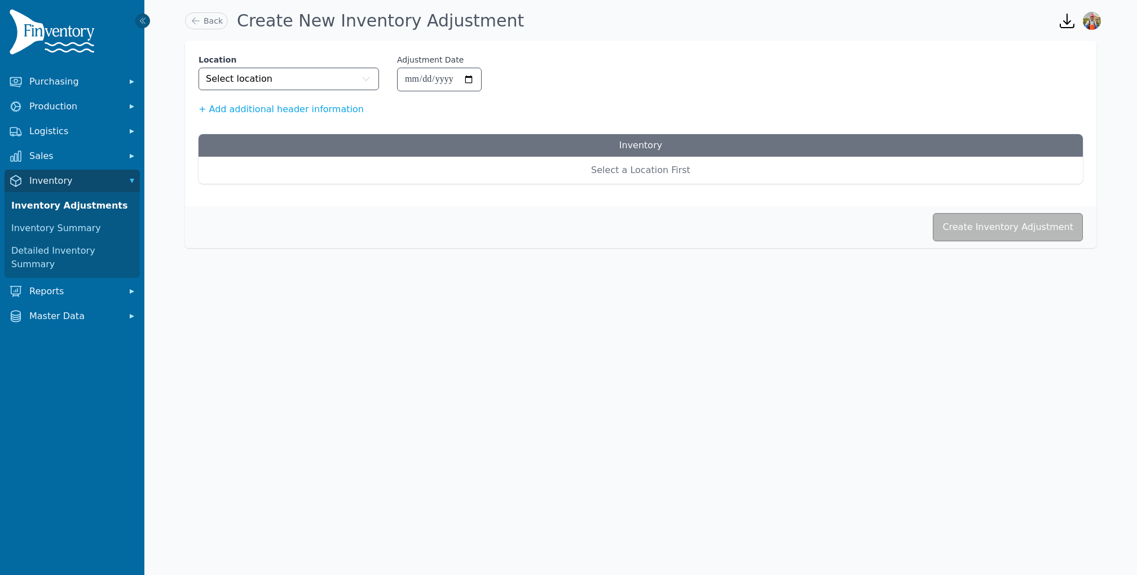
click at [267, 61] on label "Location" at bounding box center [288, 59] width 180 height 11
click at [271, 81] on button "Select location" at bounding box center [288, 79] width 180 height 23
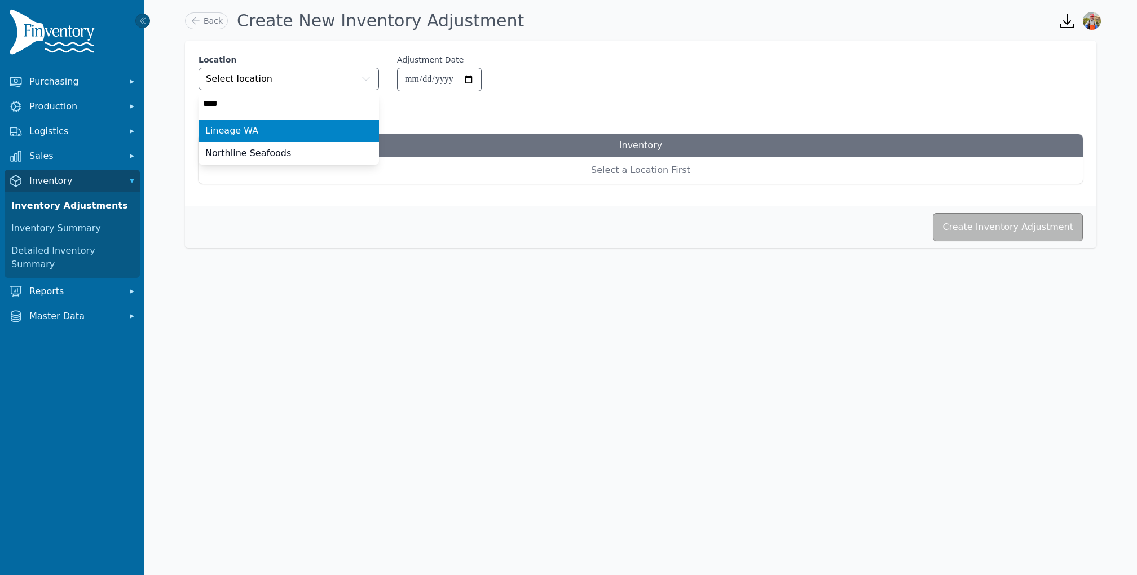
click at [258, 132] on div "Lineage WA" at bounding box center [281, 131] width 153 height 14
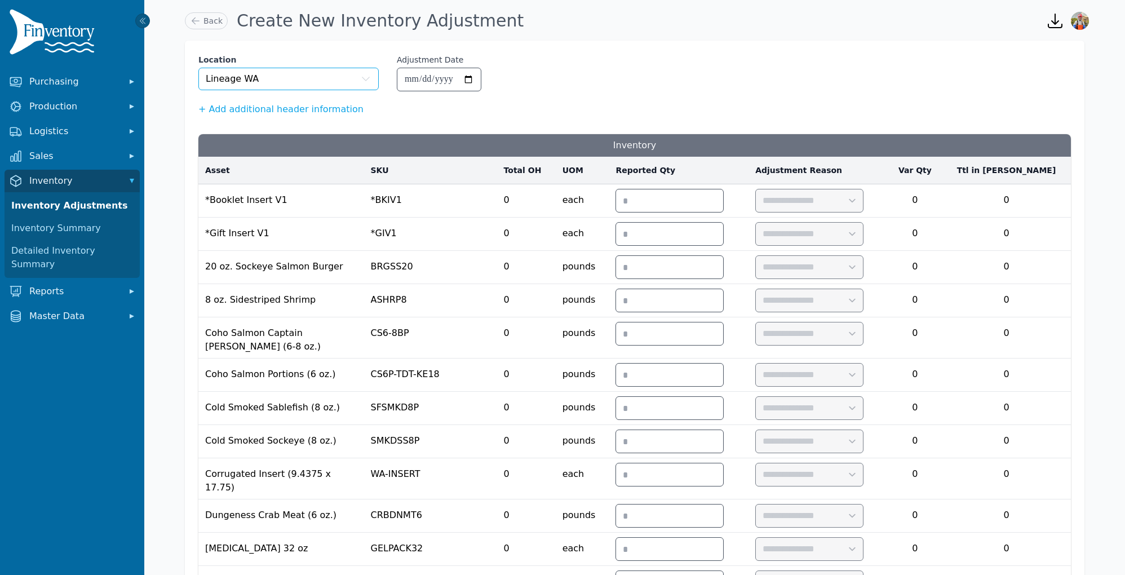
click at [273, 82] on button "Lineage WA" at bounding box center [288, 79] width 180 height 23
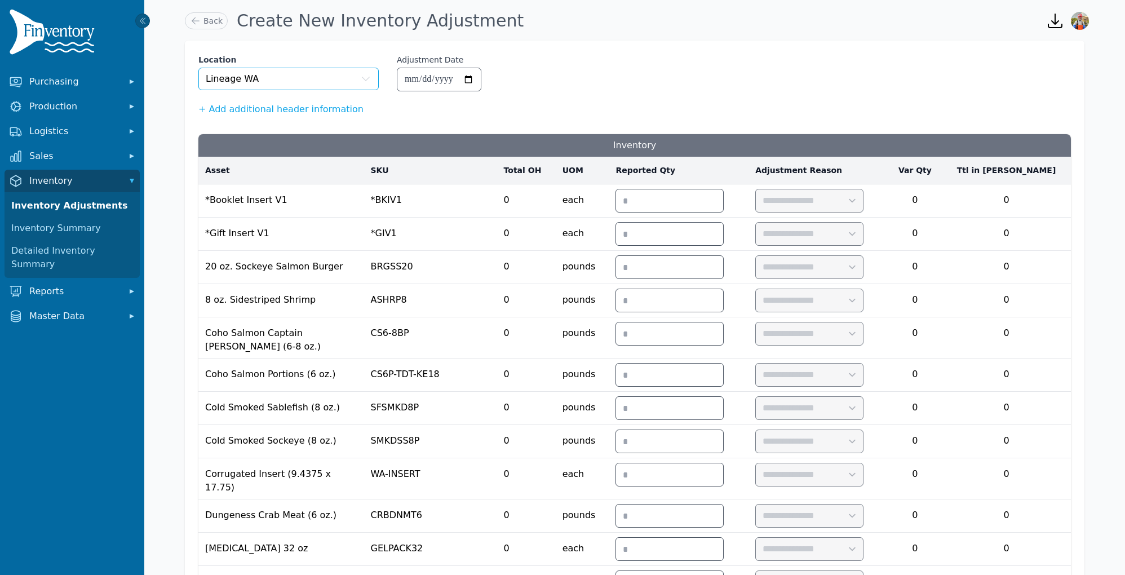
click at [299, 81] on button "Lineage WA" at bounding box center [288, 79] width 180 height 23
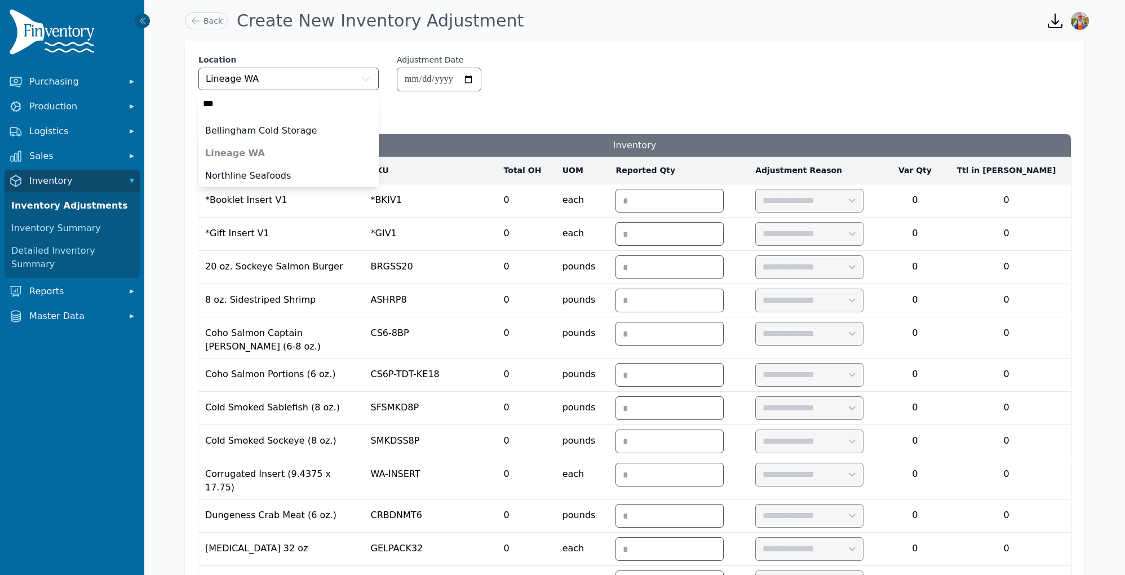
click at [273, 144] on li "Lineage WA" at bounding box center [288, 153] width 180 height 23
click at [276, 96] on input "***" at bounding box center [288, 103] width 180 height 23
click at [243, 100] on input "***" at bounding box center [288, 103] width 180 height 23
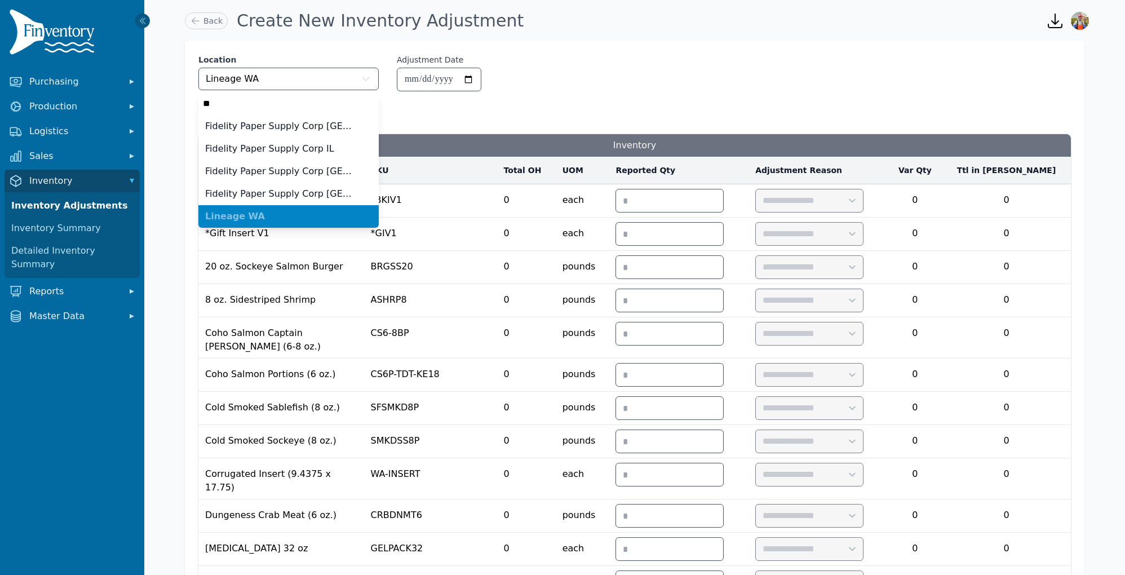
type input "*"
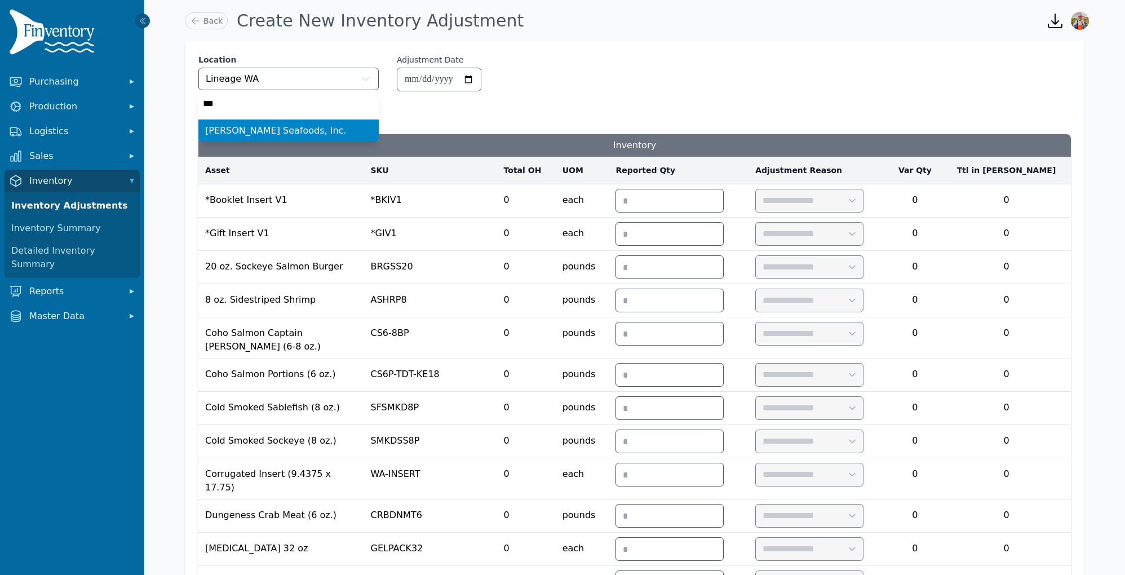
type input "****"
click at [248, 146] on h3 "Inventory" at bounding box center [634, 145] width 873 height 23
click at [270, 76] on button "Lineage WA" at bounding box center [288, 79] width 180 height 23
click at [269, 127] on span "Bornstein Seafoods, Inc." at bounding box center [275, 131] width 141 height 14
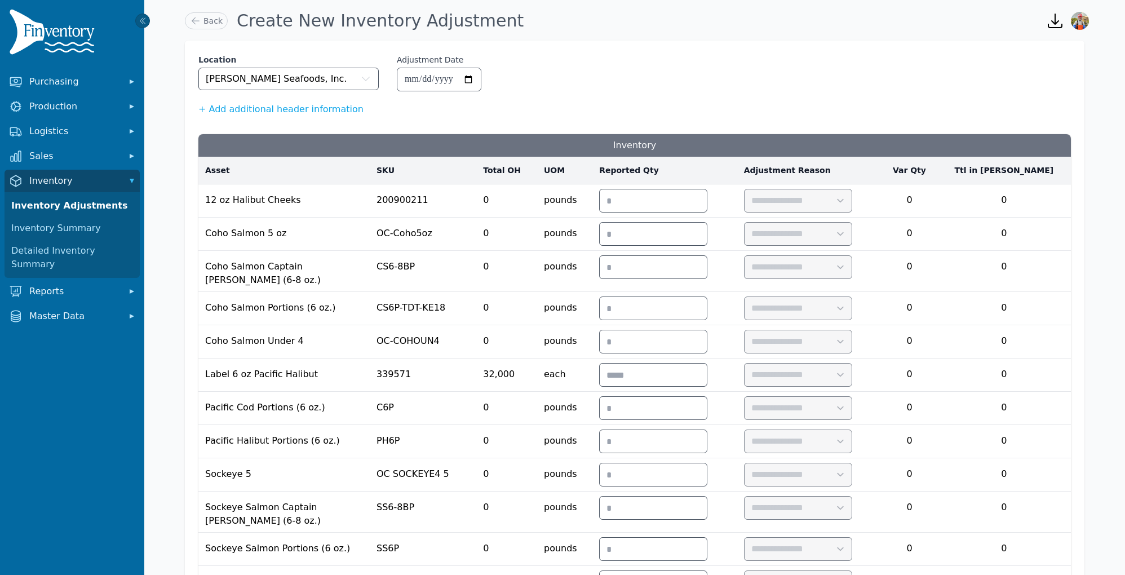
scroll to position [120, 0]
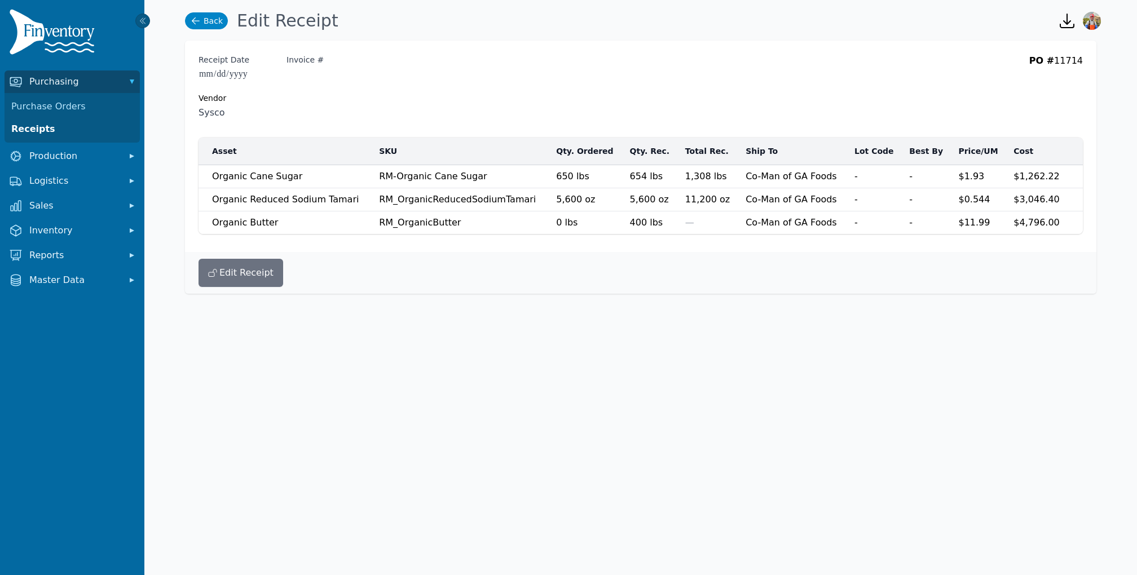
click at [215, 27] on link "Back" at bounding box center [206, 20] width 43 height 17
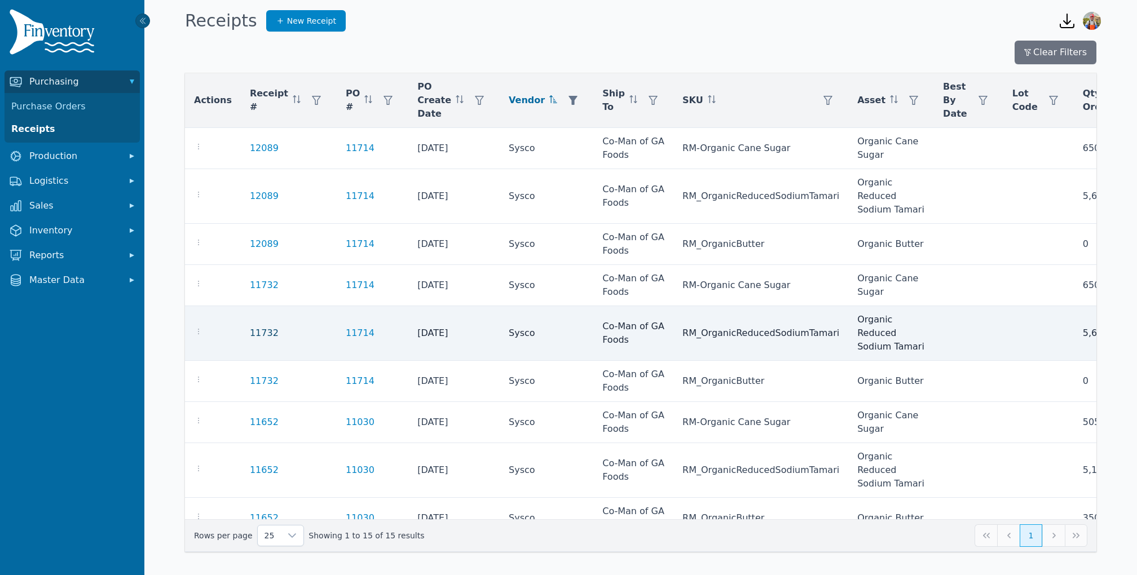
click at [253, 329] on link "11732" at bounding box center [264, 333] width 29 height 14
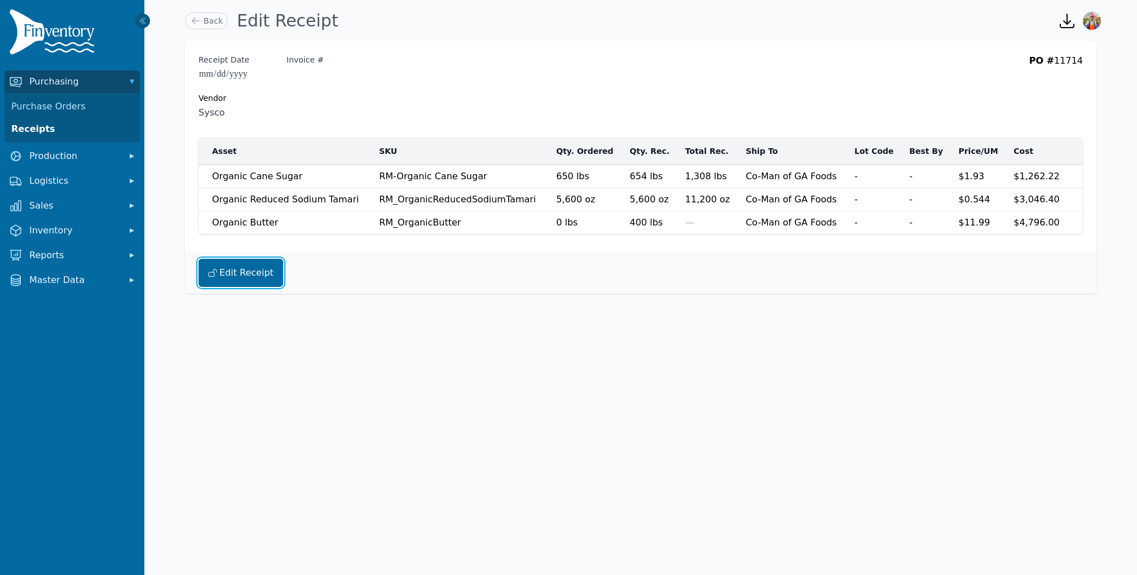
click at [251, 282] on button "Edit Receipt" at bounding box center [240, 273] width 85 height 28
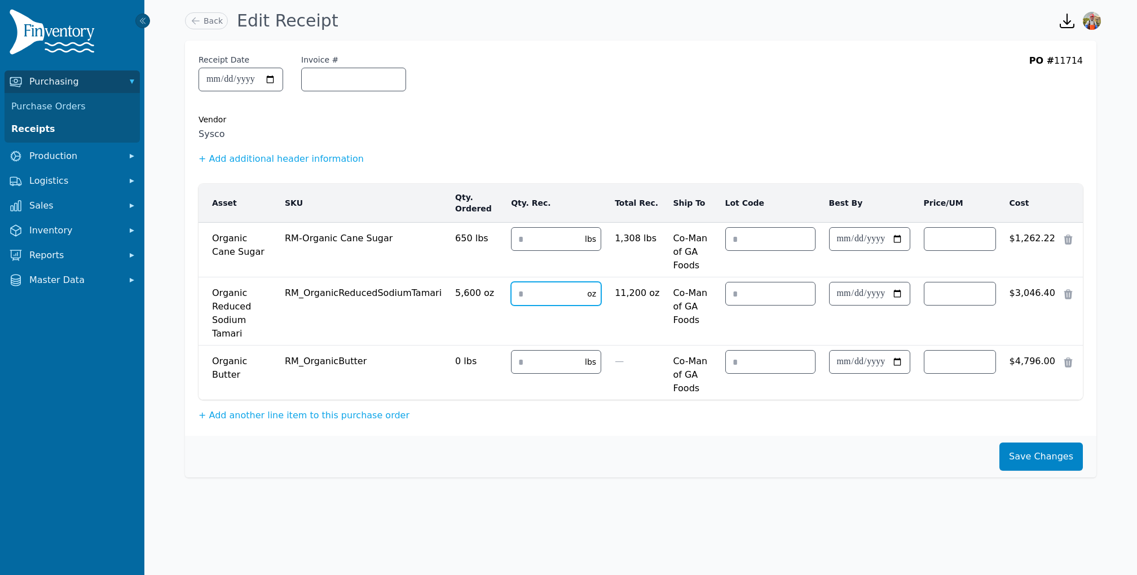
drag, startPoint x: 541, startPoint y: 285, endPoint x: 511, endPoint y: 266, distance: 35.5
click at [513, 277] on td "**** oz" at bounding box center [556, 311] width 104 height 68
type input "*"
drag, startPoint x: 554, startPoint y: 246, endPoint x: 535, endPoint y: 240, distance: 20.0
click at [535, 240] on input "***" at bounding box center [544, 239] width 67 height 23
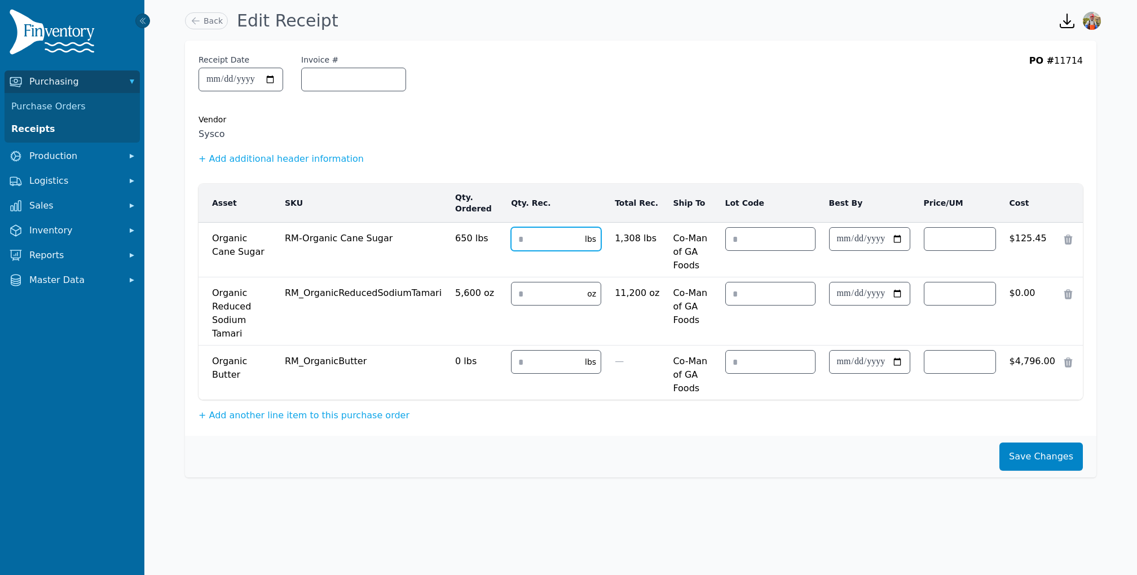
type input "*"
click at [1031, 443] on button "Save Changes" at bounding box center [1040, 457] width 83 height 28
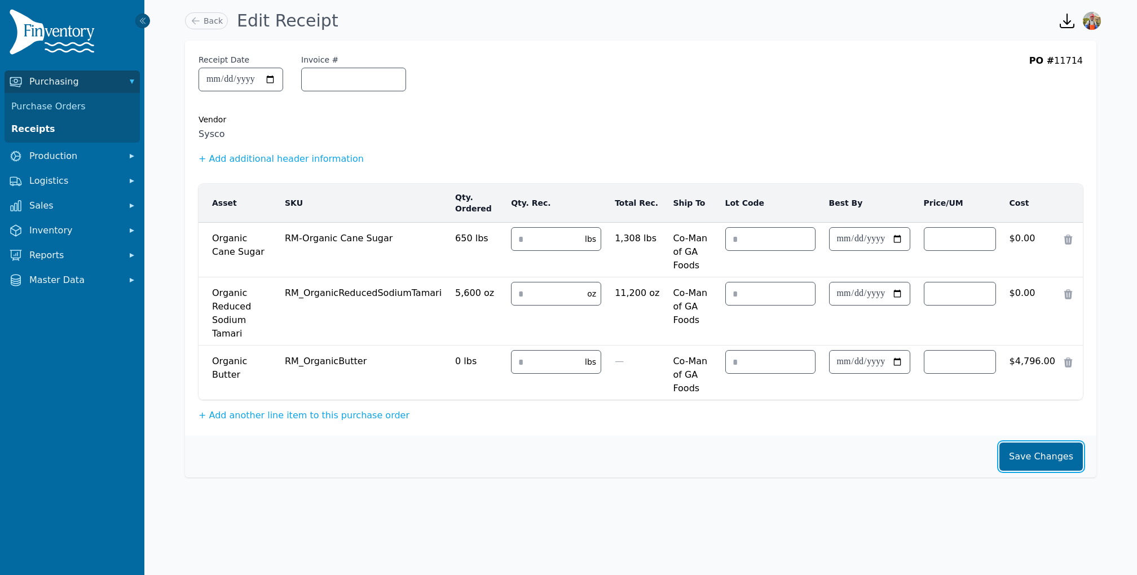
click at [1031, 443] on button "Save Changes" at bounding box center [1040, 457] width 83 height 28
click at [863, 493] on body "**********" at bounding box center [568, 287] width 1137 height 575
click at [223, 25] on link "Back" at bounding box center [206, 20] width 43 height 17
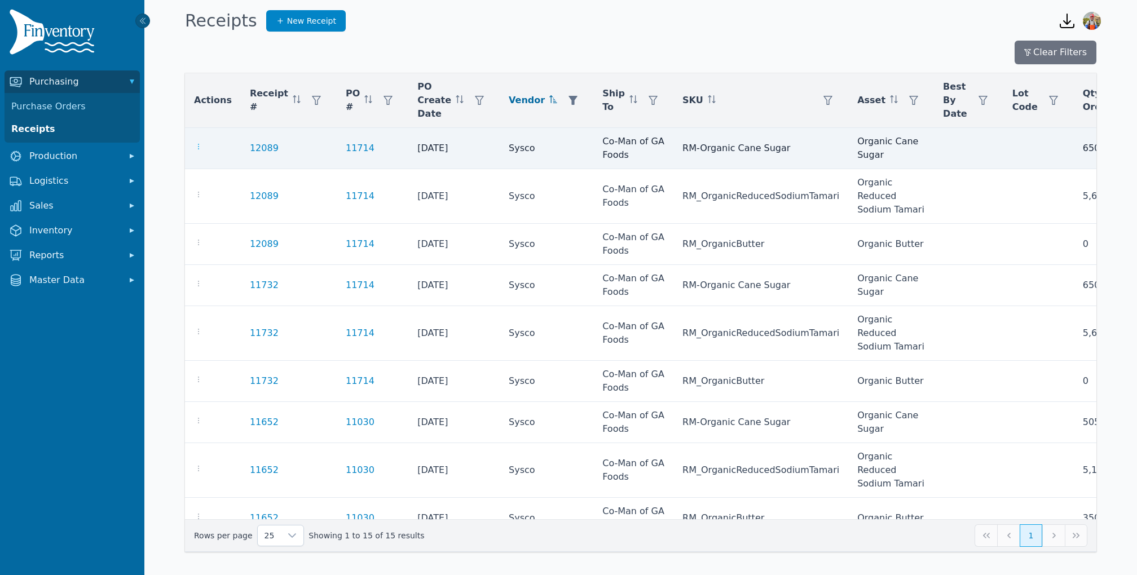
click at [195, 144] on icon "button" at bounding box center [198, 146] width 9 height 9
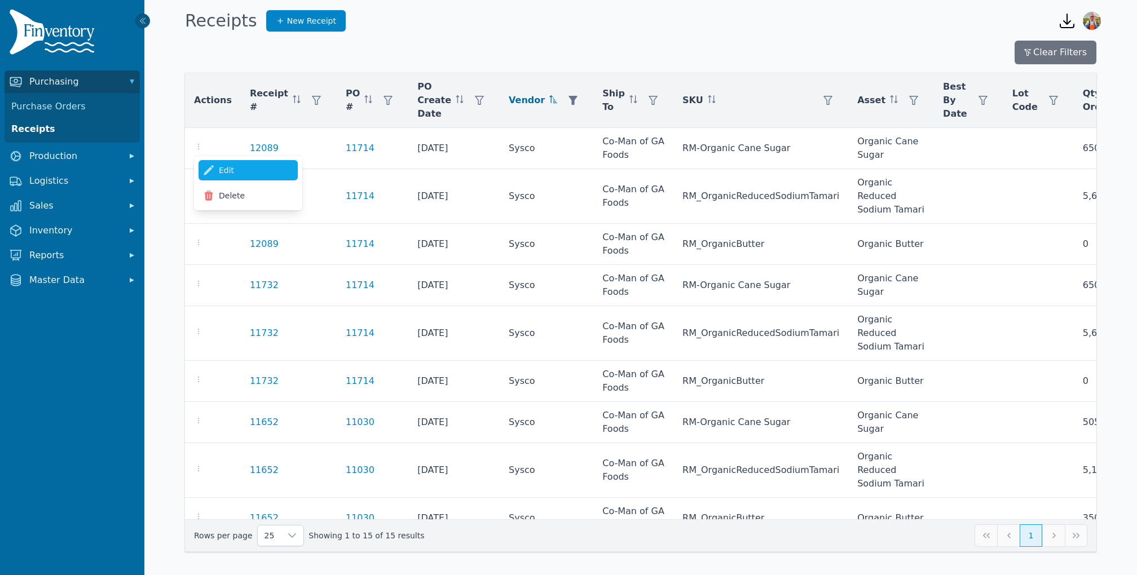
click at [218, 171] on link "Edit" at bounding box center [247, 170] width 99 height 20
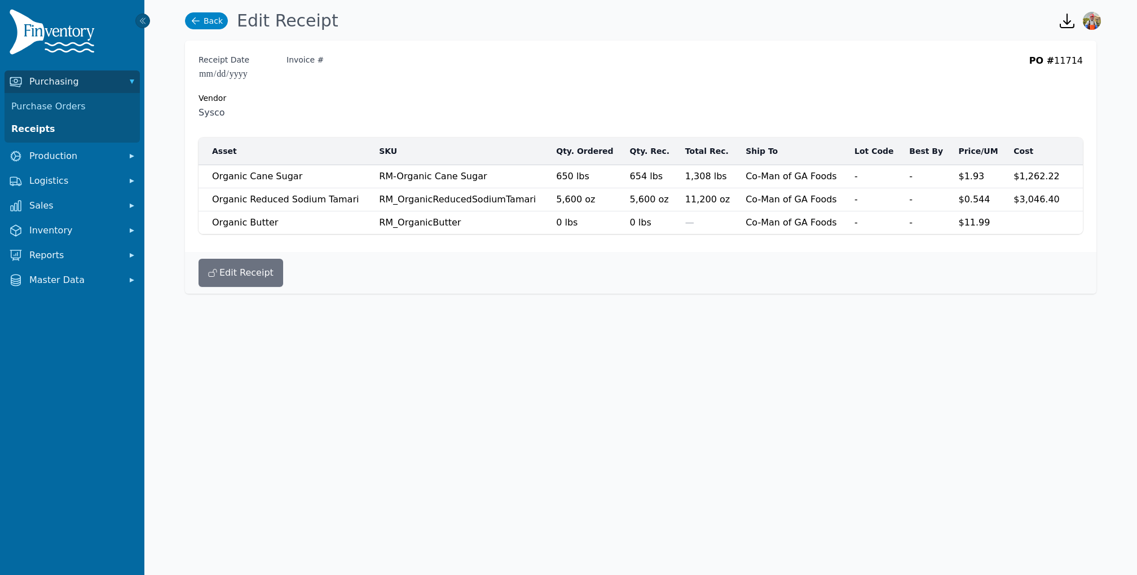
click at [209, 21] on link "Back" at bounding box center [206, 20] width 43 height 17
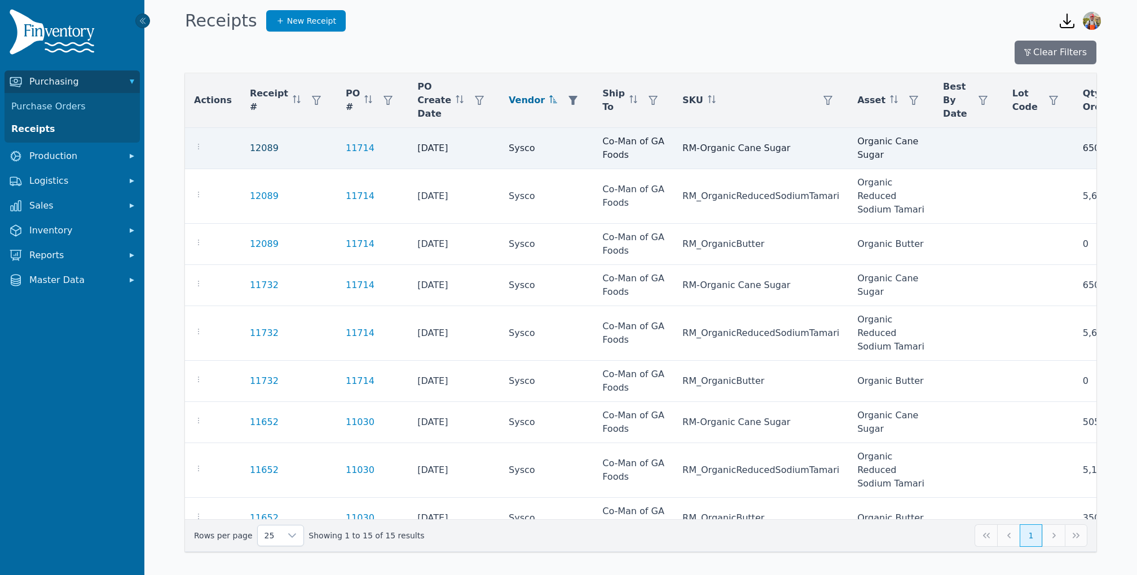
click at [263, 147] on link "12089" at bounding box center [264, 149] width 29 height 14
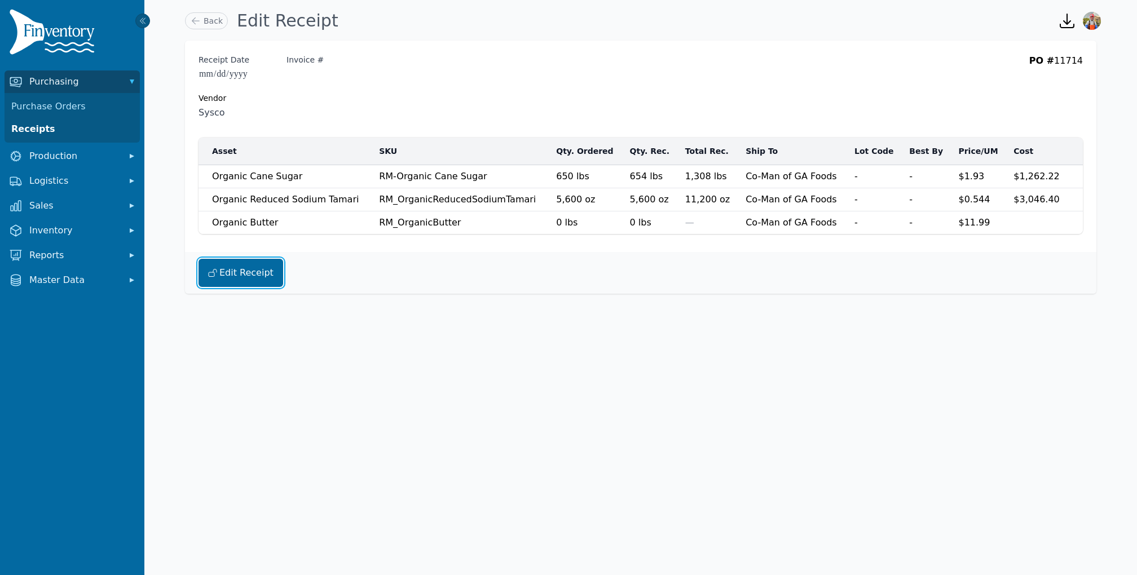
click at [228, 282] on button "Edit Receipt" at bounding box center [240, 273] width 85 height 28
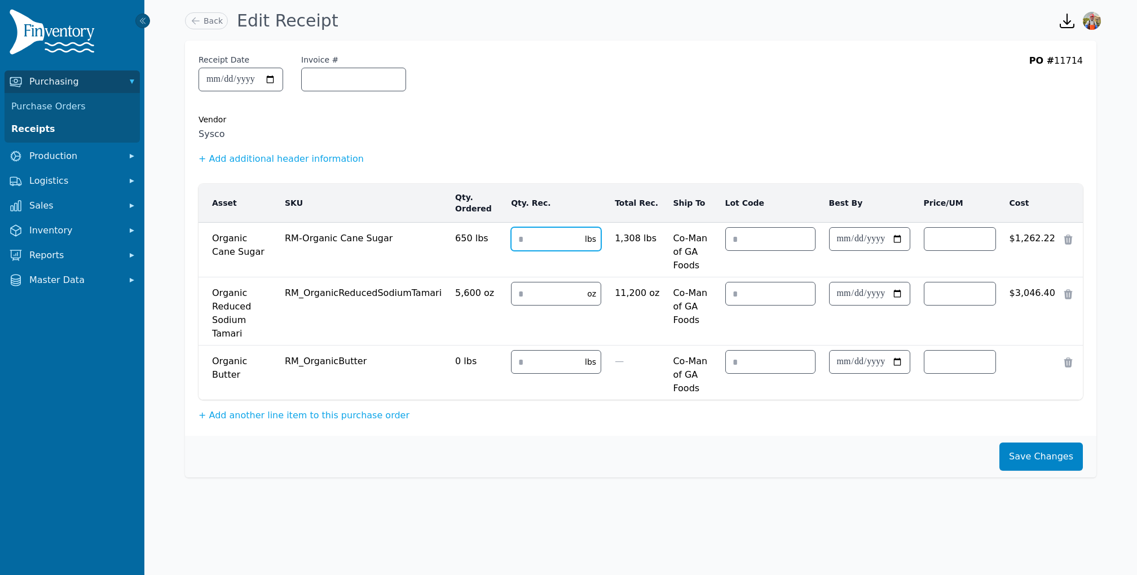
drag, startPoint x: 540, startPoint y: 232, endPoint x: 468, endPoint y: 166, distance: 97.4
click at [468, 166] on div "**********" at bounding box center [640, 238] width 911 height 395
type input "*"
drag, startPoint x: 551, startPoint y: 282, endPoint x: 490, endPoint y: 243, distance: 72.1
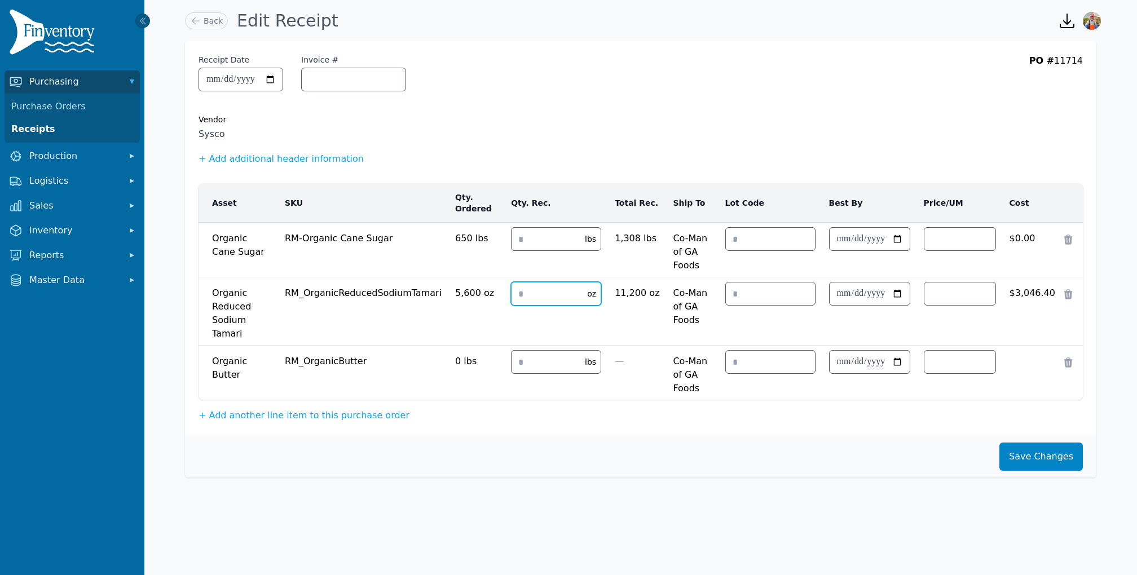
click at [490, 243] on tbody "Organic Cane Sugar Organic Cane Sugar RM-Organic Cane Sugar 650 lbs *** * lbs 1…" at bounding box center [640, 312] width 884 height 178
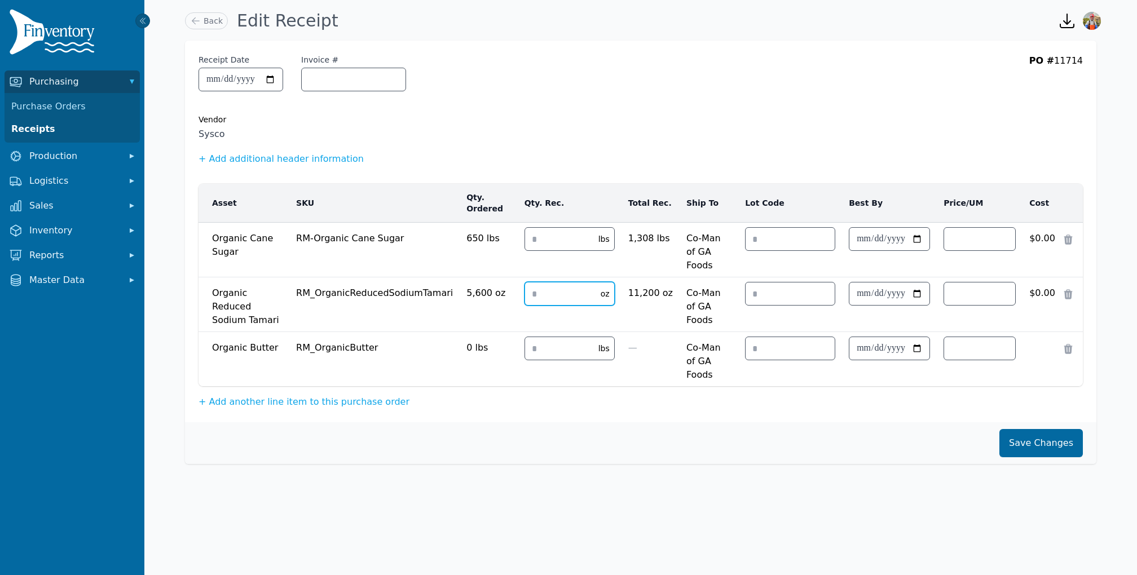
type input "*"
click at [1037, 429] on button "Save Changes" at bounding box center [1040, 443] width 83 height 28
click at [1031, 429] on button "Save Changes" at bounding box center [1040, 443] width 83 height 28
